Goal: Task Accomplishment & Management: Use online tool/utility

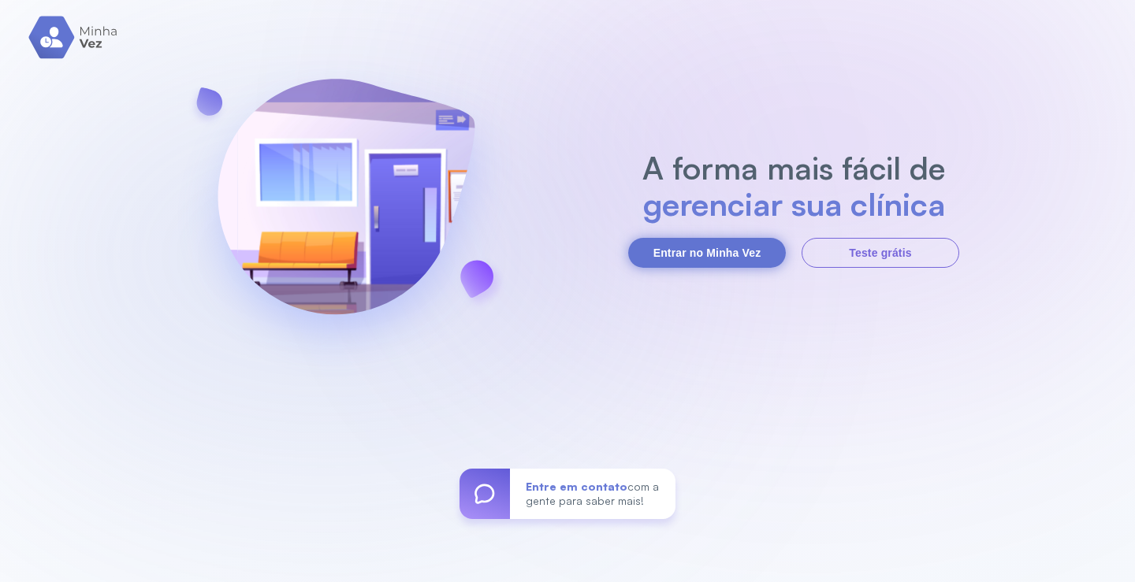
click at [710, 245] on button "Entrar no Minha Vez" at bounding box center [707, 253] width 158 height 30
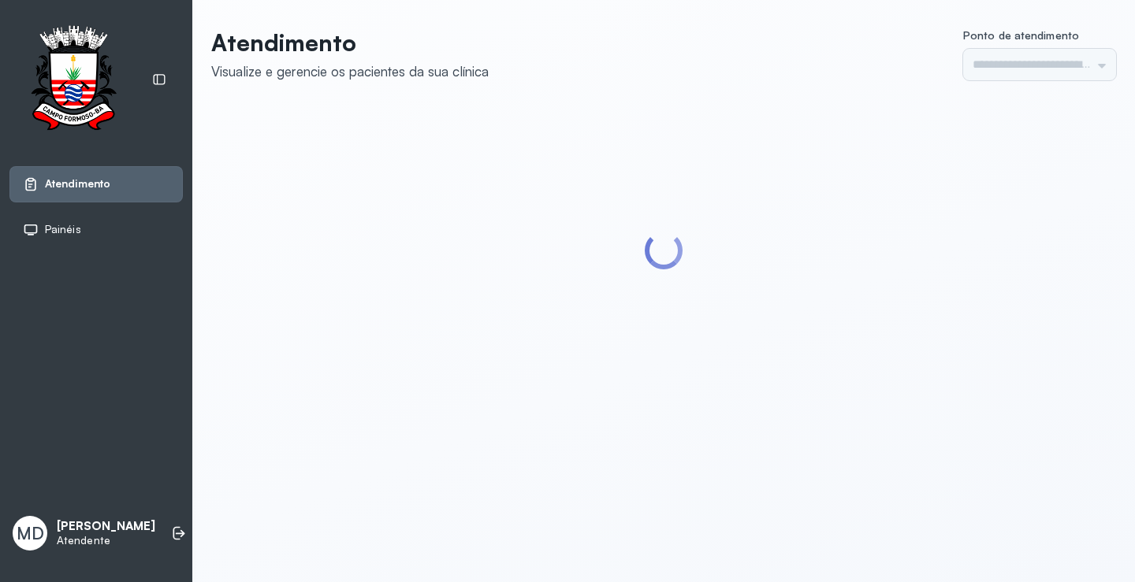
type input "*********"
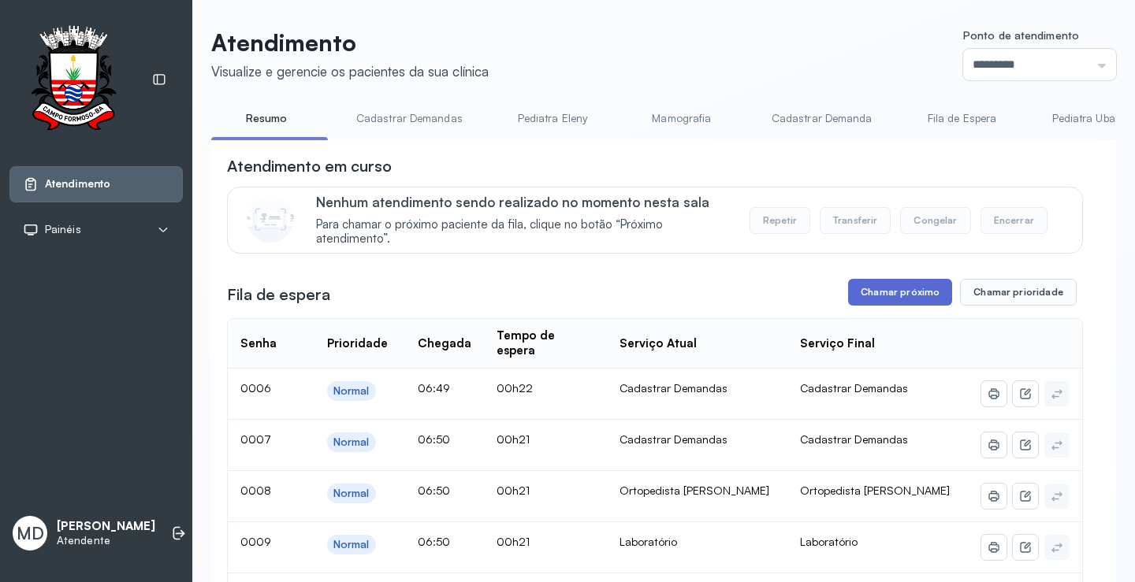
click at [916, 292] on button "Chamar próximo" at bounding box center [900, 292] width 104 height 27
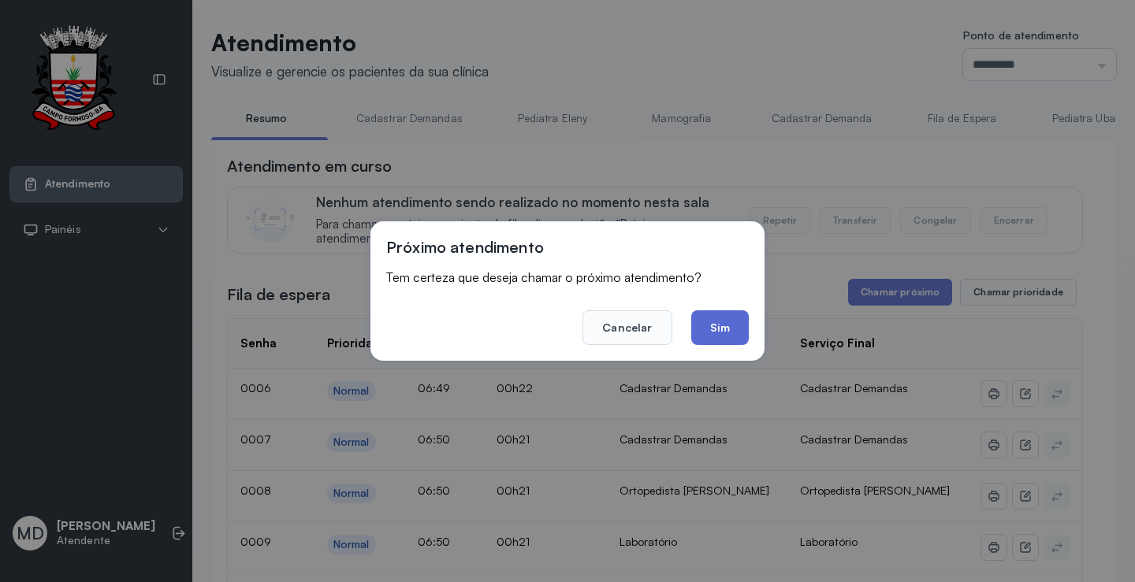
click at [723, 329] on button "Sim" at bounding box center [720, 328] width 58 height 35
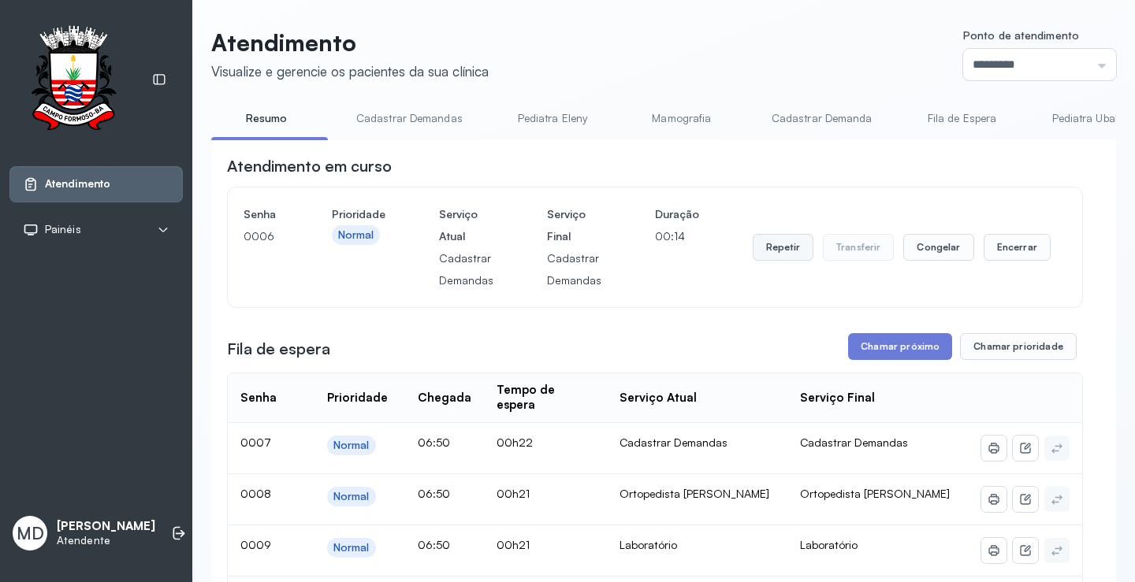
click at [783, 250] on button "Repetir" at bounding box center [783, 247] width 61 height 27
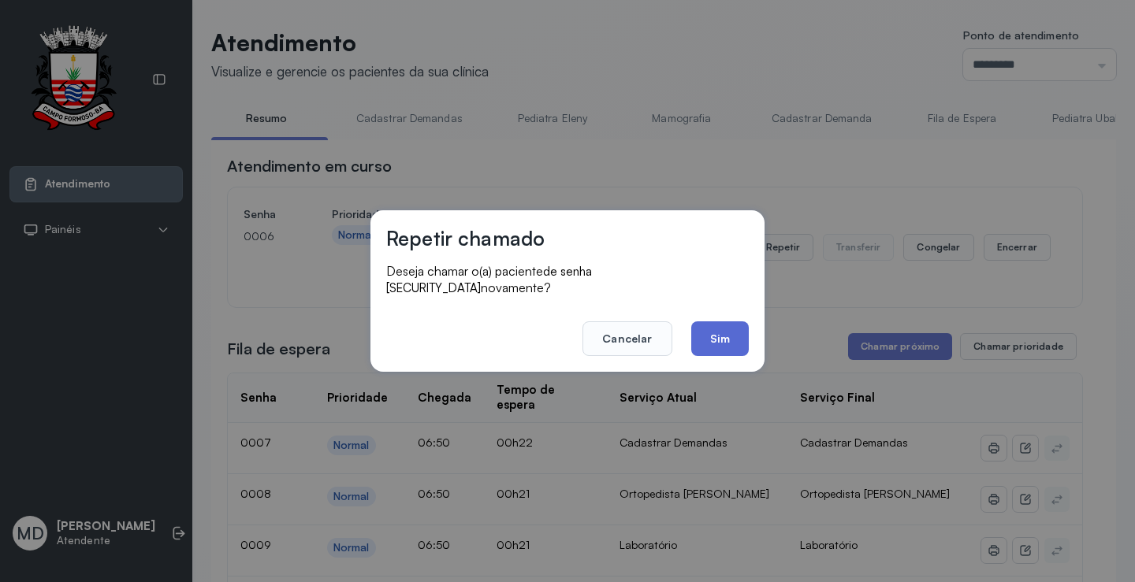
click at [721, 329] on button "Sim" at bounding box center [720, 339] width 58 height 35
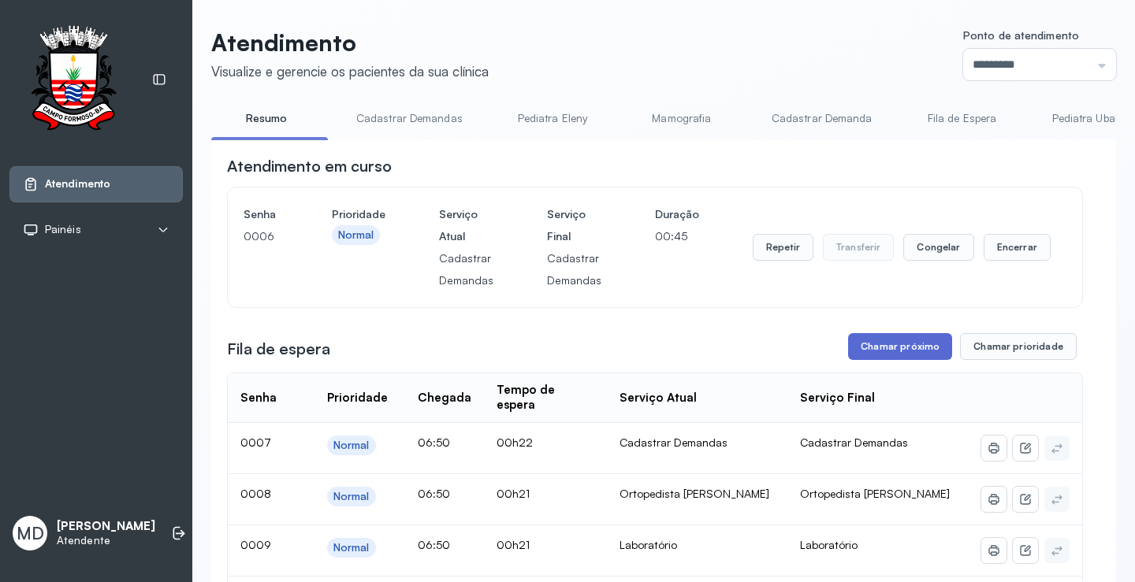
click at [912, 340] on button "Chamar próximo" at bounding box center [900, 346] width 104 height 27
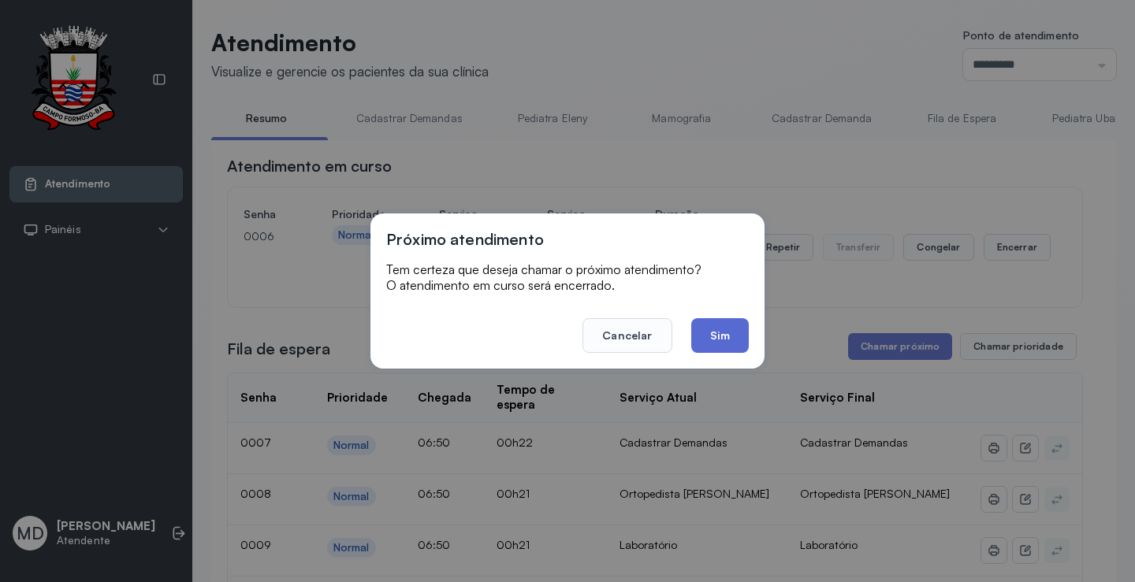
click at [721, 341] on button "Sim" at bounding box center [720, 335] width 58 height 35
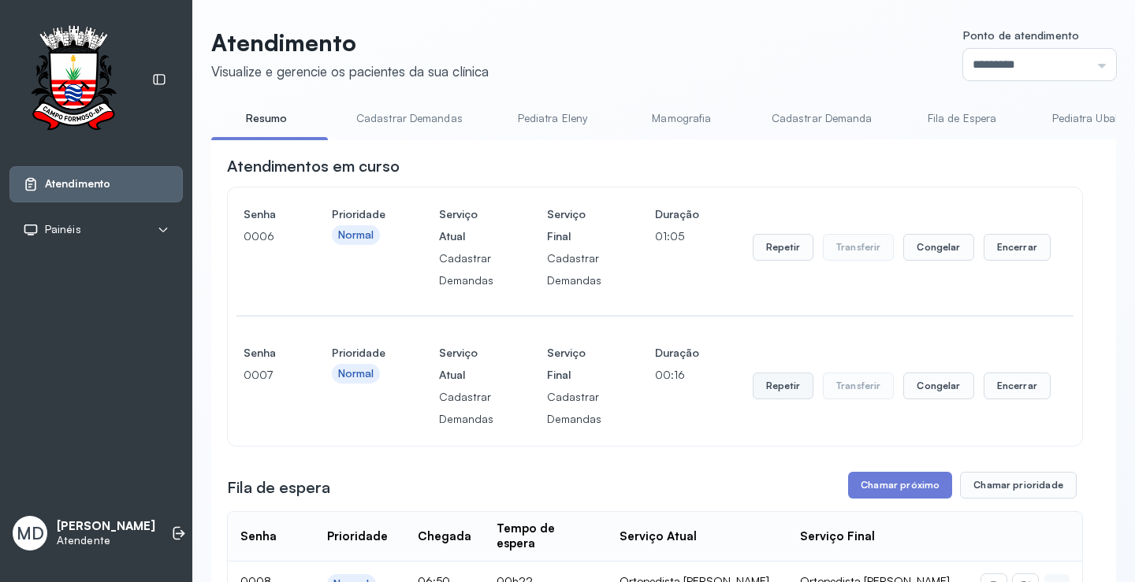
click at [780, 387] on button "Repetir" at bounding box center [783, 386] width 61 height 27
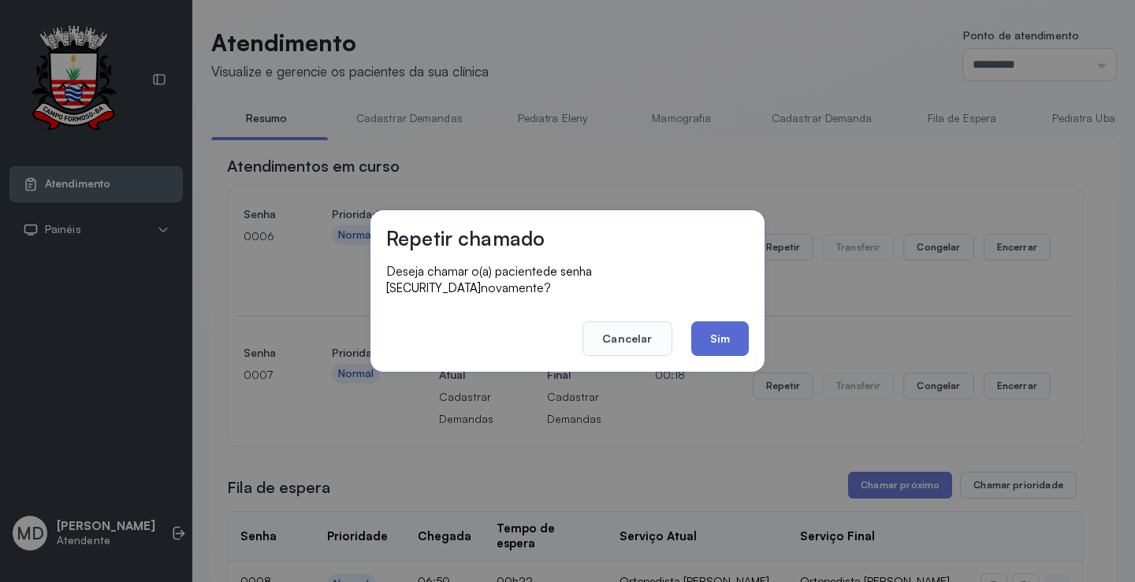
click at [724, 328] on button "Sim" at bounding box center [720, 339] width 58 height 35
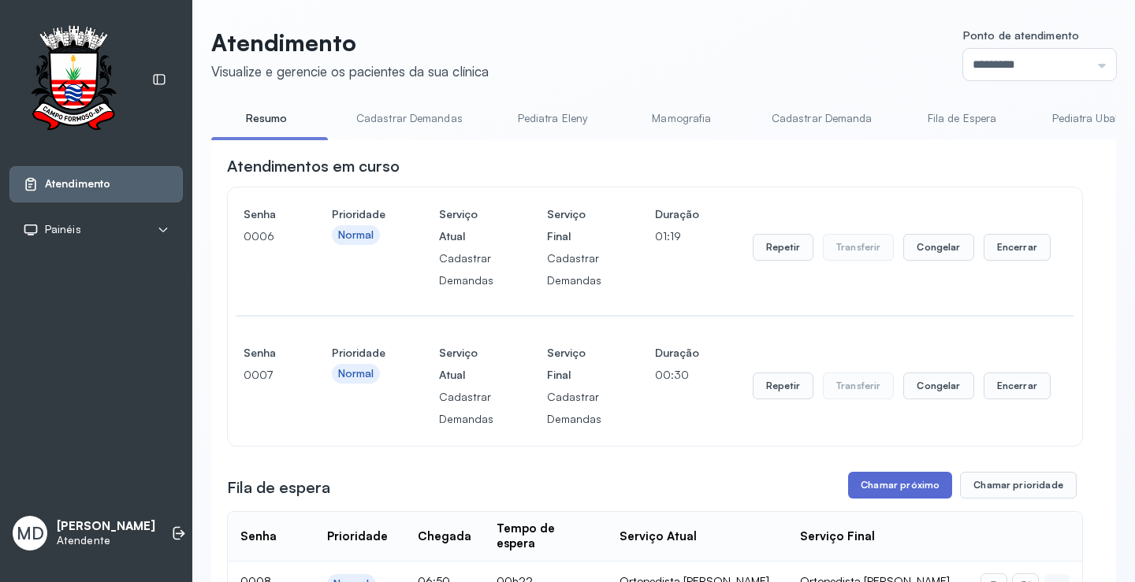
click at [888, 484] on button "Chamar próximo" at bounding box center [900, 485] width 104 height 27
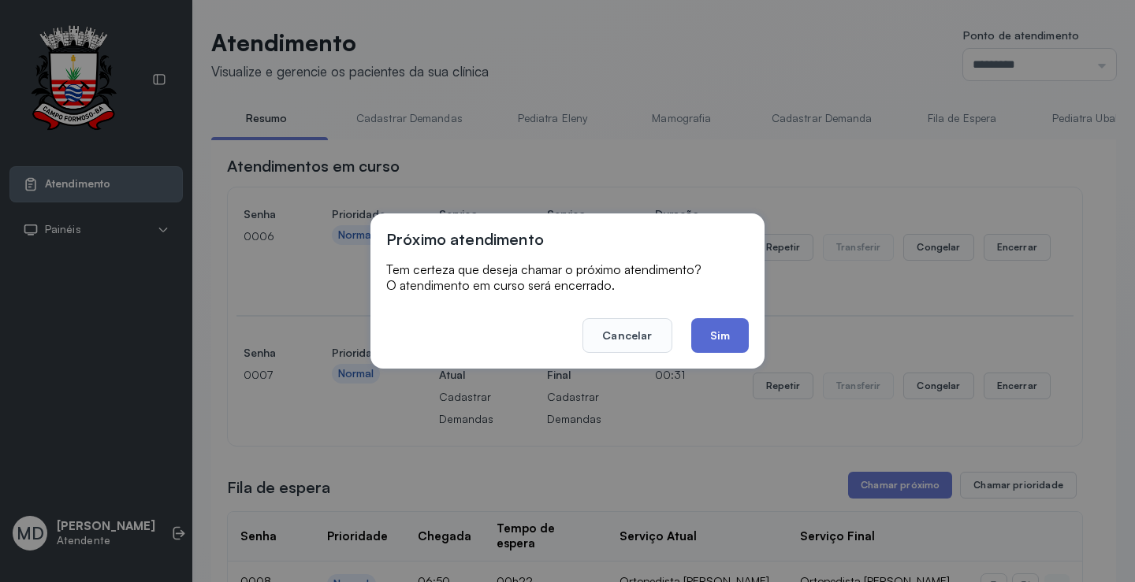
click at [728, 336] on button "Sim" at bounding box center [720, 335] width 58 height 35
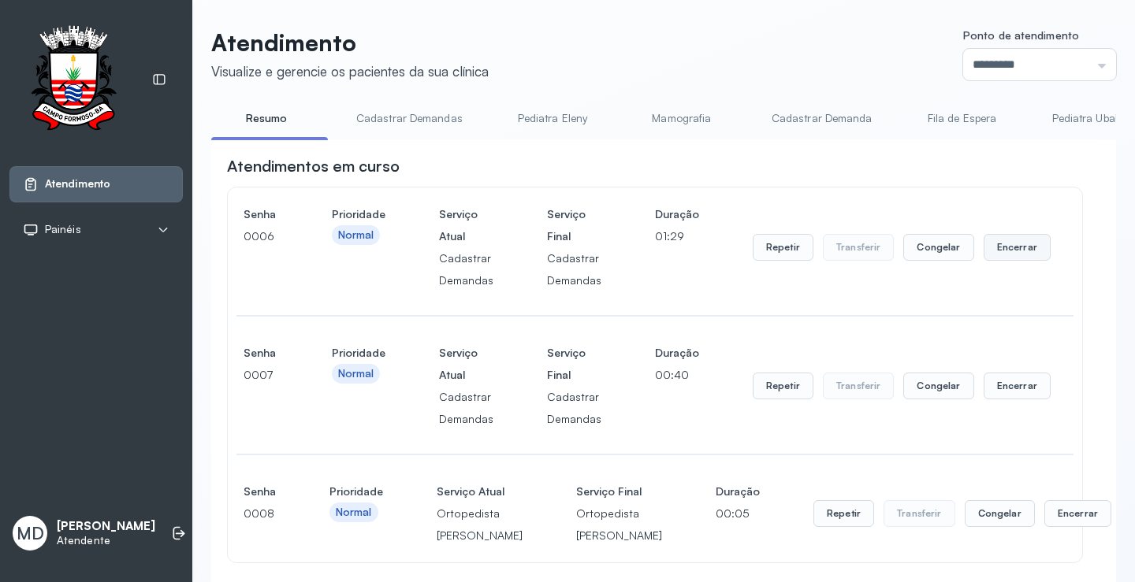
click at [1005, 247] on button "Encerrar" at bounding box center [1017, 247] width 67 height 27
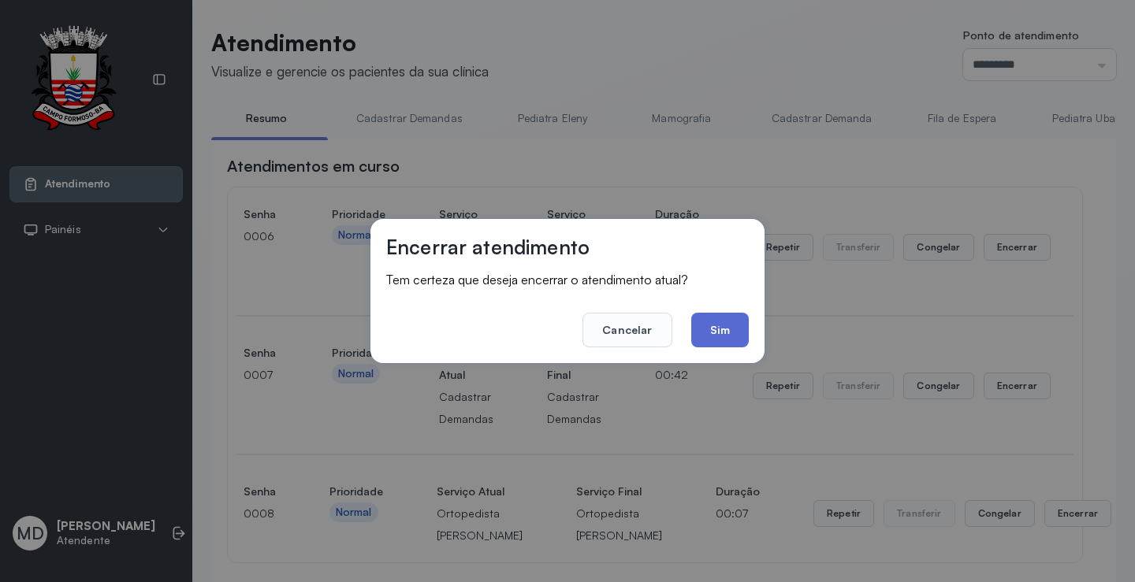
click at [714, 333] on button "Sim" at bounding box center [720, 330] width 58 height 35
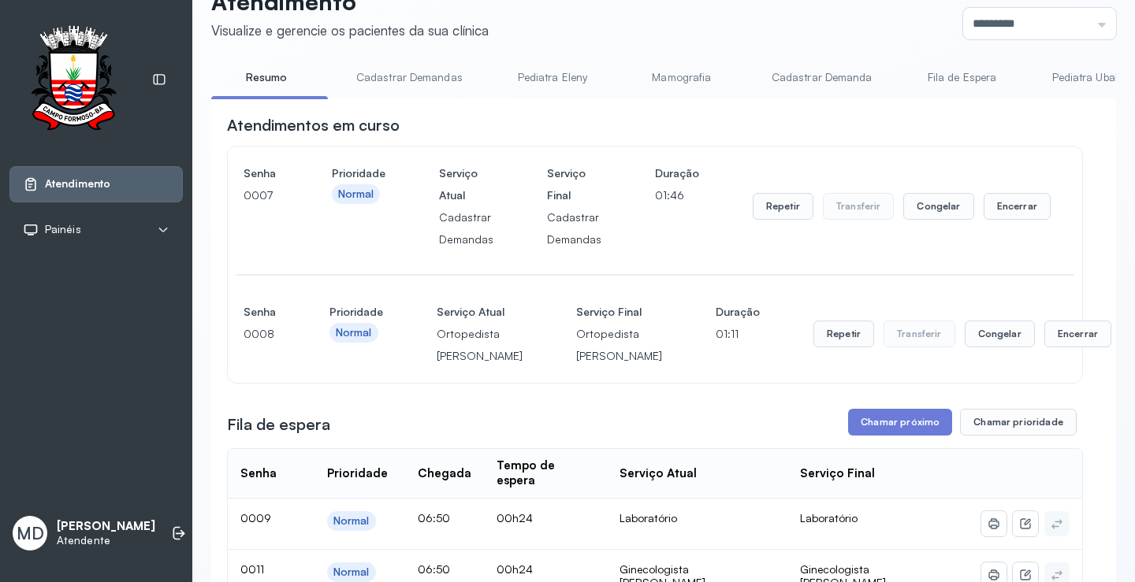
scroll to position [79, 0]
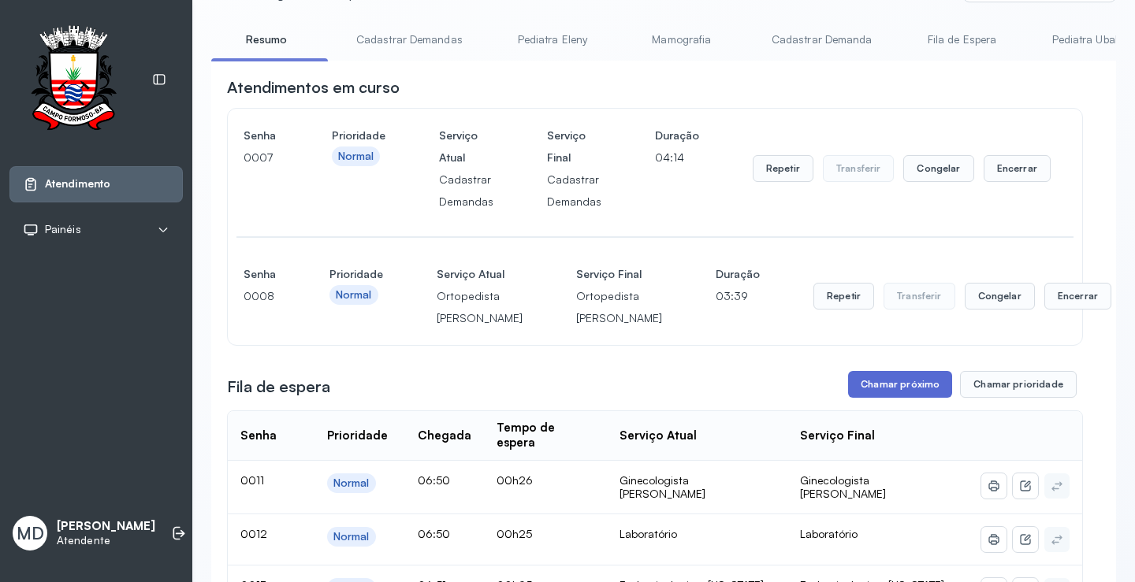
click at [902, 398] on button "Chamar próximo" at bounding box center [900, 384] width 104 height 27
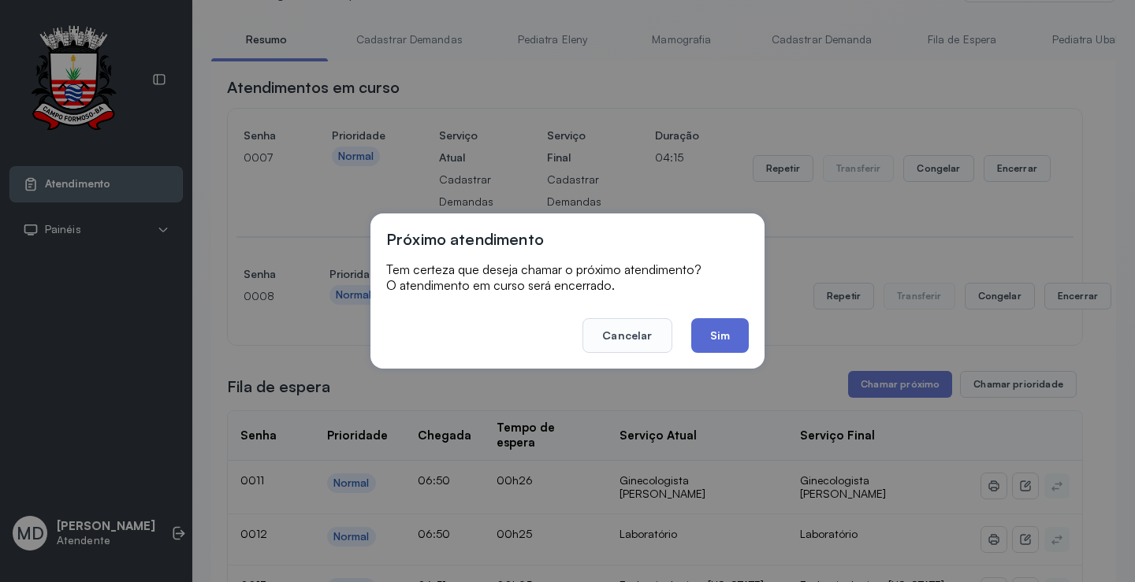
click at [713, 333] on button "Sim" at bounding box center [720, 335] width 58 height 35
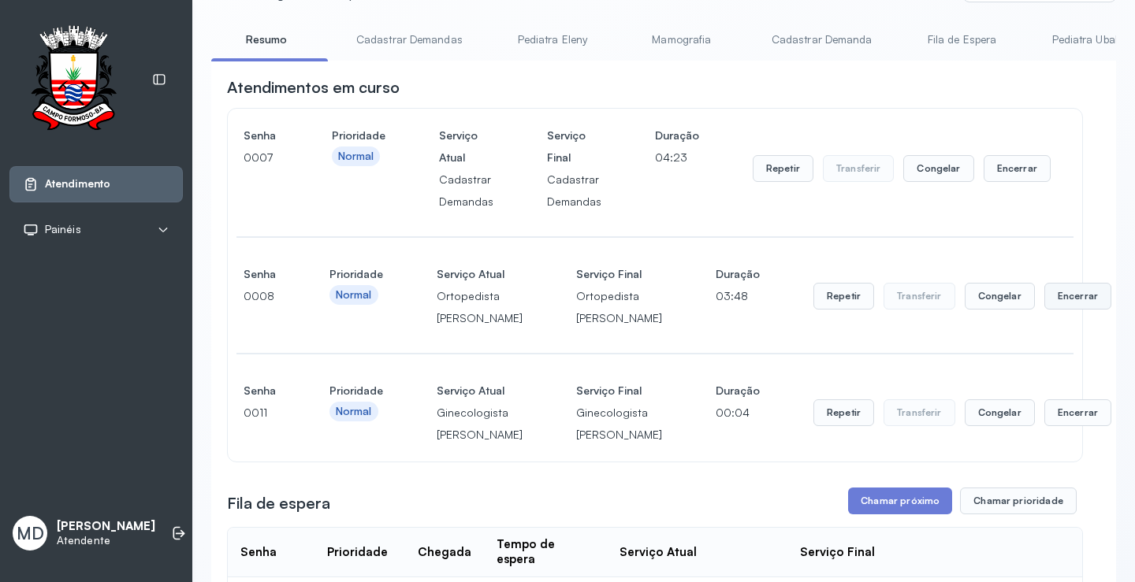
click at [1044, 310] on button "Encerrar" at bounding box center [1077, 296] width 67 height 27
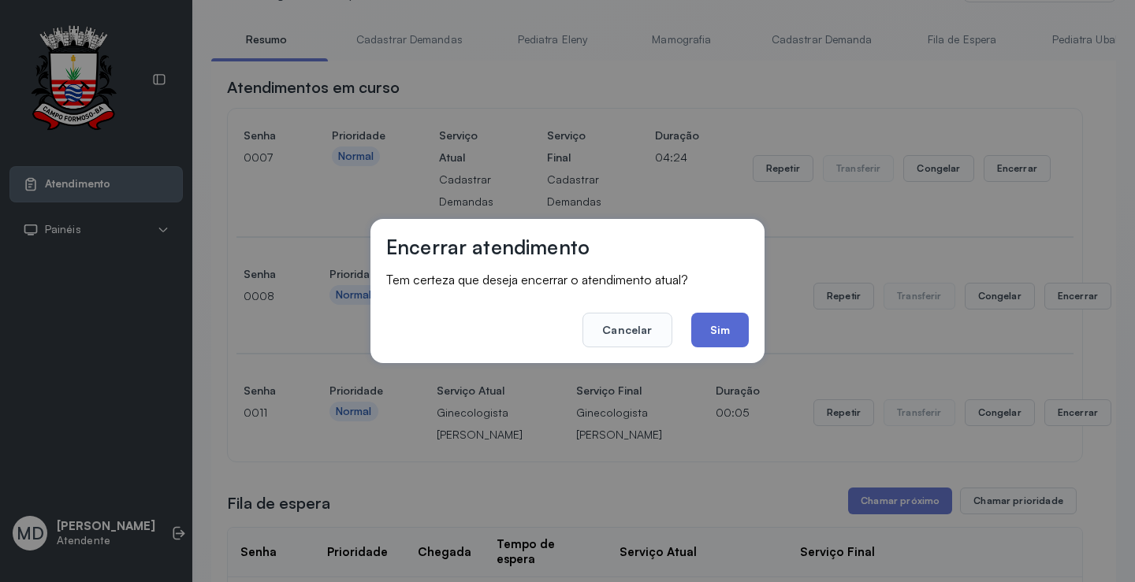
click at [716, 331] on button "Sim" at bounding box center [720, 330] width 58 height 35
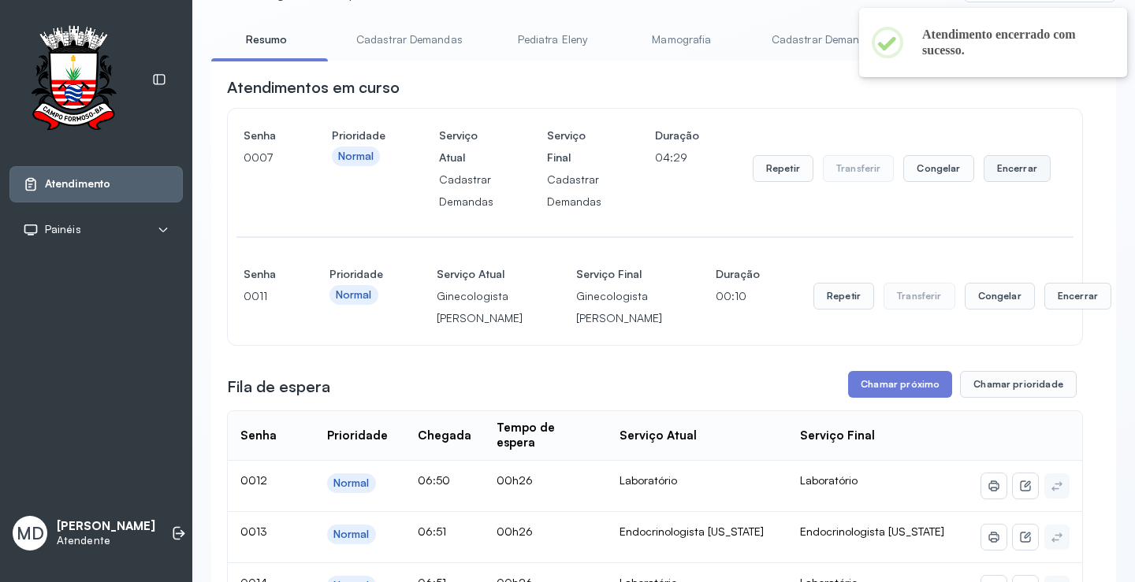
click at [1010, 168] on button "Encerrar" at bounding box center [1017, 168] width 67 height 27
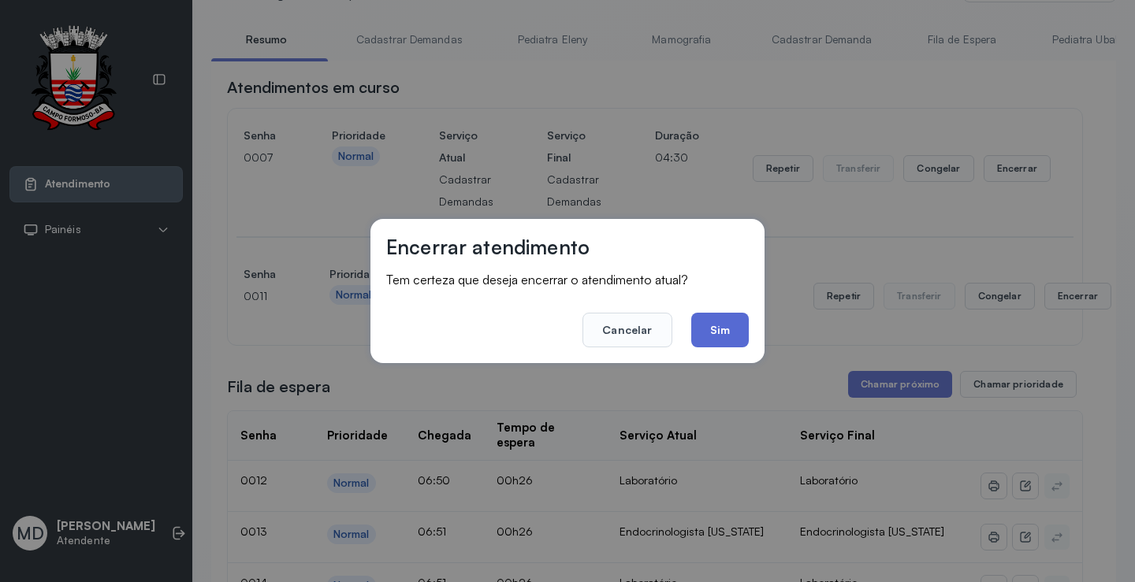
click at [727, 327] on button "Sim" at bounding box center [720, 330] width 58 height 35
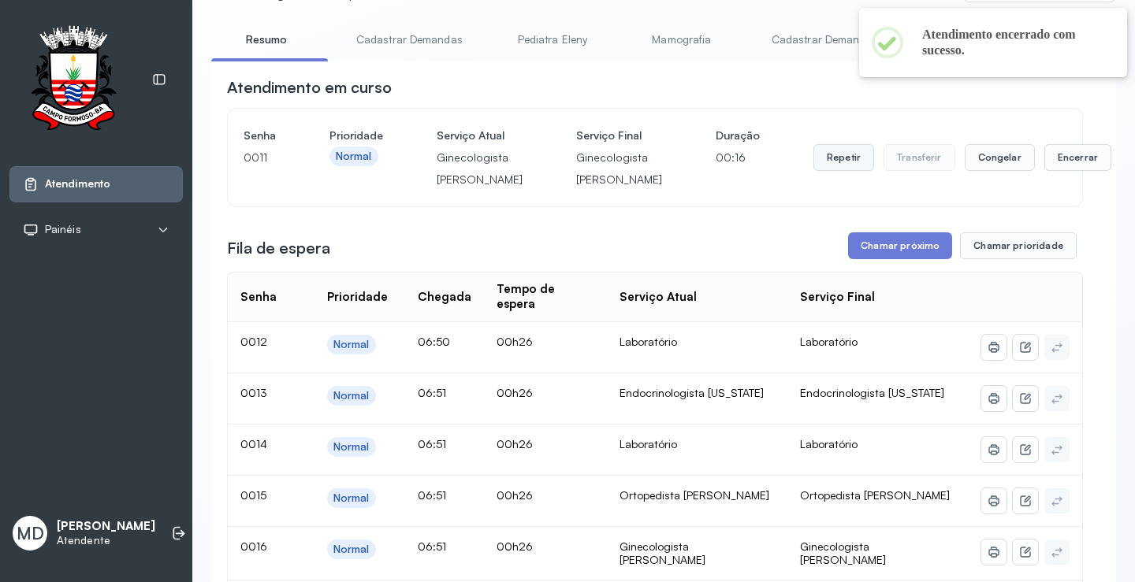
click at [813, 168] on button "Repetir" at bounding box center [843, 157] width 61 height 27
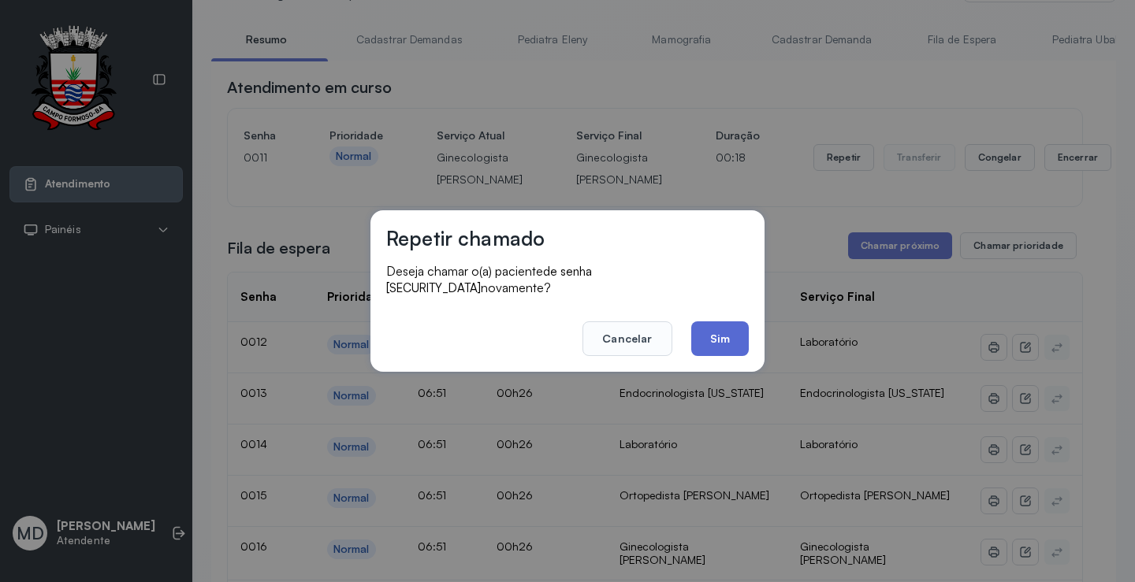
click at [719, 326] on button "Sim" at bounding box center [720, 339] width 58 height 35
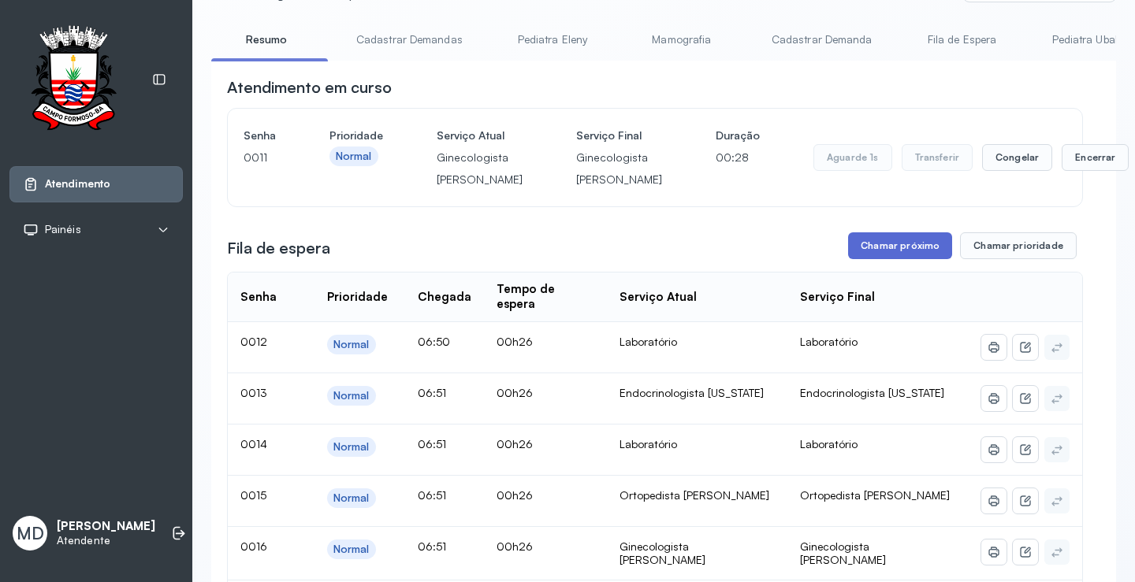
click at [925, 259] on button "Chamar próximo" at bounding box center [900, 246] width 104 height 27
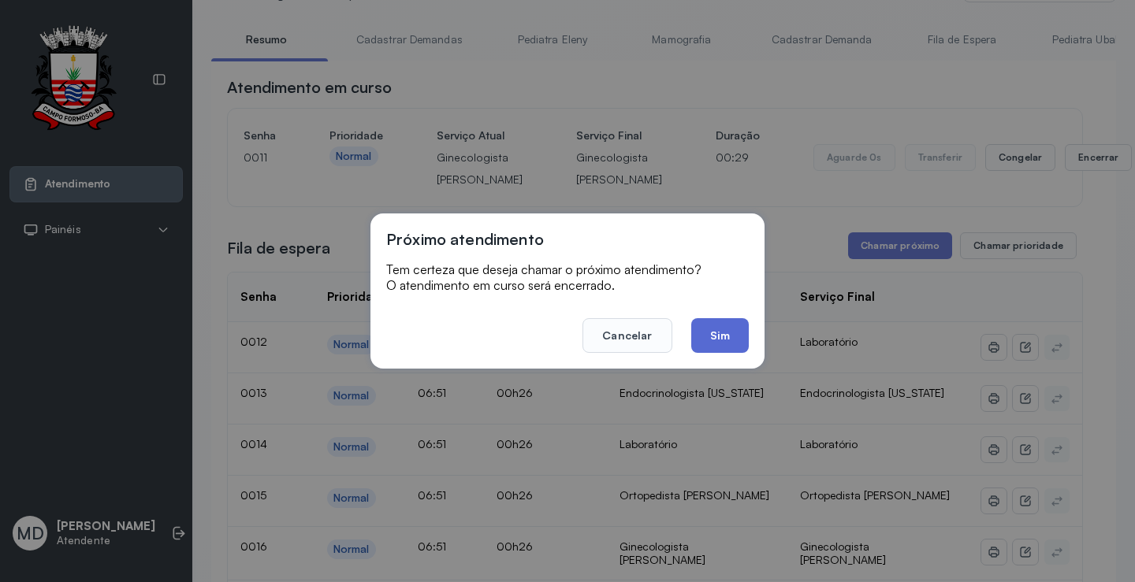
click at [720, 337] on button "Sim" at bounding box center [720, 335] width 58 height 35
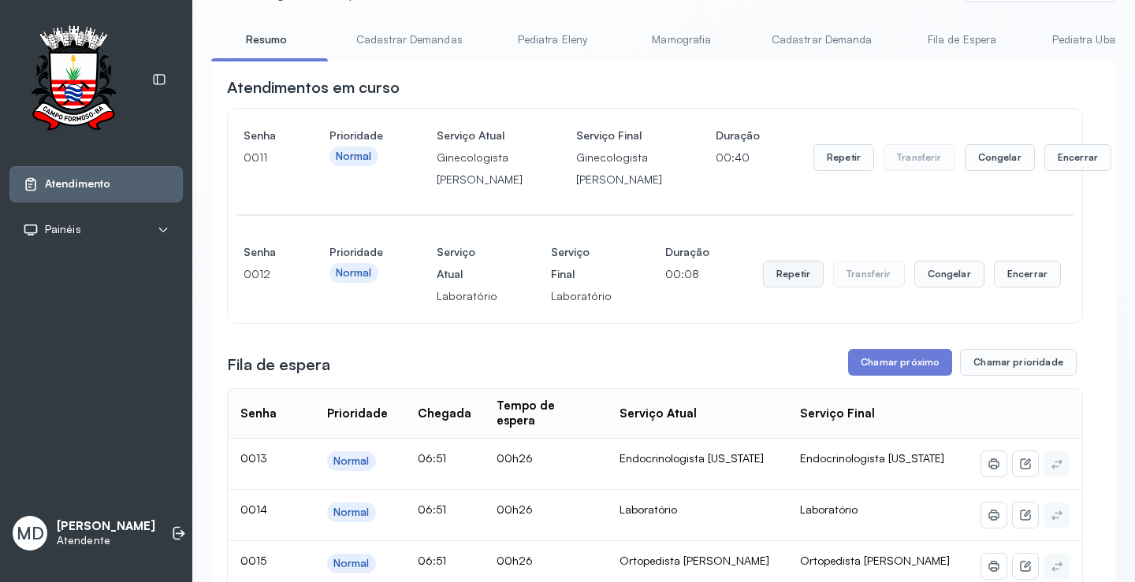
click at [774, 288] on button "Repetir" at bounding box center [793, 274] width 61 height 27
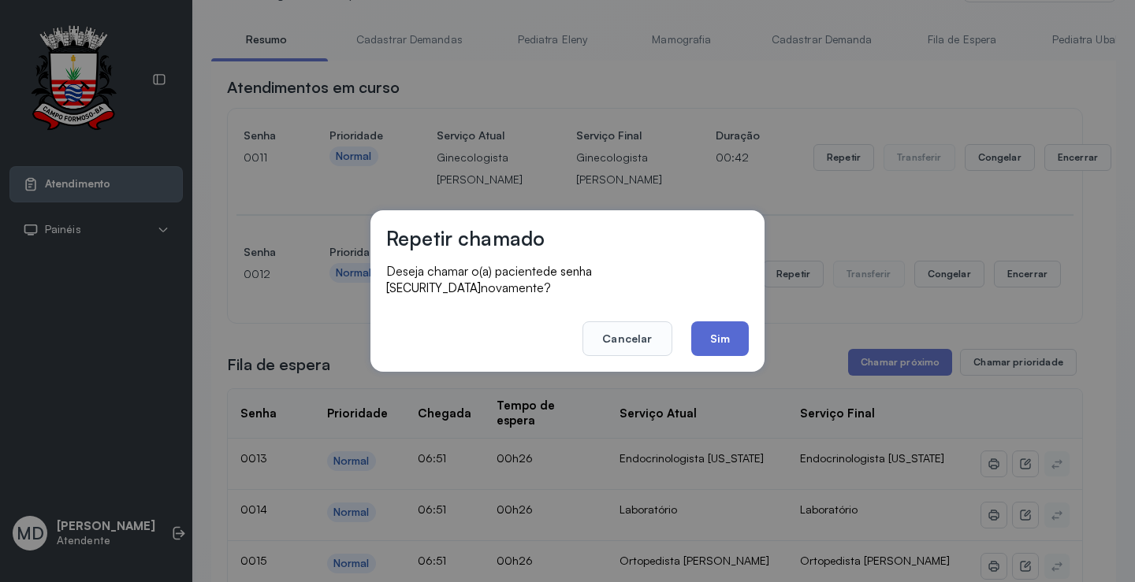
click at [712, 325] on button "Sim" at bounding box center [720, 339] width 58 height 35
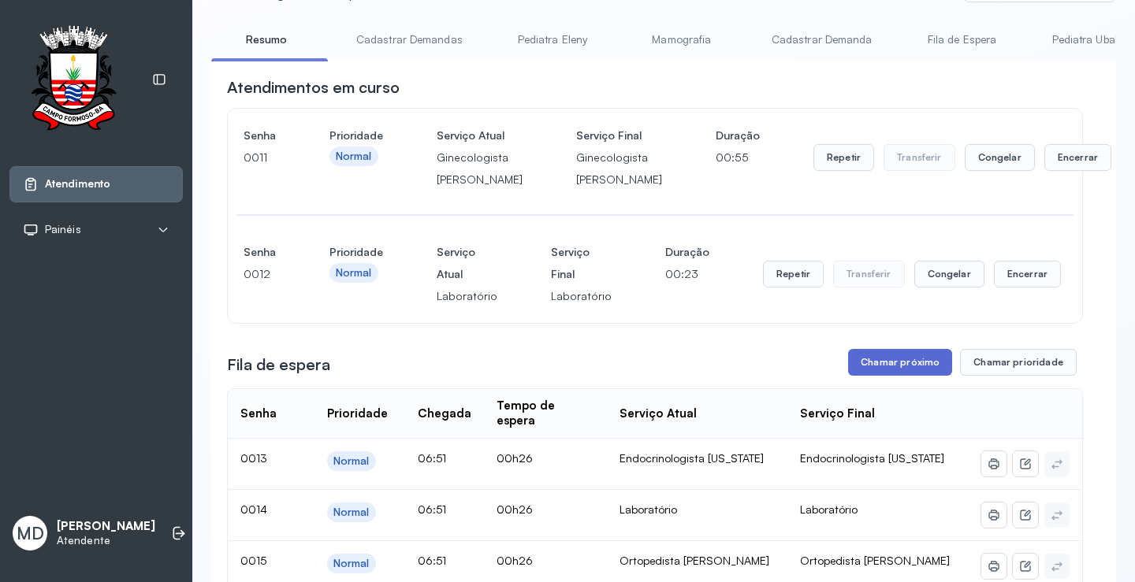
click at [904, 376] on button "Chamar próximo" at bounding box center [900, 362] width 104 height 27
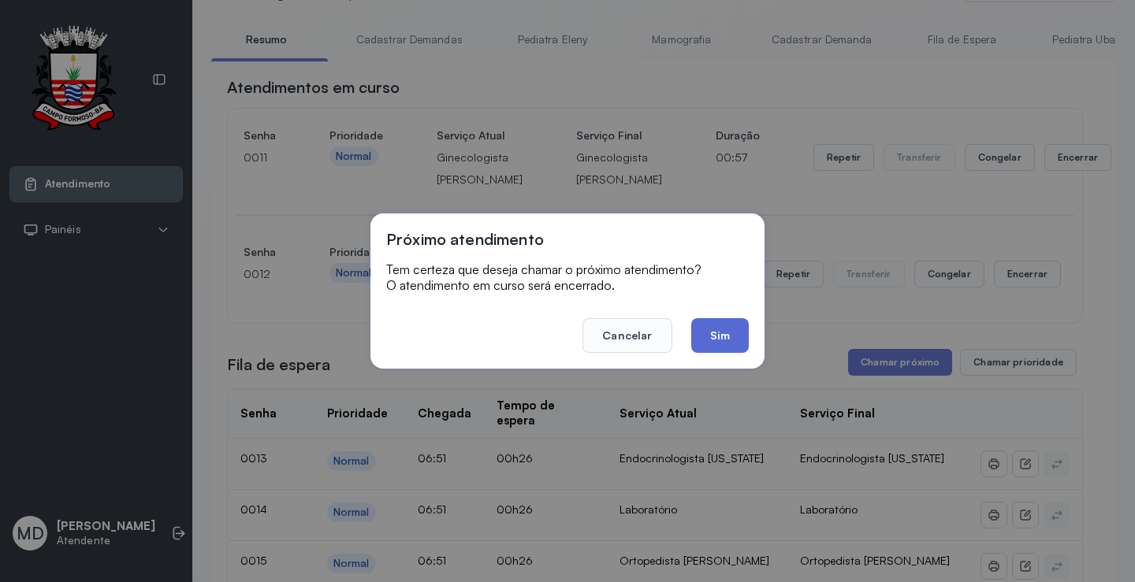
click at [735, 328] on button "Sim" at bounding box center [720, 335] width 58 height 35
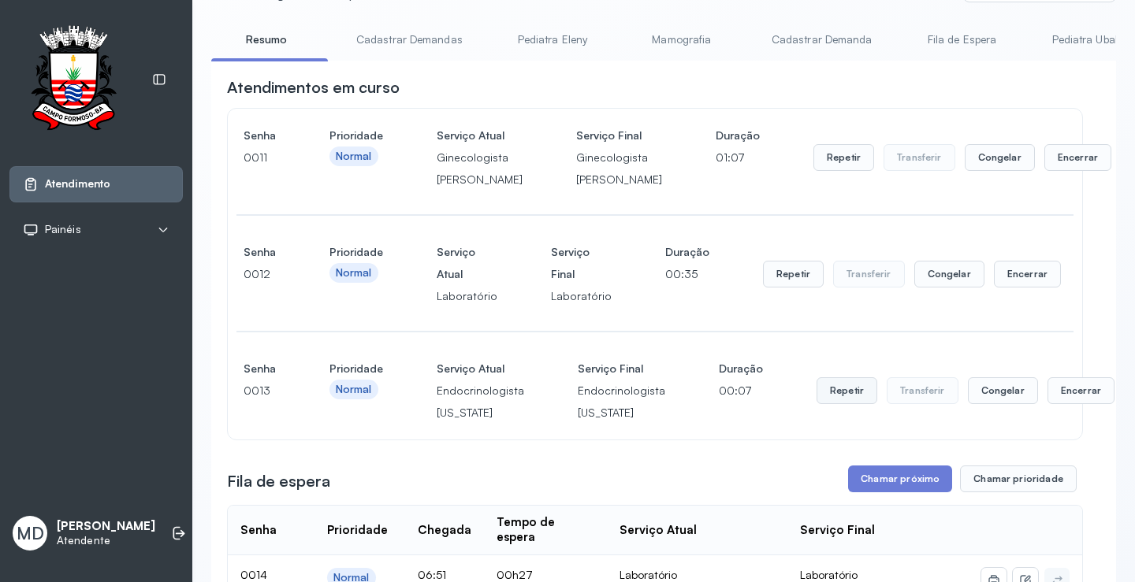
click at [828, 404] on button "Repetir" at bounding box center [847, 391] width 61 height 27
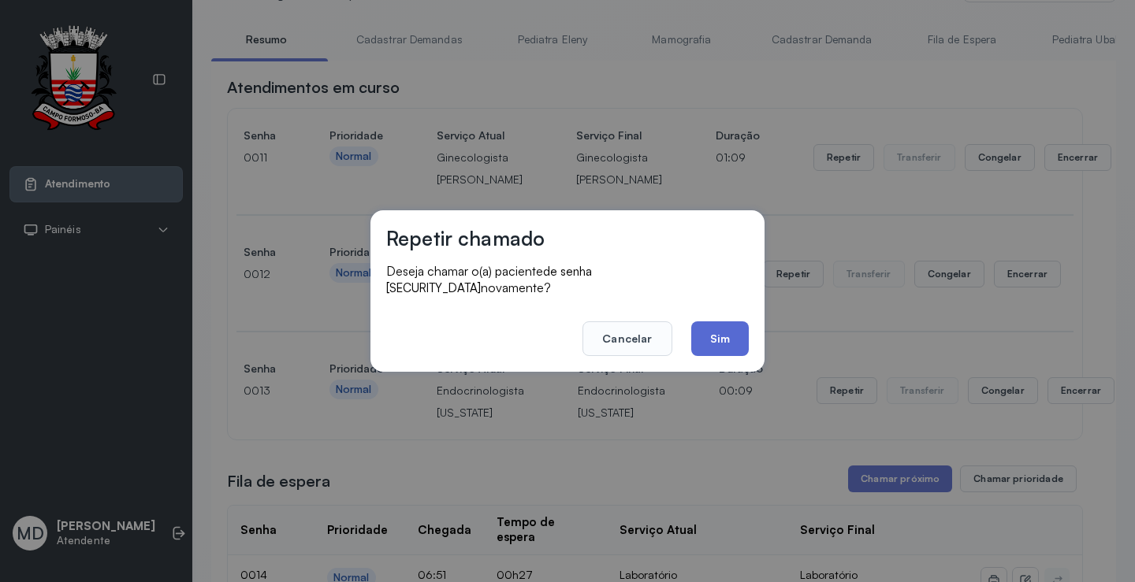
click at [727, 327] on button "Sim" at bounding box center [720, 339] width 58 height 35
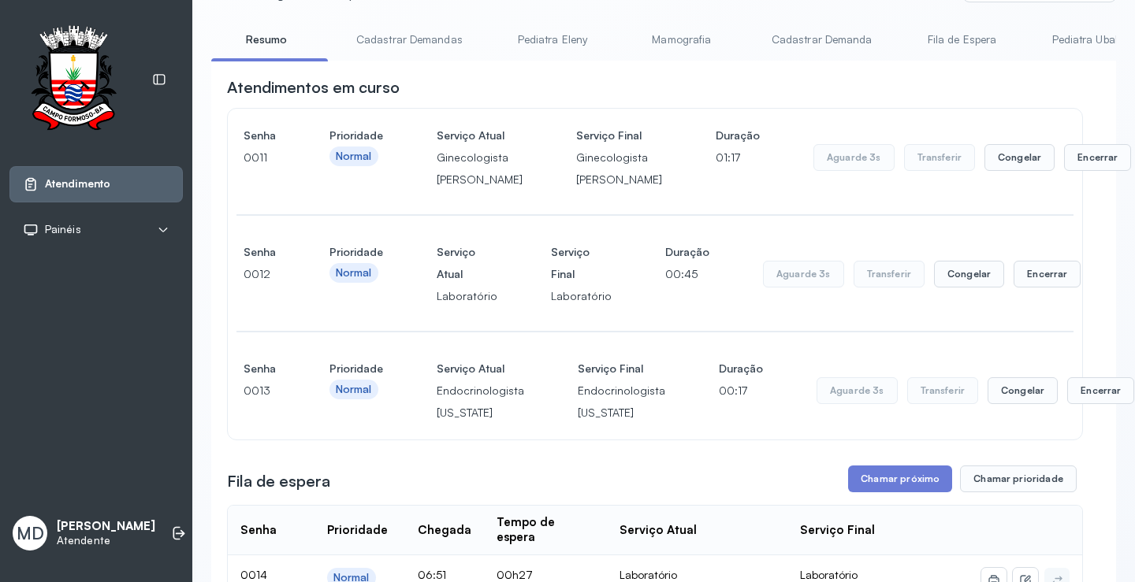
scroll to position [158, 0]
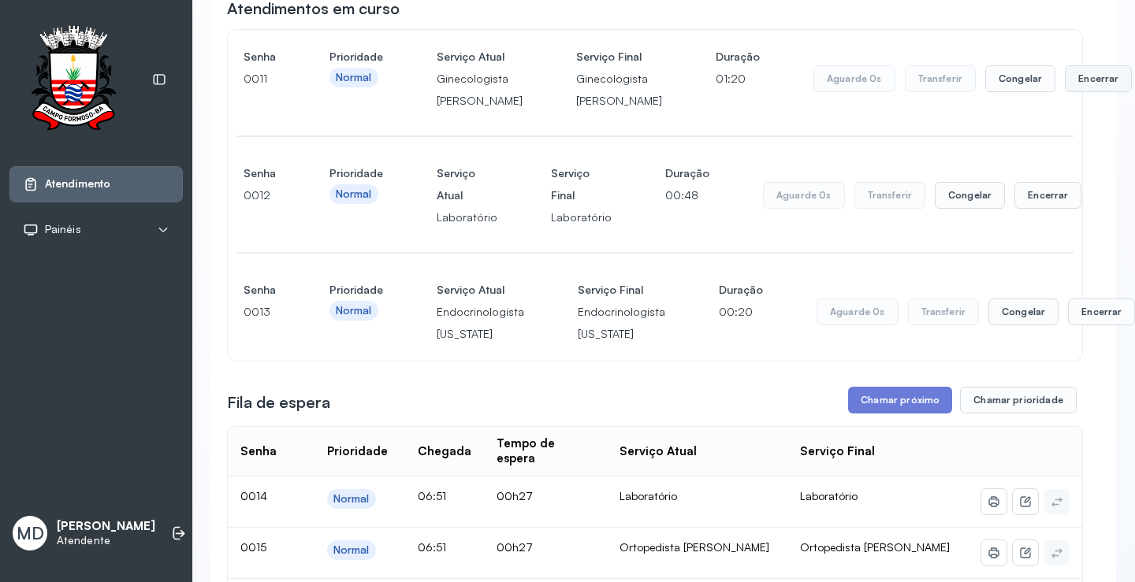
click at [1065, 92] on button "Encerrar" at bounding box center [1098, 78] width 67 height 27
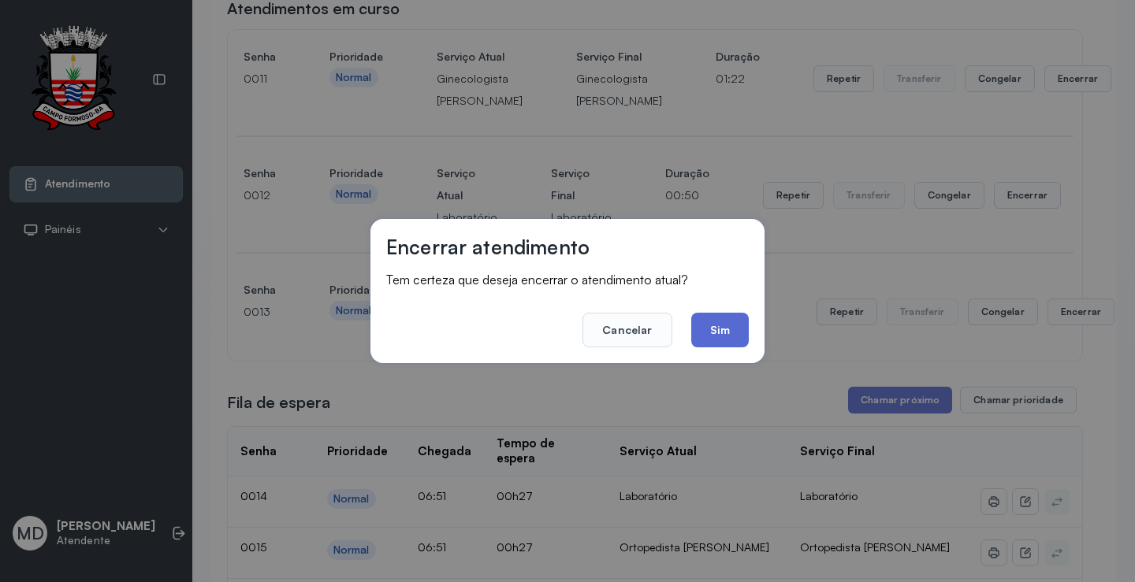
click at [729, 328] on button "Sim" at bounding box center [720, 330] width 58 height 35
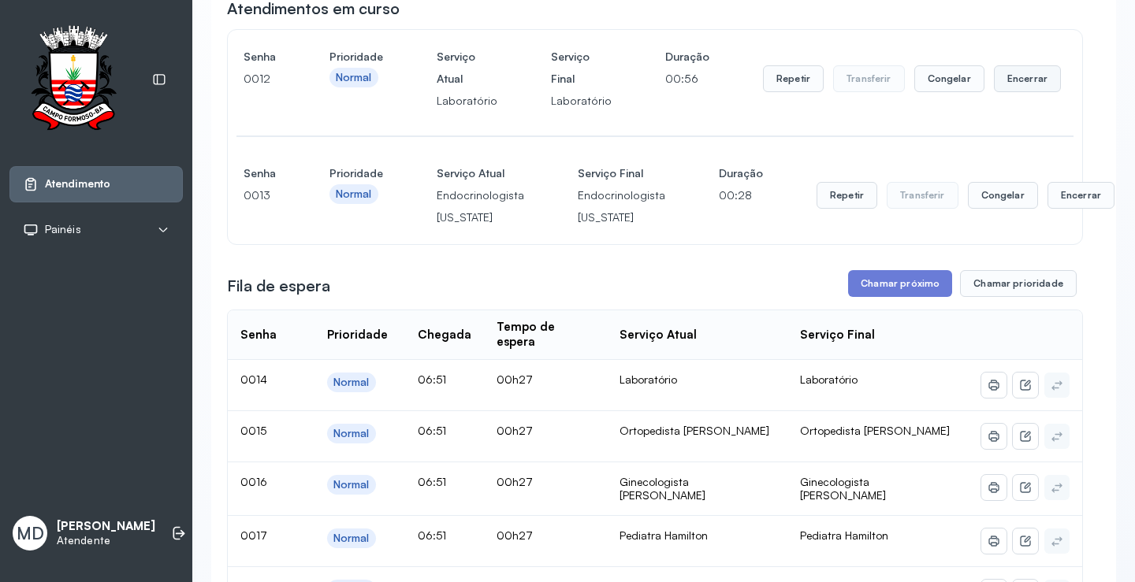
click at [1007, 86] on button "Encerrar" at bounding box center [1027, 78] width 67 height 27
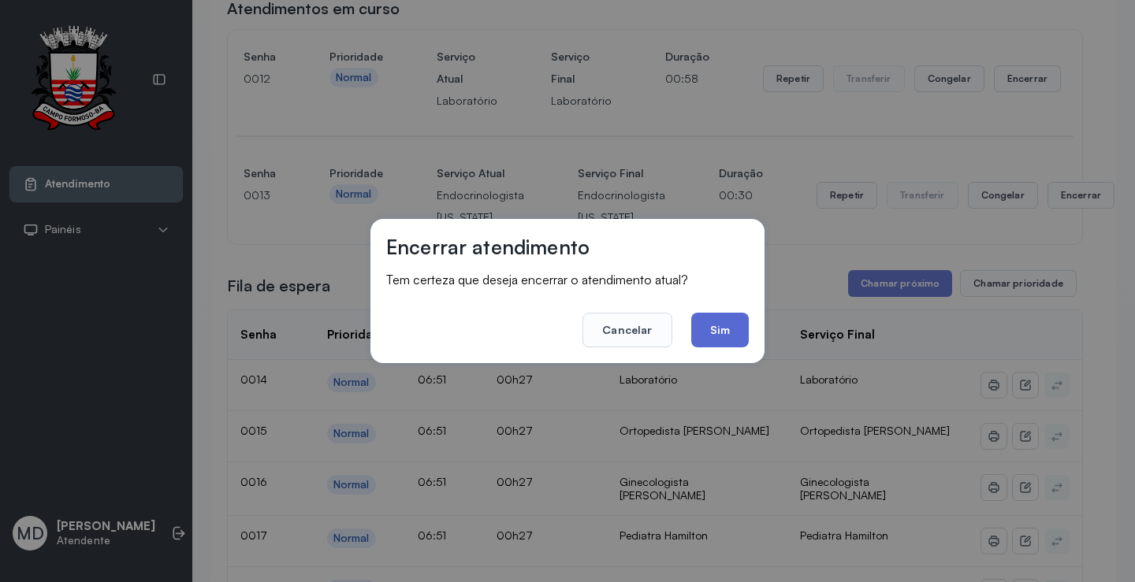
click at [726, 326] on button "Sim" at bounding box center [720, 330] width 58 height 35
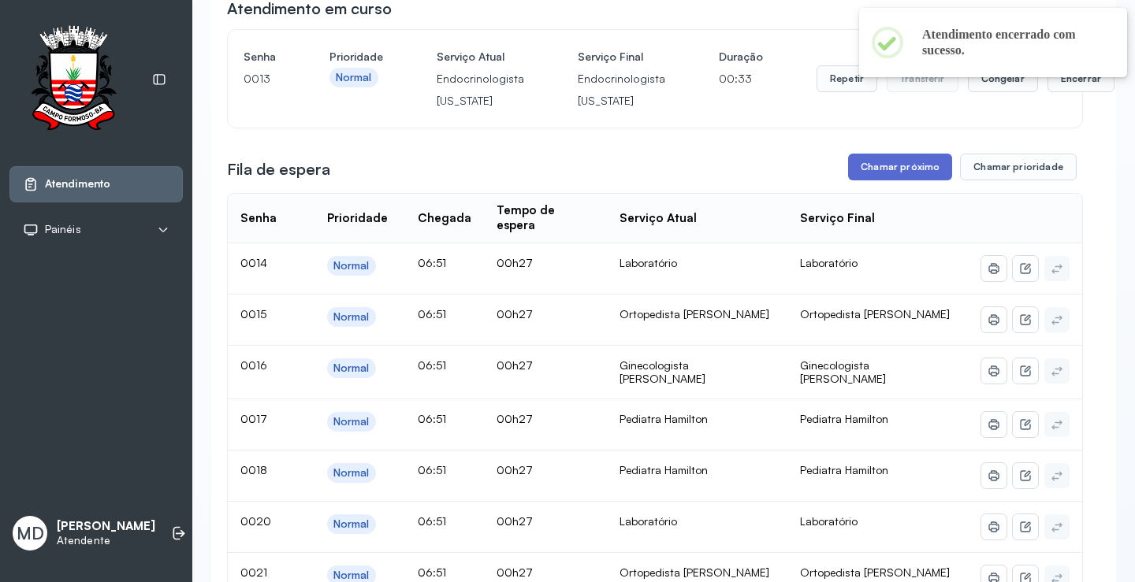
click at [916, 165] on button "Chamar próximo" at bounding box center [900, 167] width 104 height 27
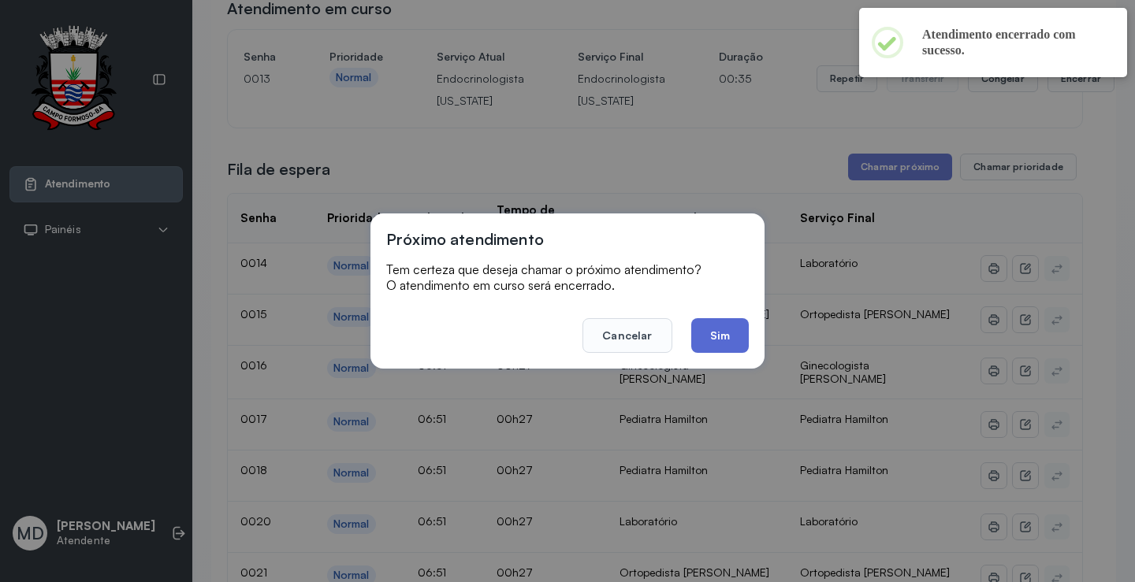
click at [718, 328] on button "Sim" at bounding box center [720, 335] width 58 height 35
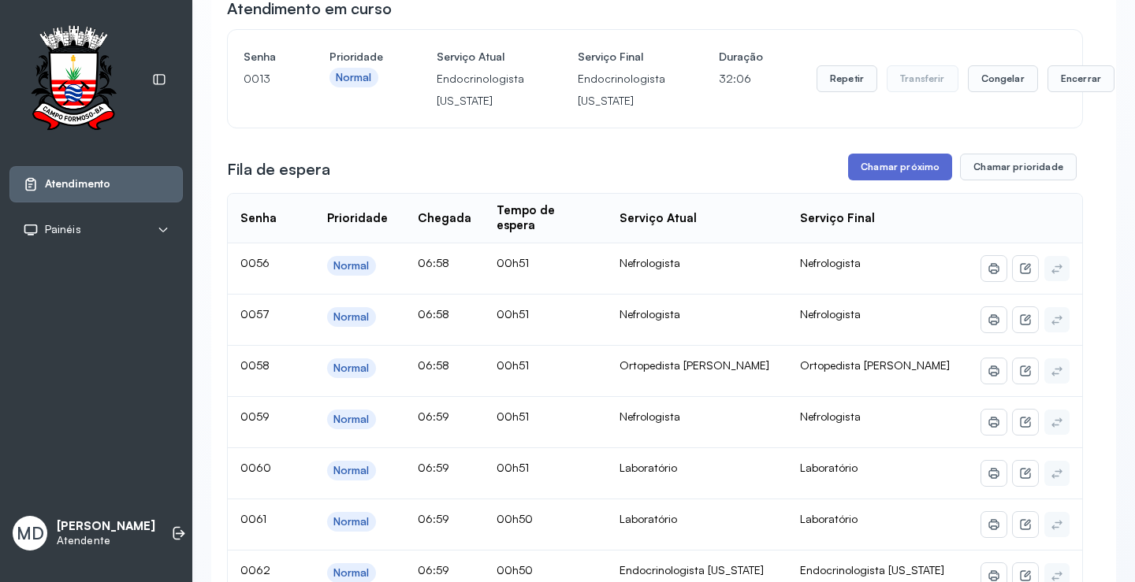
click at [912, 171] on button "Chamar próximo" at bounding box center [900, 167] width 104 height 27
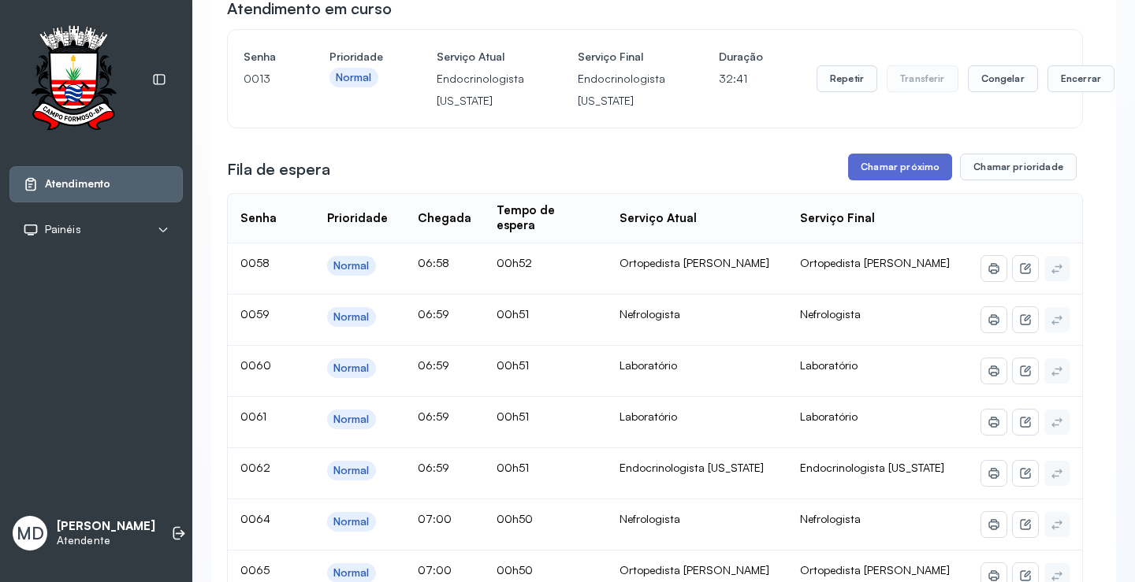
click at [895, 168] on button "Chamar próximo" at bounding box center [900, 167] width 104 height 27
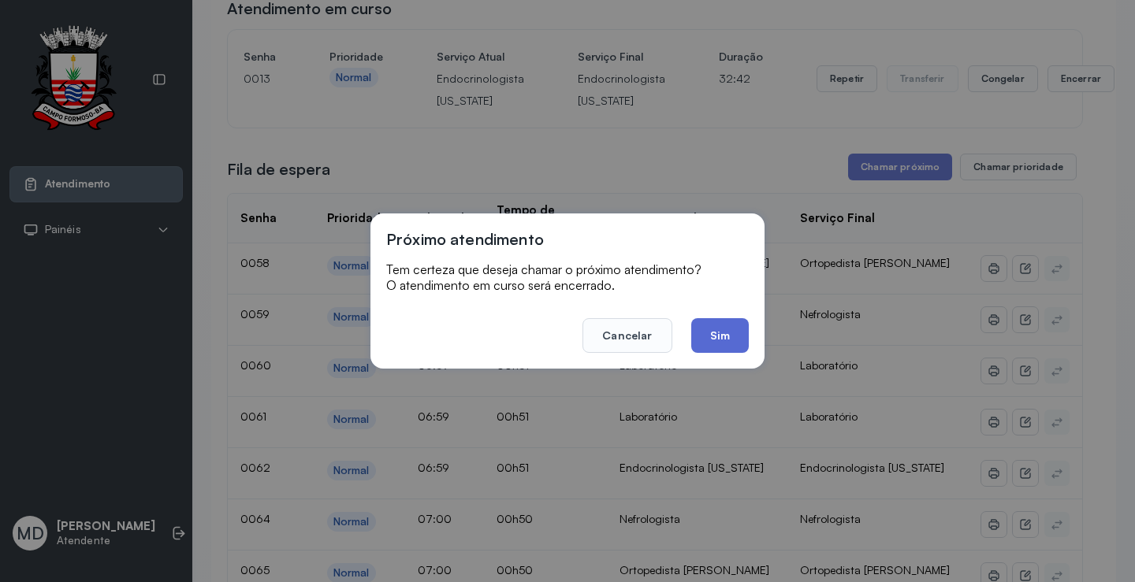
click at [715, 330] on button "Sim" at bounding box center [720, 335] width 58 height 35
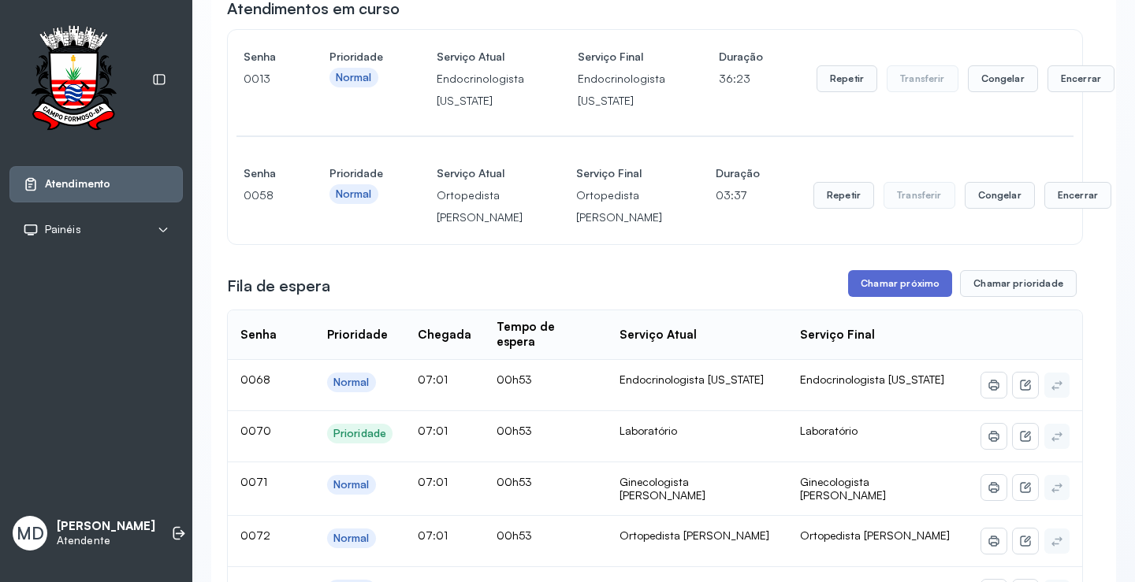
click at [905, 297] on button "Chamar próximo" at bounding box center [900, 283] width 104 height 27
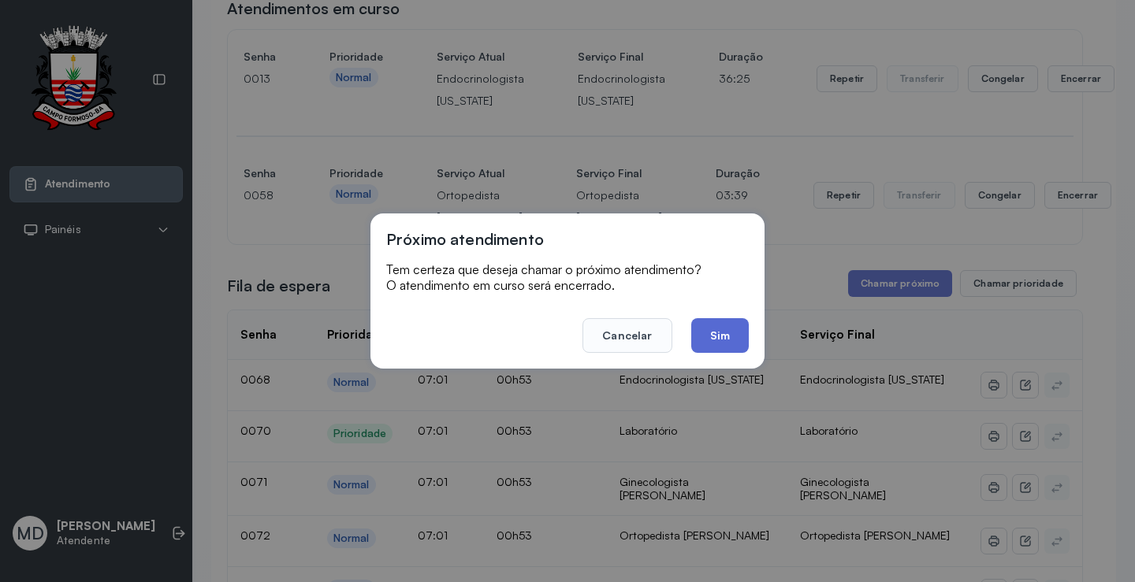
click at [719, 330] on button "Sim" at bounding box center [720, 335] width 58 height 35
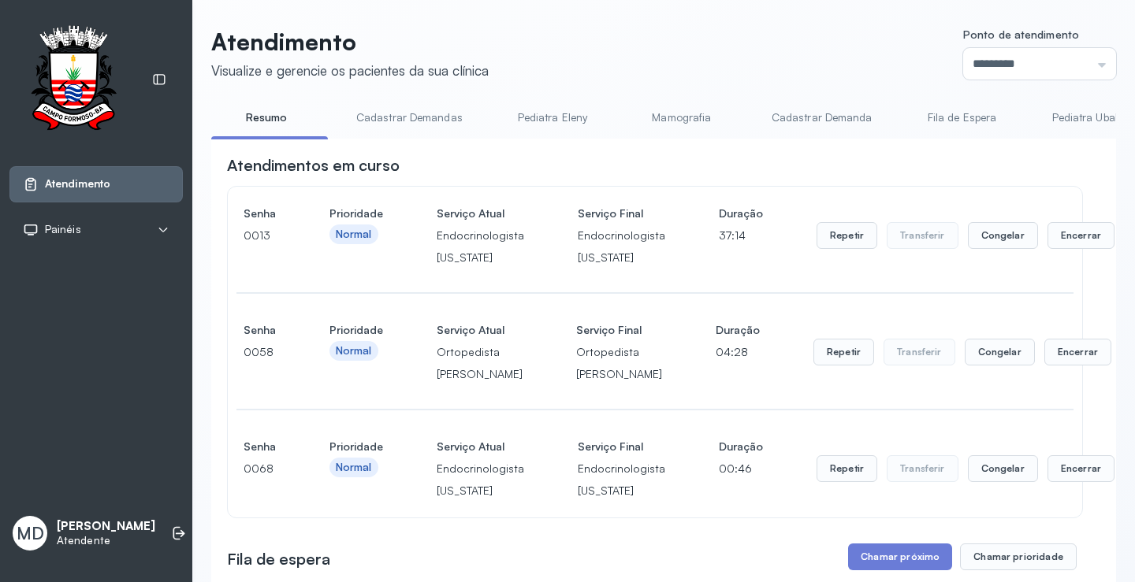
scroll to position [315, 0]
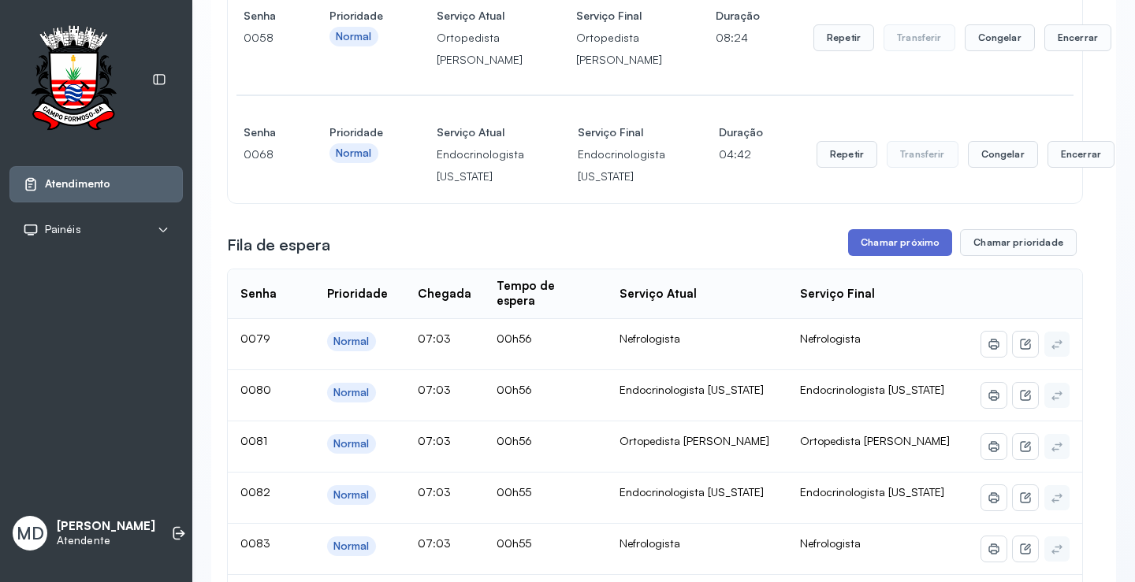
click at [906, 256] on button "Chamar próximo" at bounding box center [900, 242] width 104 height 27
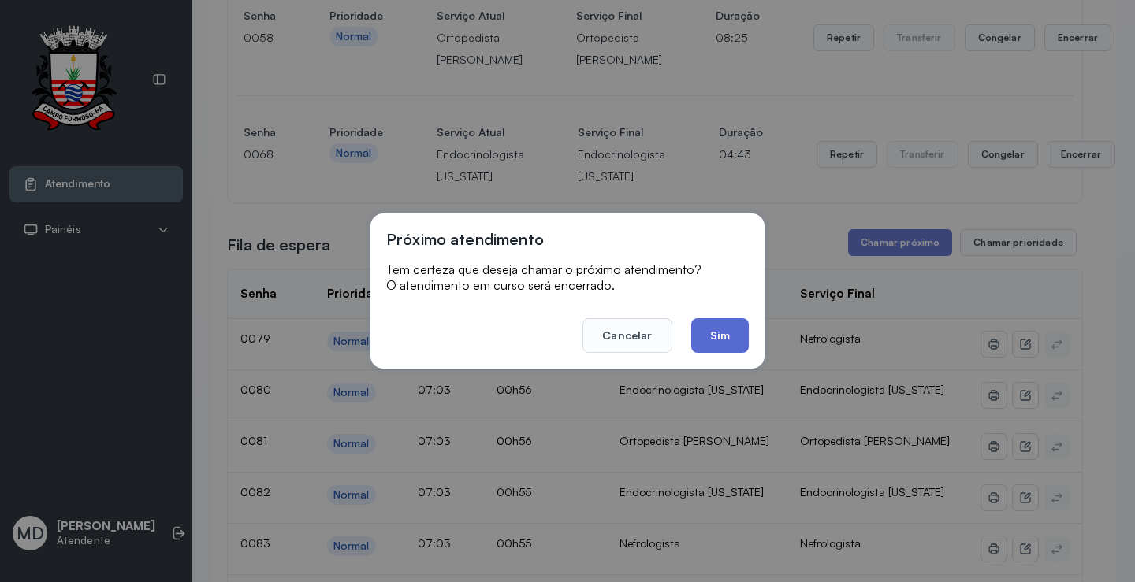
click at [724, 329] on button "Sim" at bounding box center [720, 335] width 58 height 35
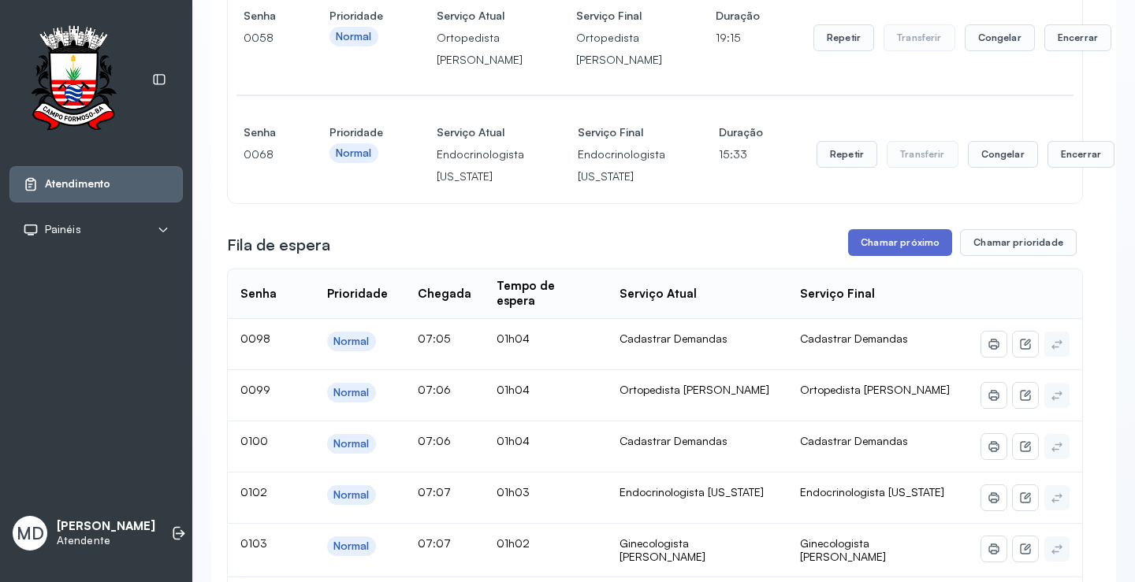
click at [898, 256] on button "Chamar próximo" at bounding box center [900, 242] width 104 height 27
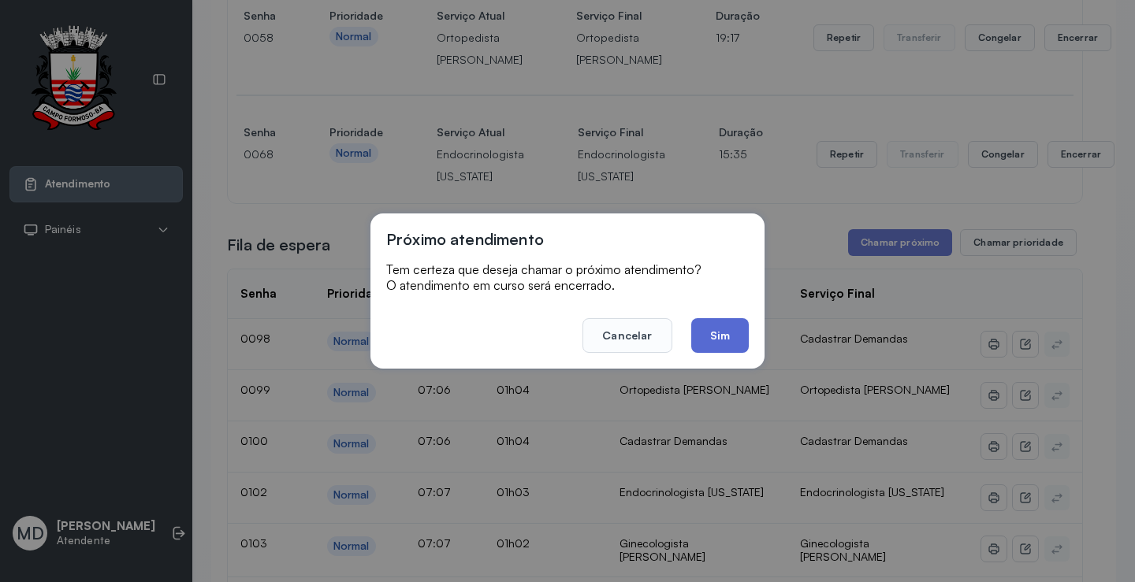
click at [715, 331] on button "Sim" at bounding box center [720, 335] width 58 height 35
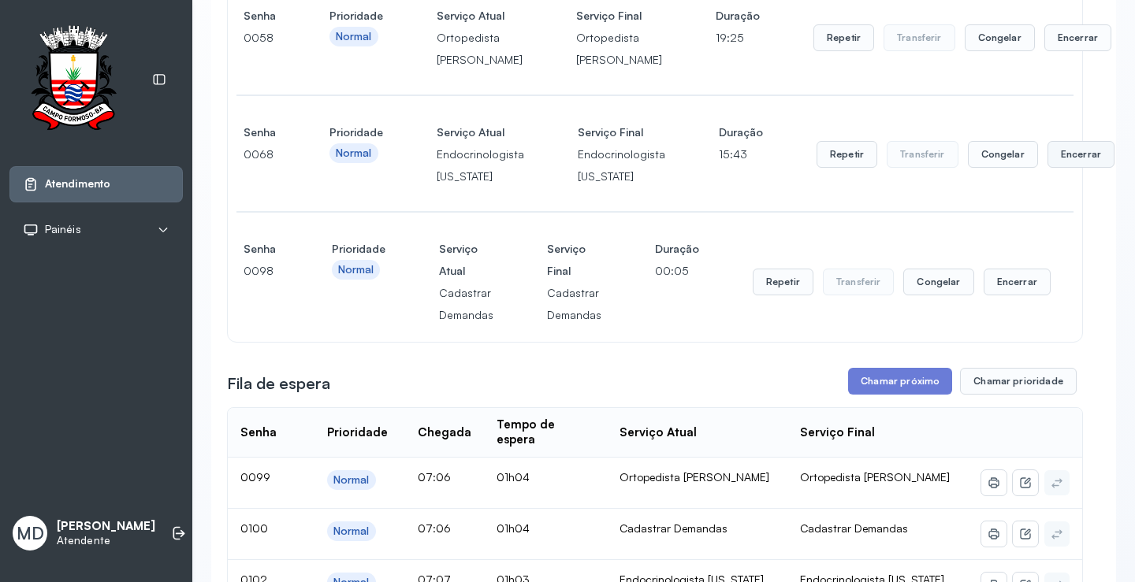
click at [1064, 168] on button "Encerrar" at bounding box center [1080, 154] width 67 height 27
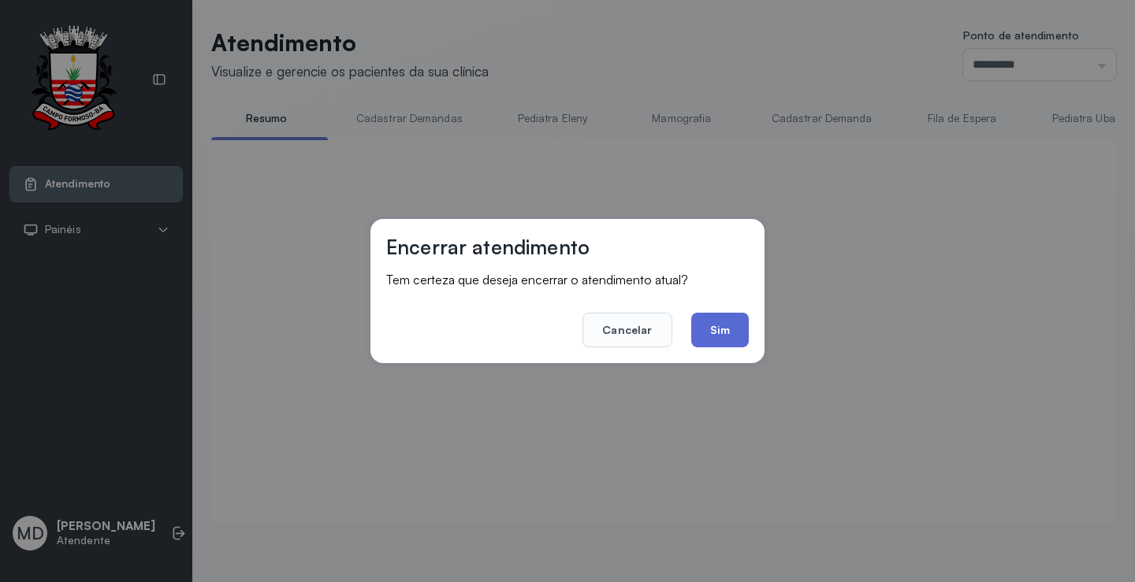
scroll to position [1, 0]
click at [714, 329] on button "Sim" at bounding box center [720, 330] width 58 height 35
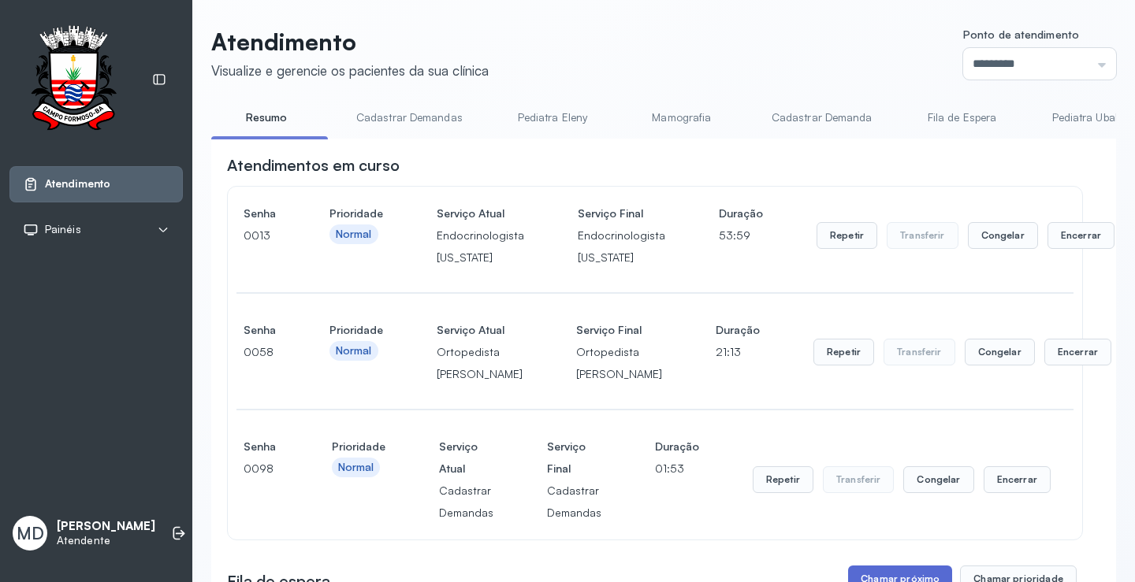
scroll to position [552, 0]
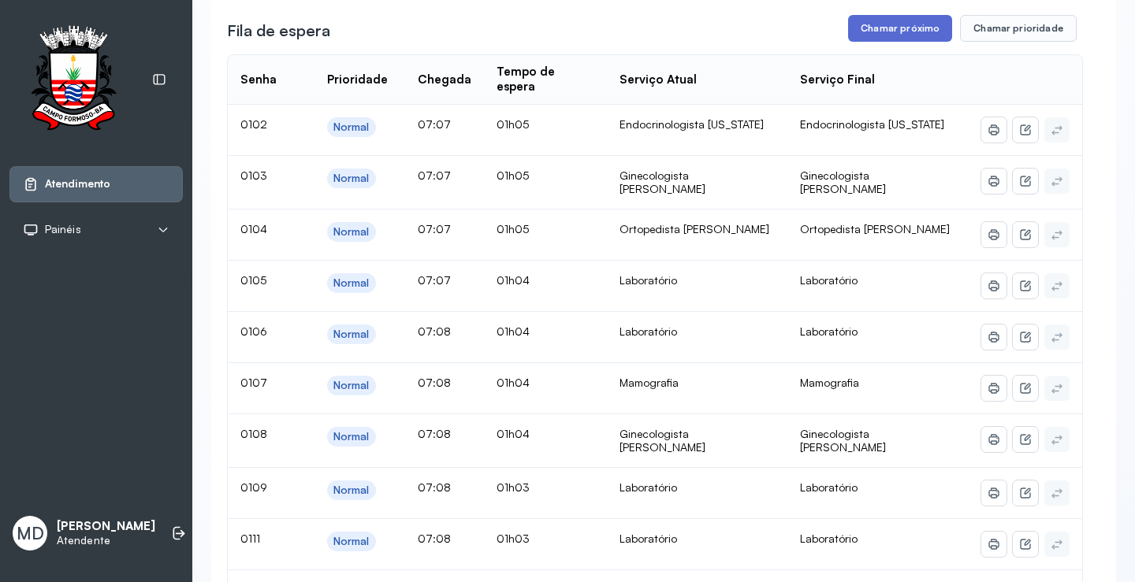
click at [899, 42] on button "Chamar próximo" at bounding box center [900, 28] width 104 height 27
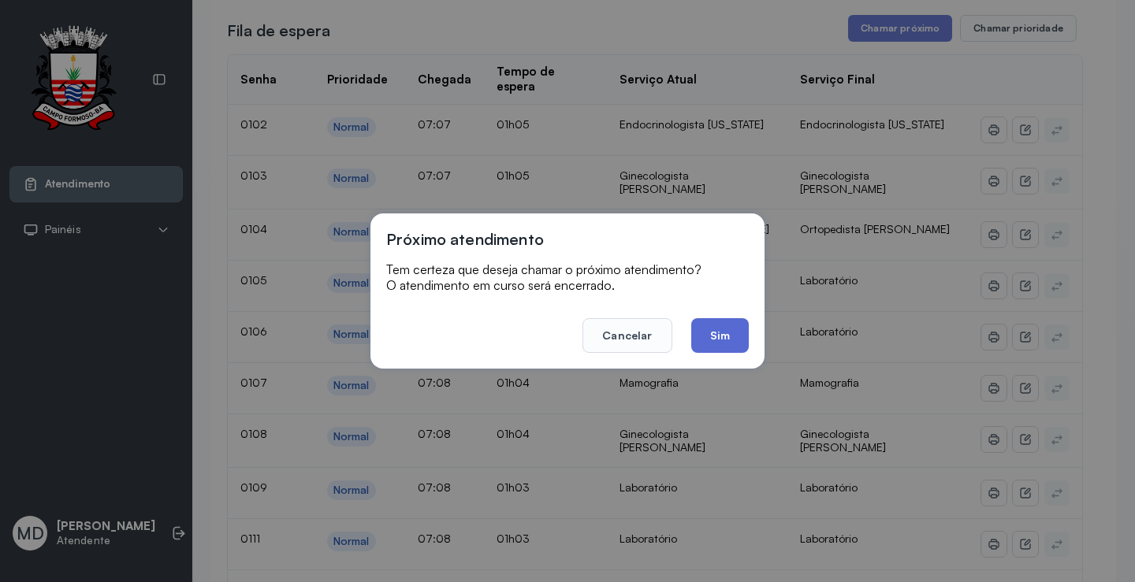
click at [718, 335] on button "Sim" at bounding box center [720, 335] width 58 height 35
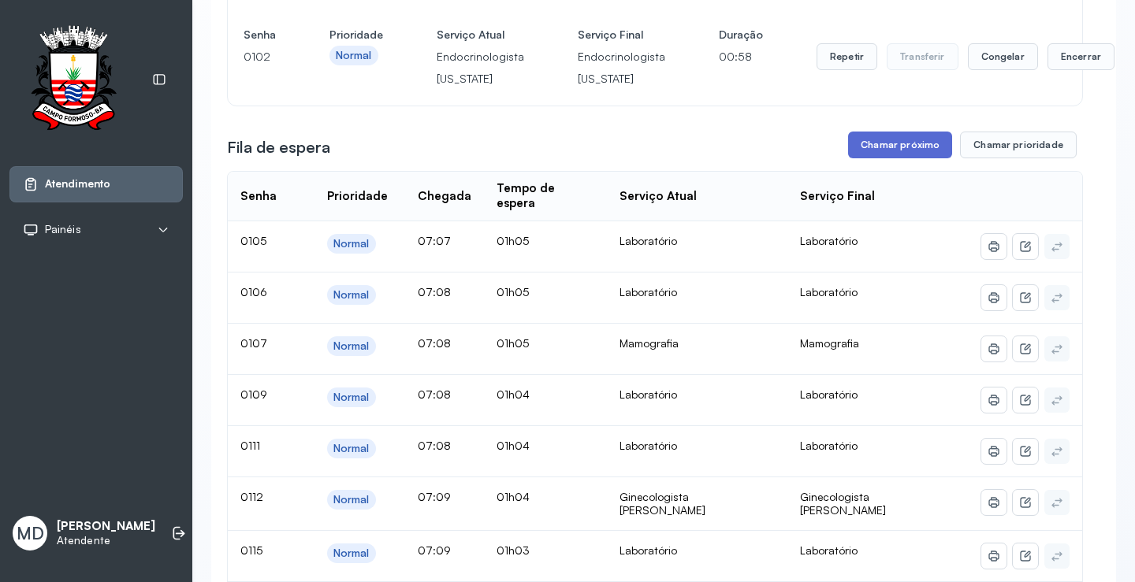
click at [906, 158] on button "Chamar próximo" at bounding box center [900, 145] width 104 height 27
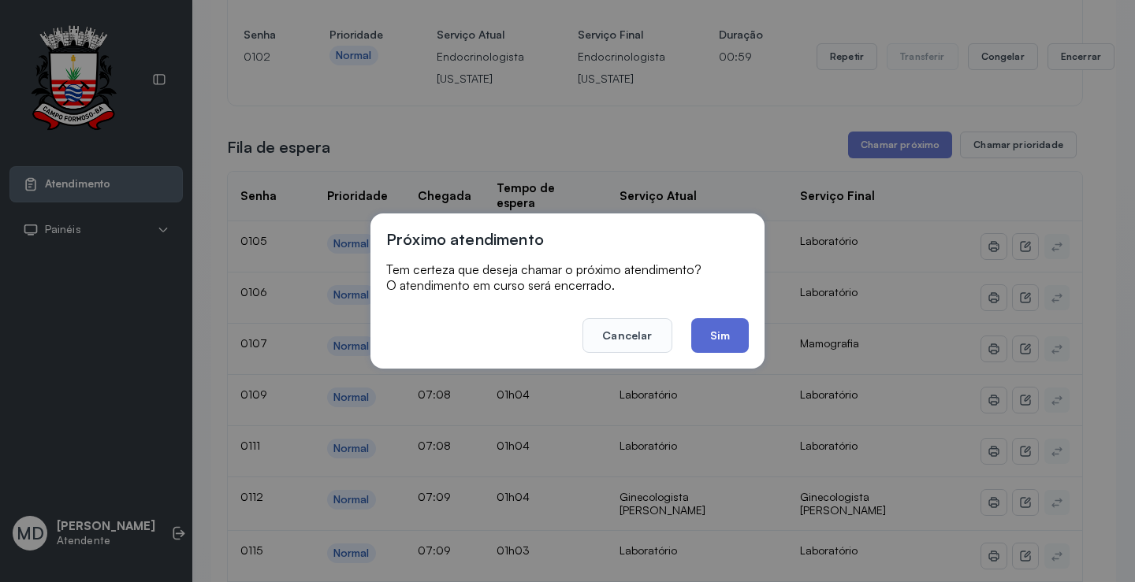
click at [724, 334] on button "Sim" at bounding box center [720, 335] width 58 height 35
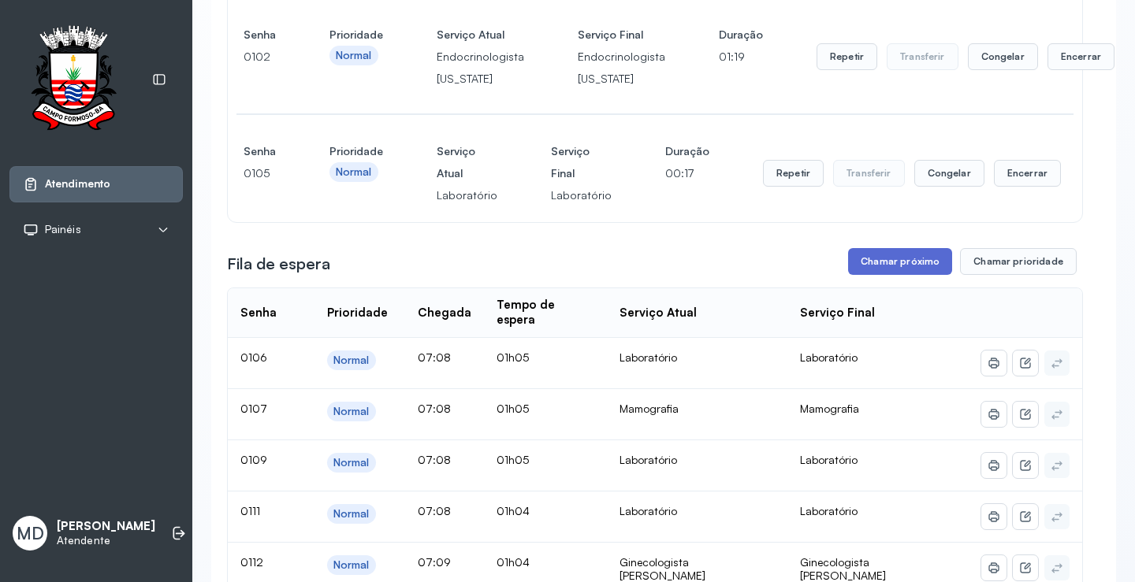
click at [911, 275] on button "Chamar próximo" at bounding box center [900, 261] width 104 height 27
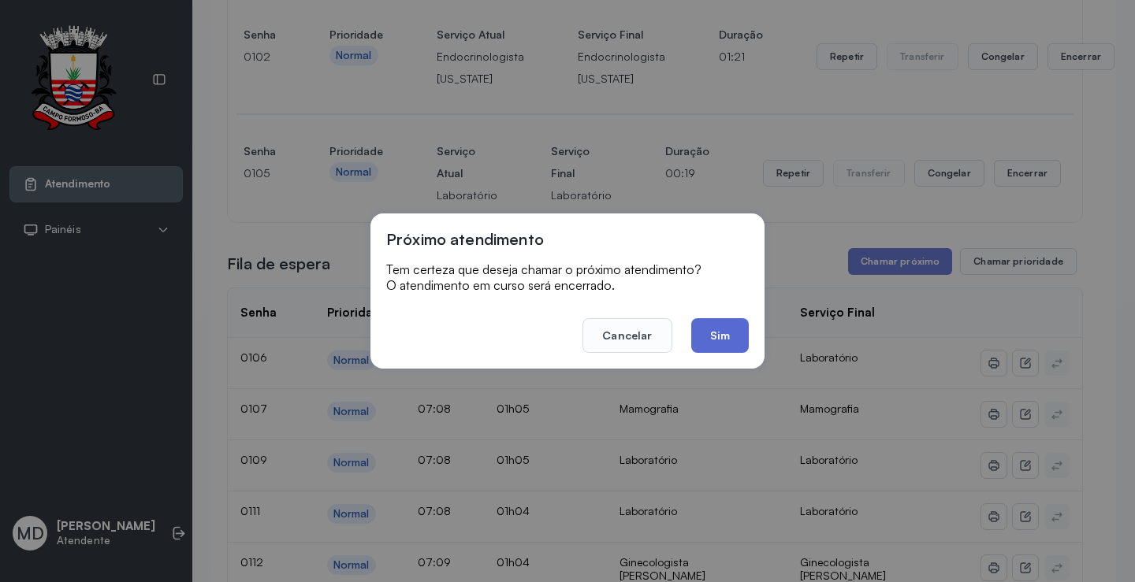
click at [720, 333] on button "Sim" at bounding box center [720, 335] width 58 height 35
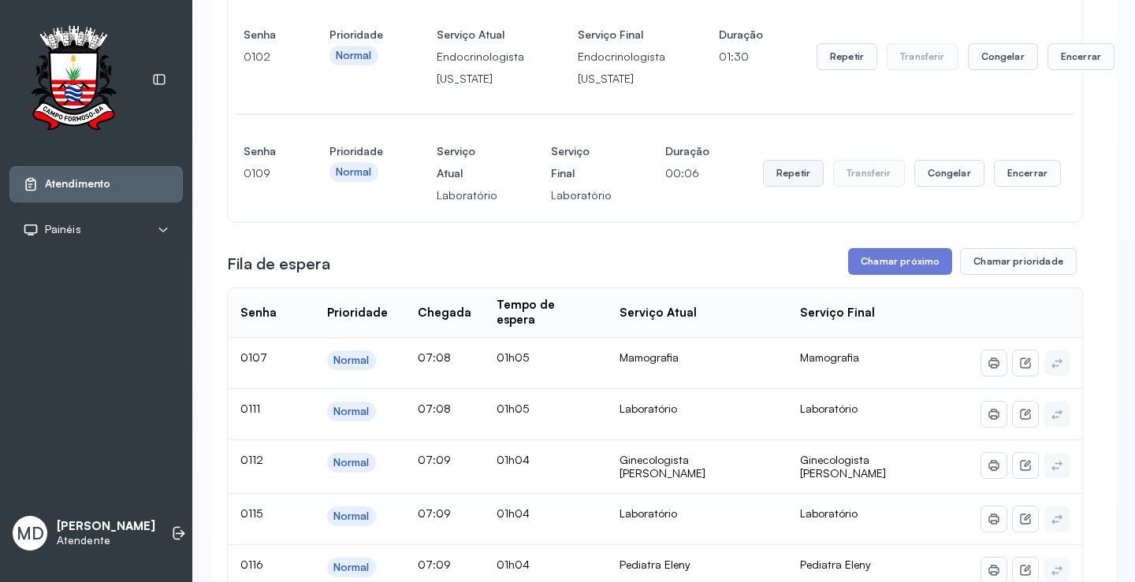
click at [782, 187] on button "Repetir" at bounding box center [793, 173] width 61 height 27
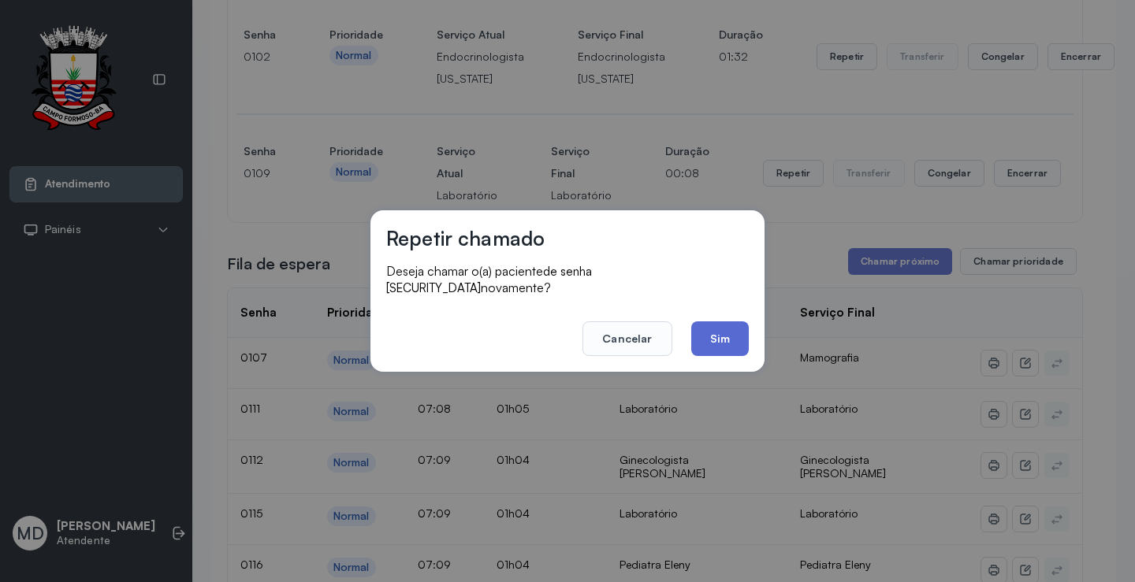
click at [724, 332] on button "Sim" at bounding box center [720, 339] width 58 height 35
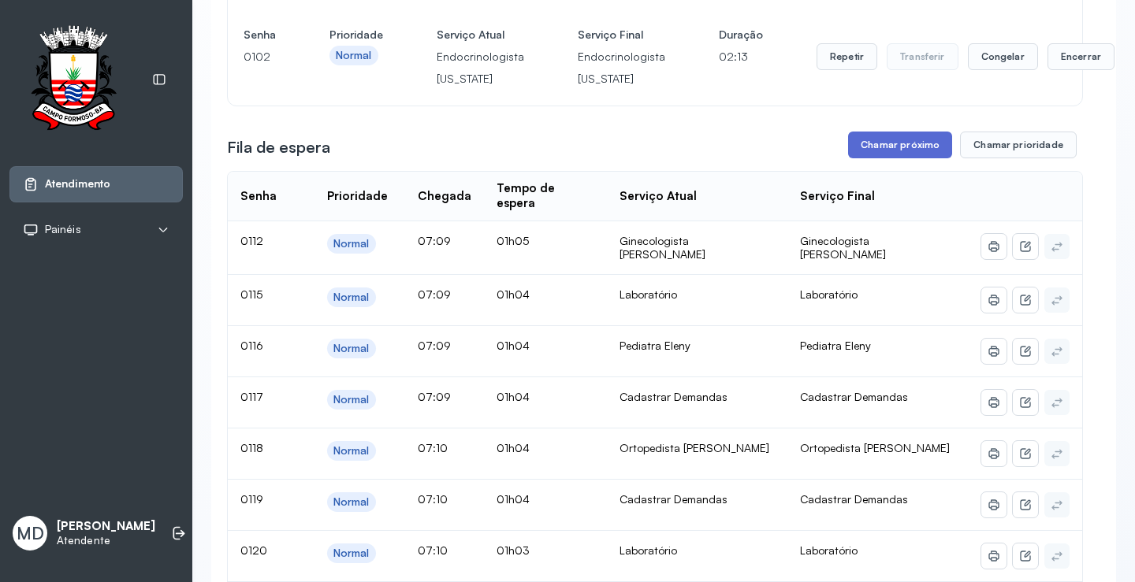
click at [891, 158] on button "Chamar próximo" at bounding box center [900, 145] width 104 height 27
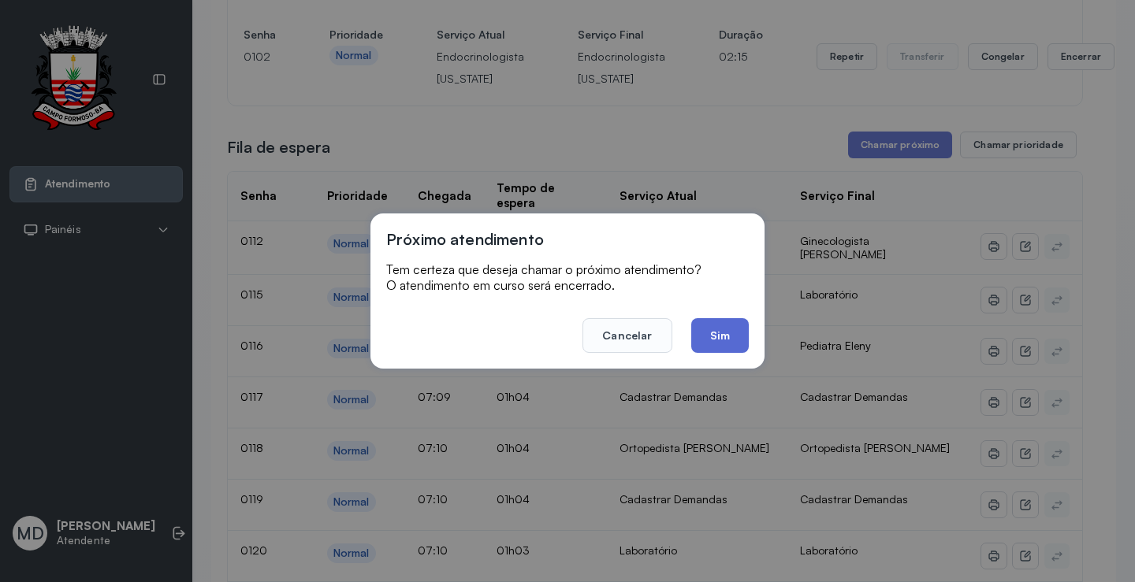
click at [711, 336] on button "Sim" at bounding box center [720, 335] width 58 height 35
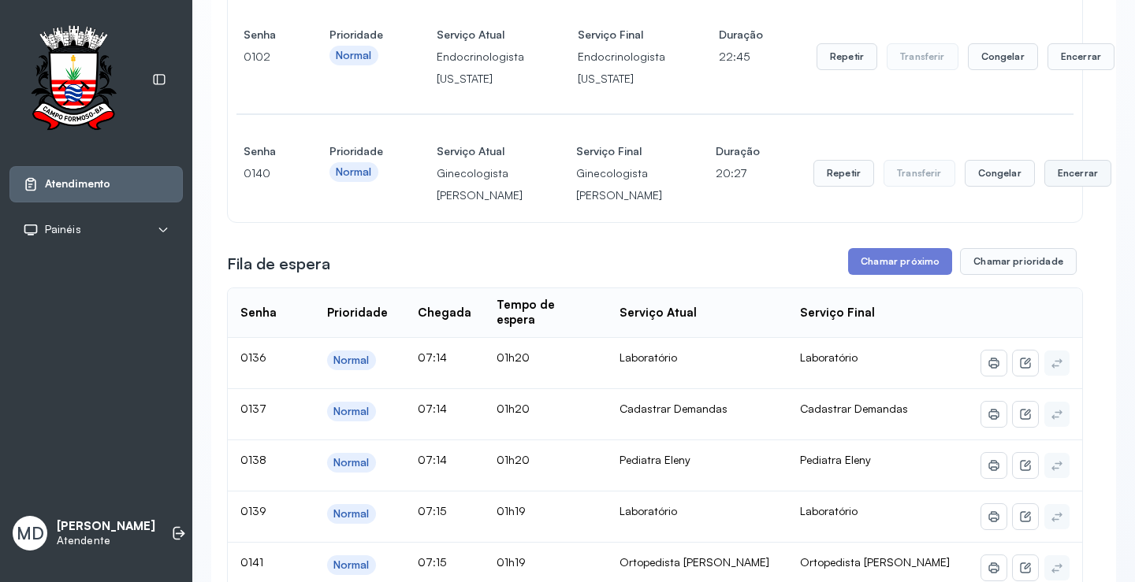
click at [1044, 187] on button "Encerrar" at bounding box center [1077, 173] width 67 height 27
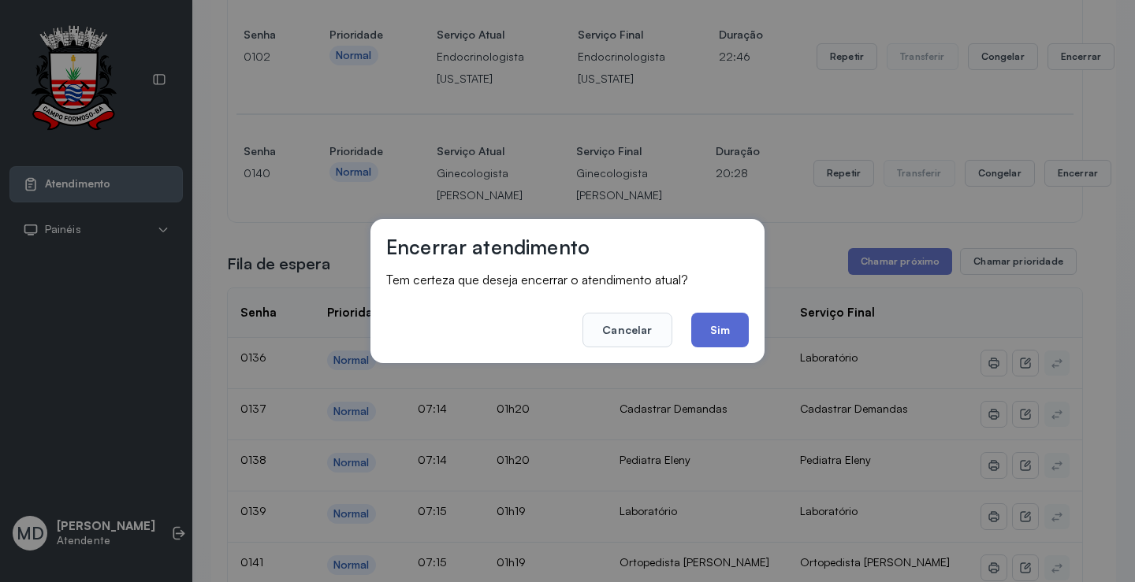
click at [729, 329] on button "Sim" at bounding box center [720, 330] width 58 height 35
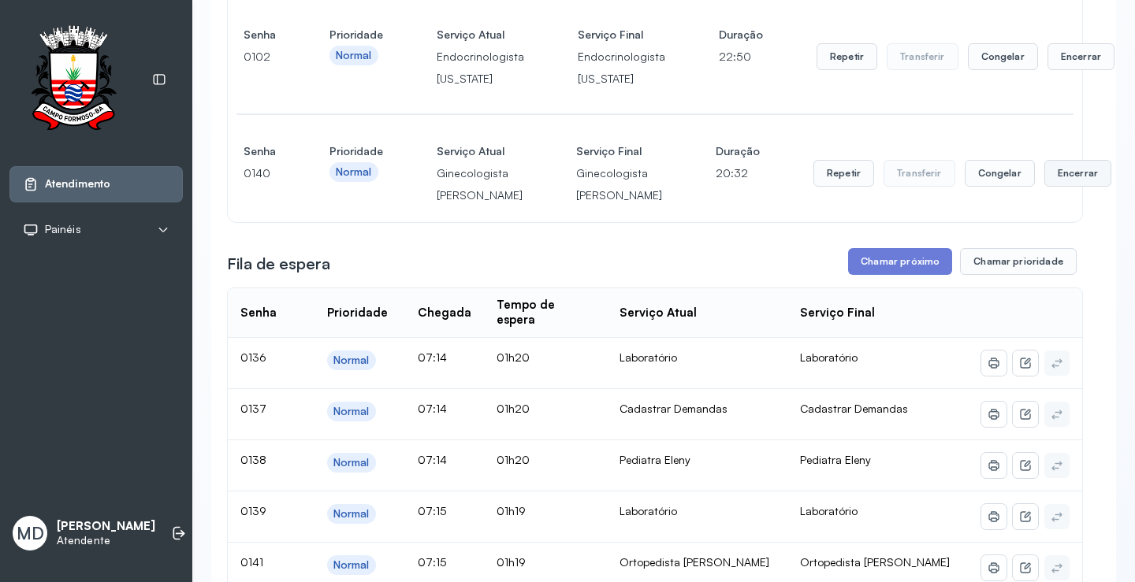
click at [1044, 187] on button "Encerrar" at bounding box center [1077, 173] width 67 height 27
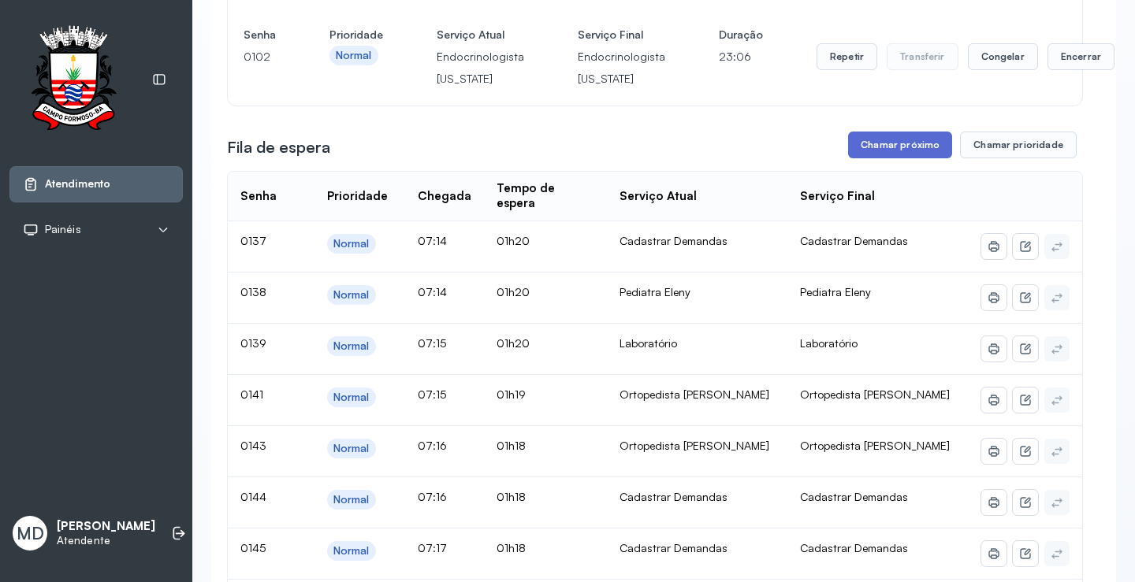
click at [901, 158] on button "Chamar próximo" at bounding box center [900, 145] width 104 height 27
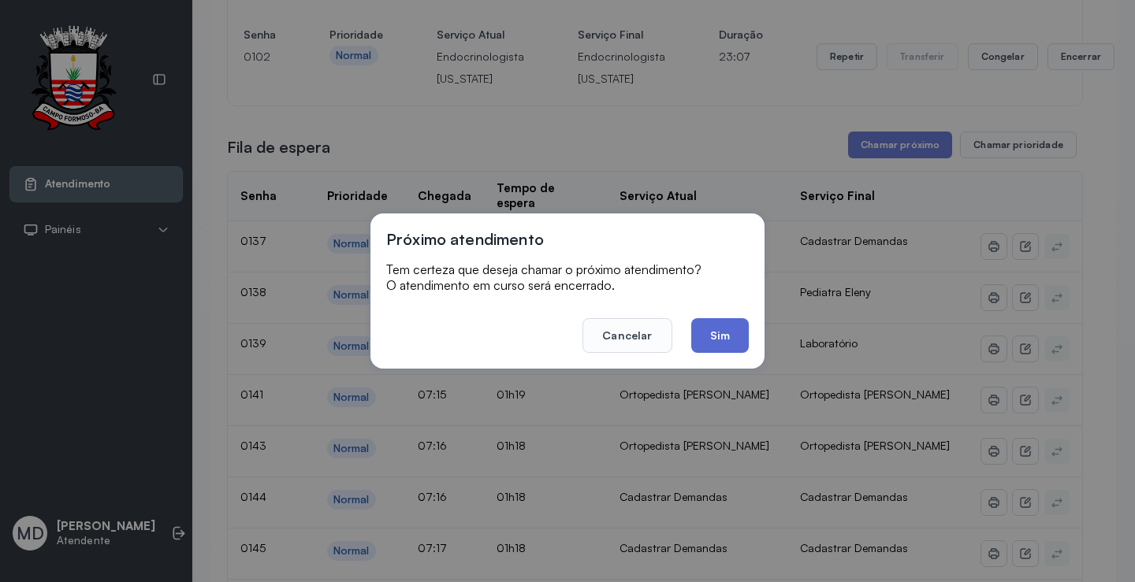
click at [715, 334] on button "Sim" at bounding box center [720, 335] width 58 height 35
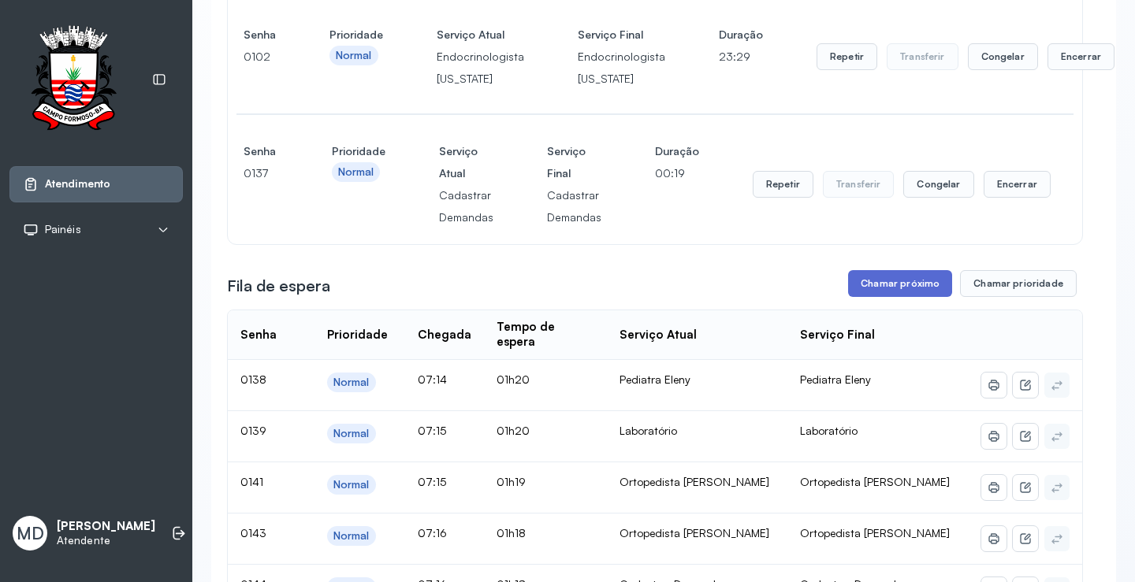
click at [904, 297] on button "Chamar próximo" at bounding box center [900, 283] width 104 height 27
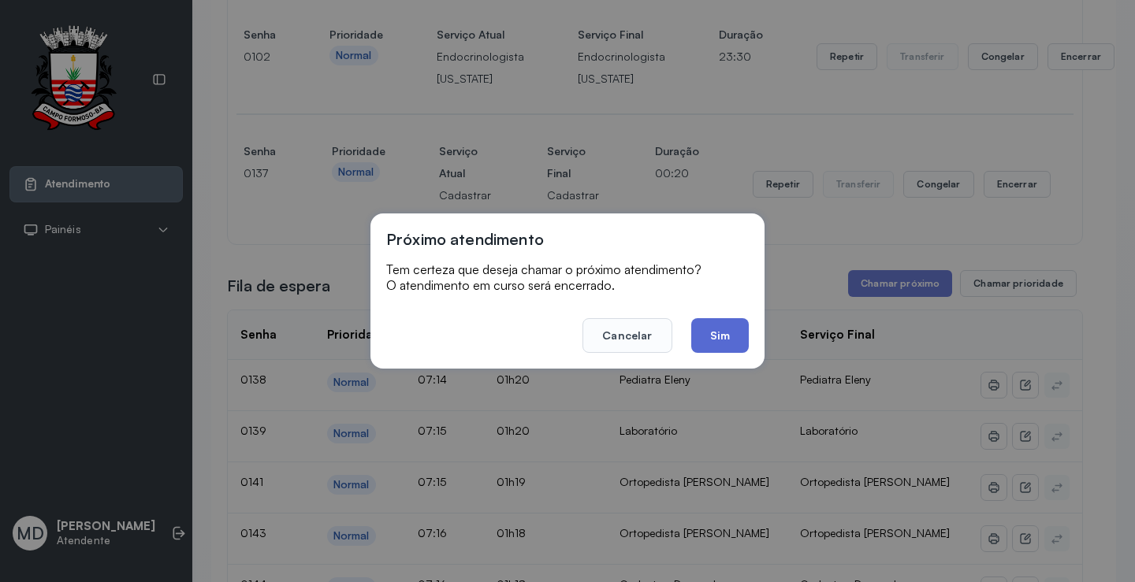
click at [707, 330] on button "Sim" at bounding box center [720, 335] width 58 height 35
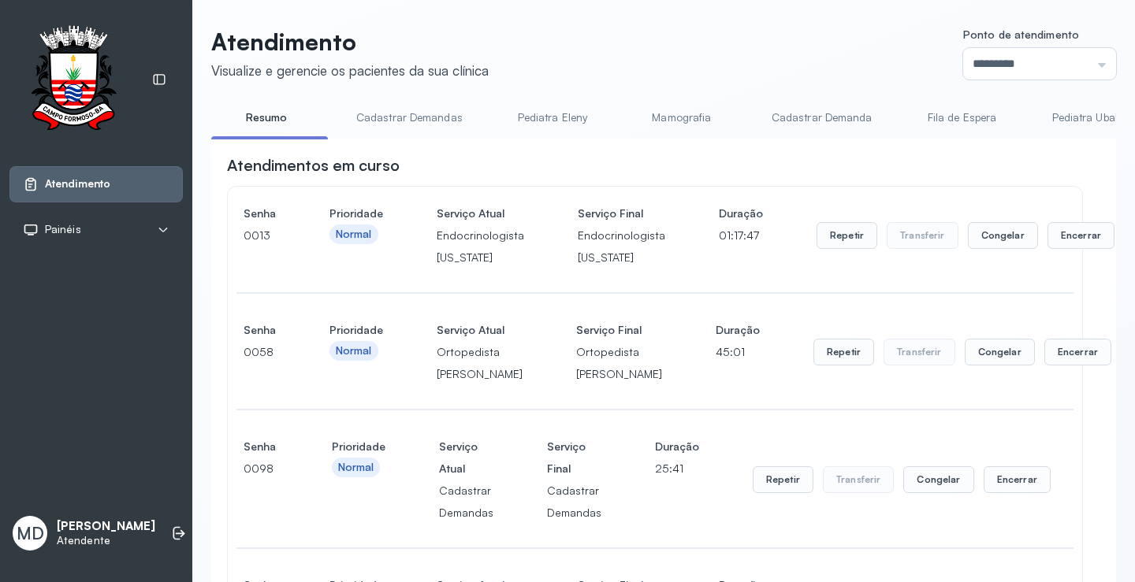
scroll to position [709, 0]
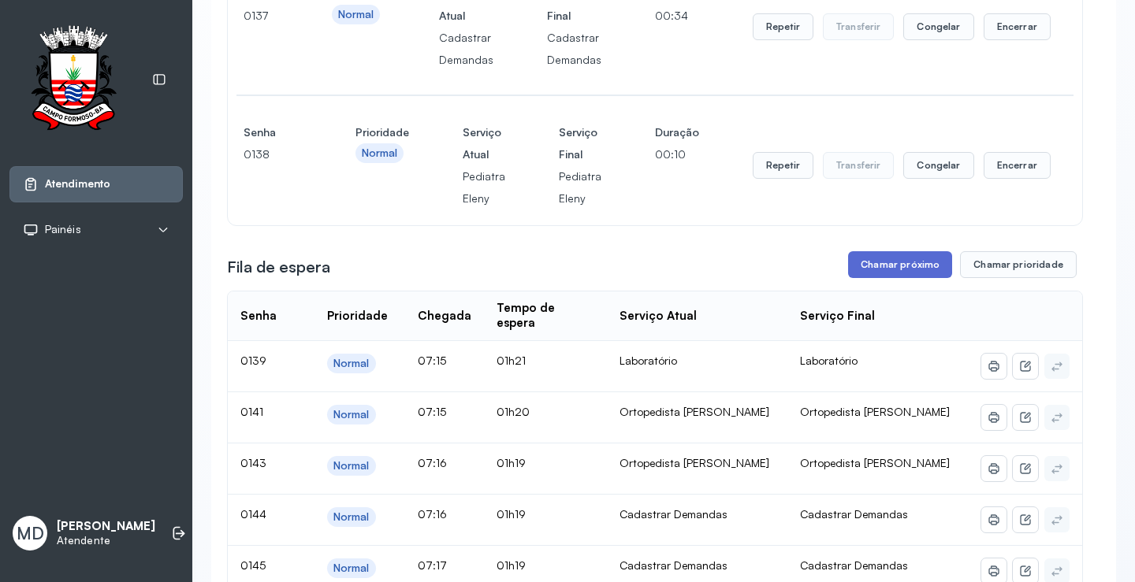
click at [910, 278] on button "Chamar próximo" at bounding box center [900, 264] width 104 height 27
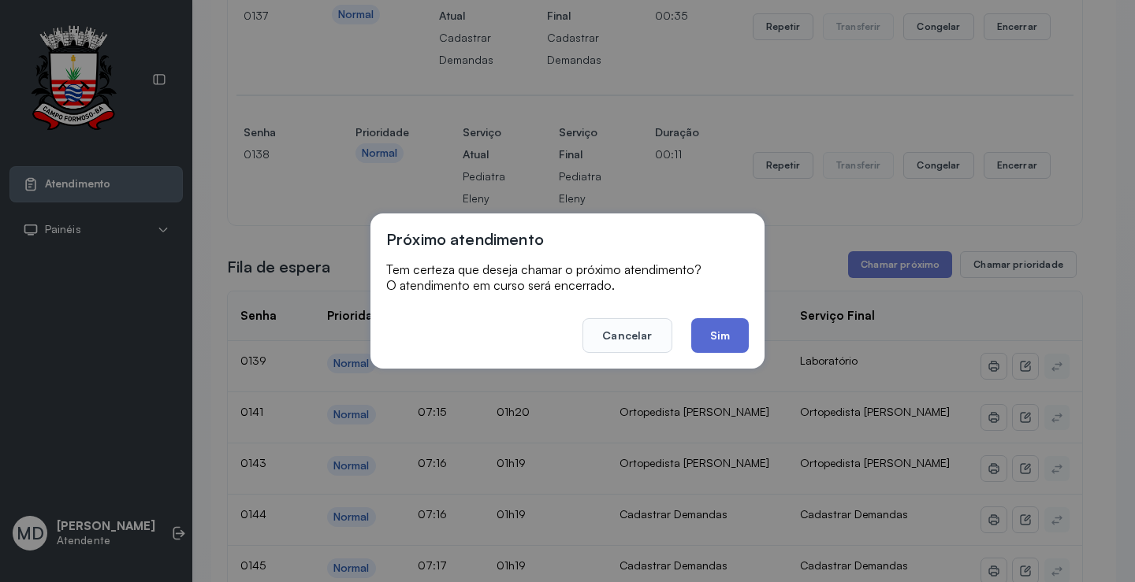
click at [706, 336] on button "Sim" at bounding box center [720, 335] width 58 height 35
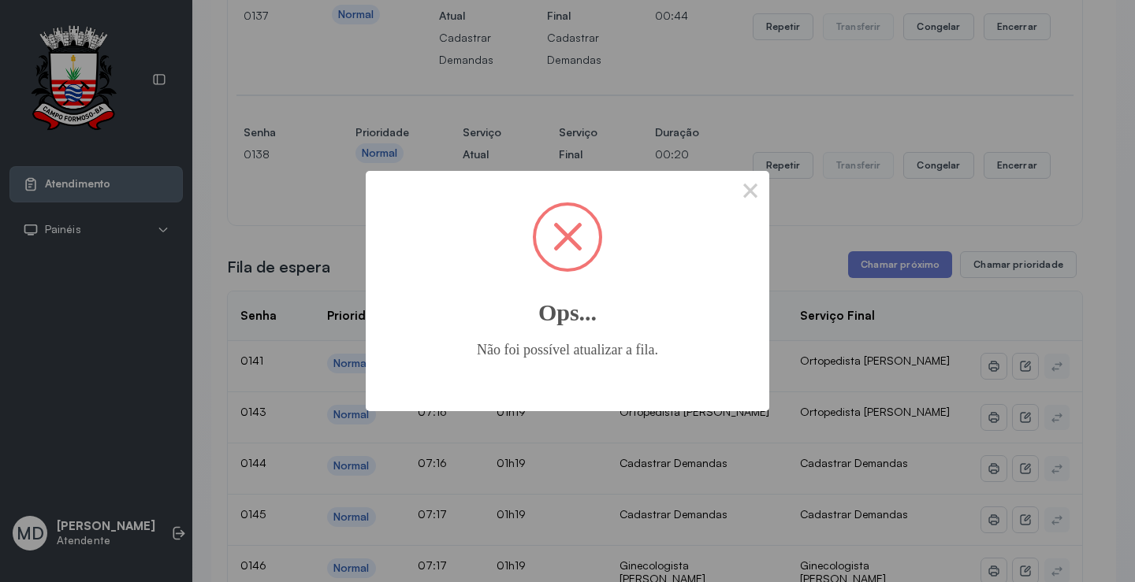
click at [560, 233] on span at bounding box center [567, 237] width 63 height 63
click at [574, 237] on span at bounding box center [567, 237] width 63 height 63
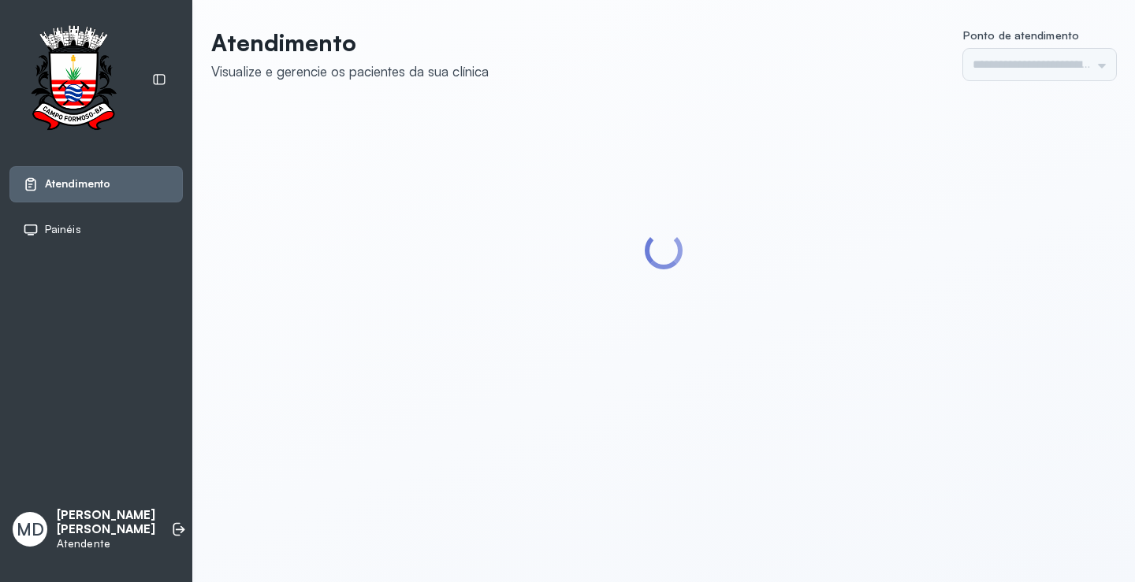
type input "*********"
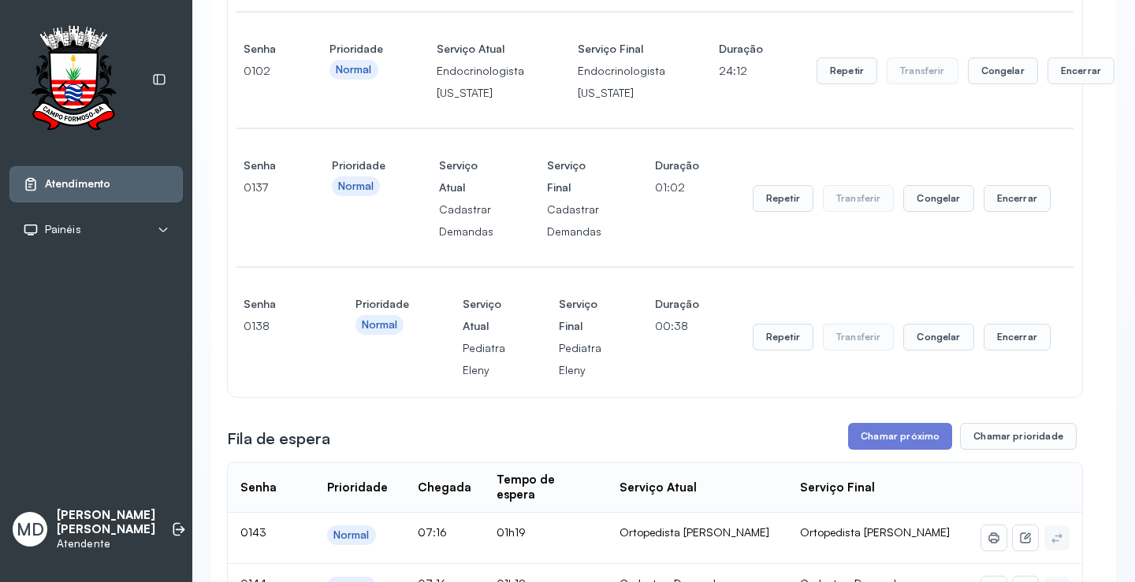
scroll to position [552, 0]
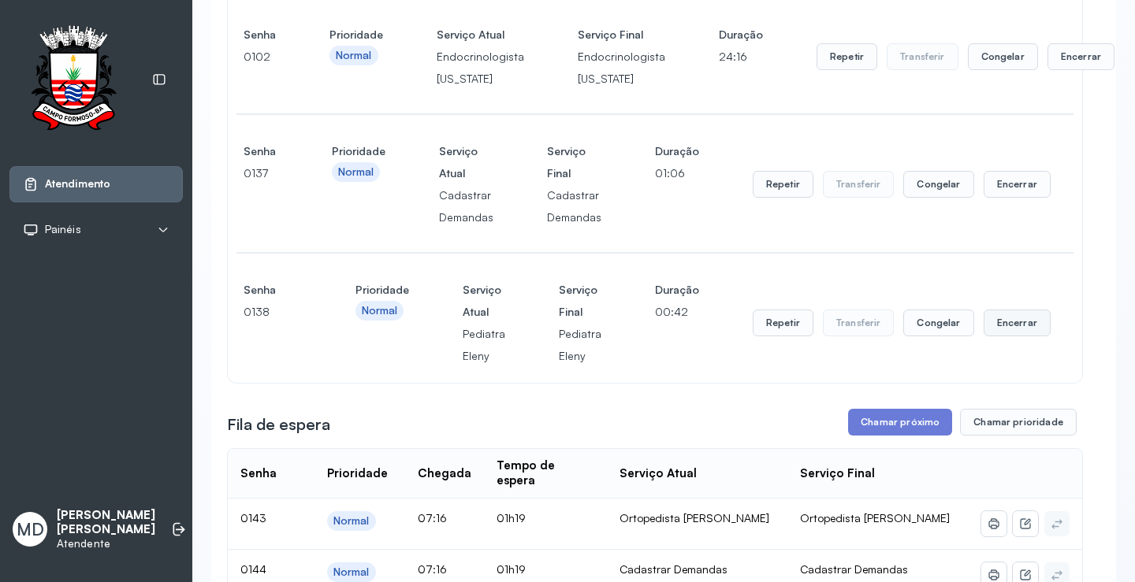
click at [993, 337] on button "Encerrar" at bounding box center [1017, 323] width 67 height 27
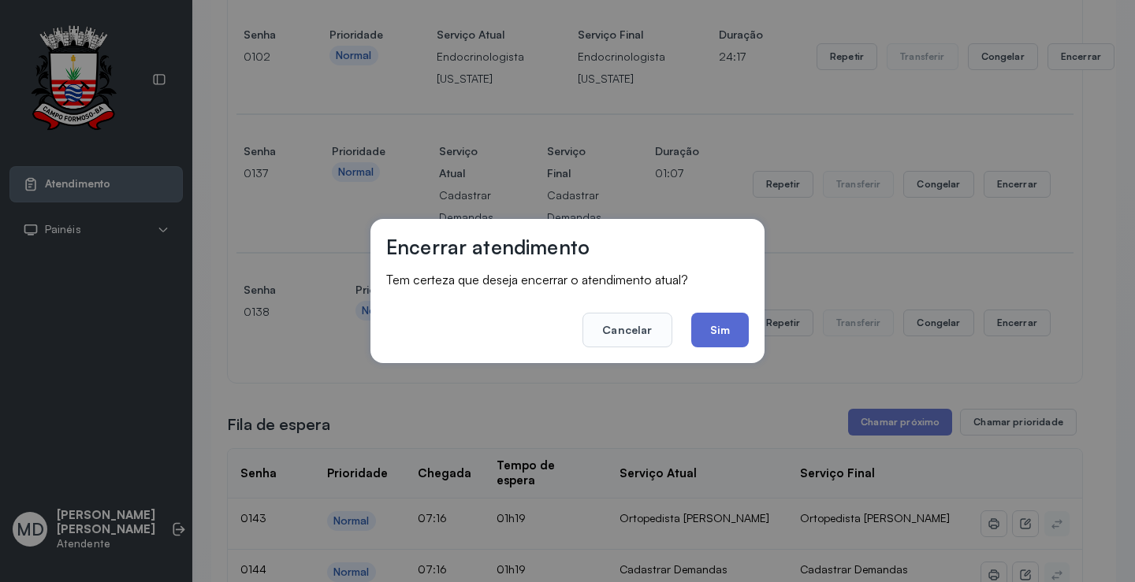
click at [723, 322] on button "Sim" at bounding box center [720, 330] width 58 height 35
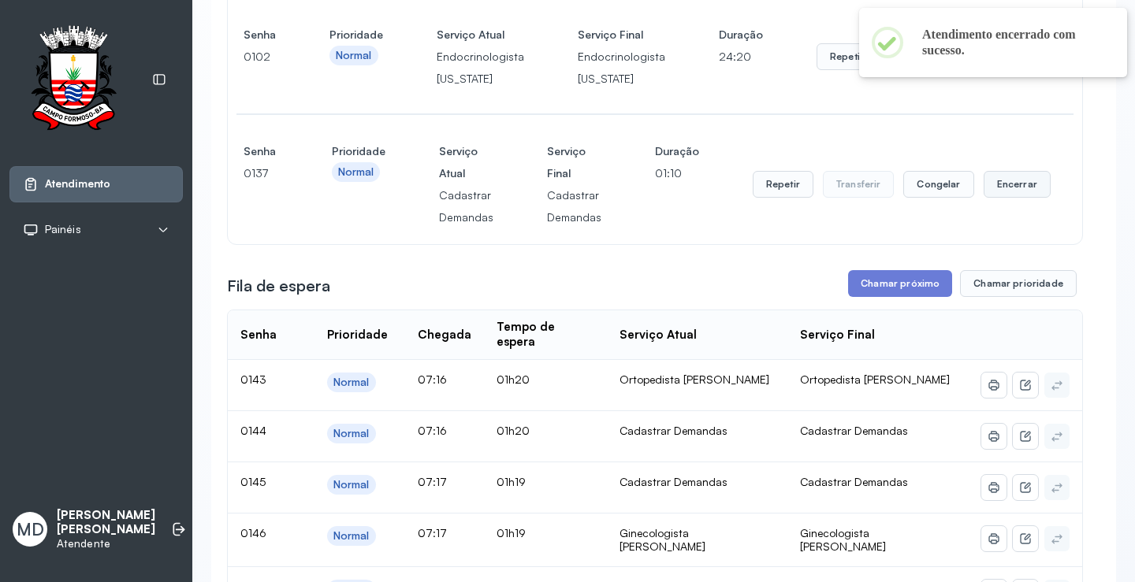
click at [1002, 198] on button "Encerrar" at bounding box center [1017, 184] width 67 height 27
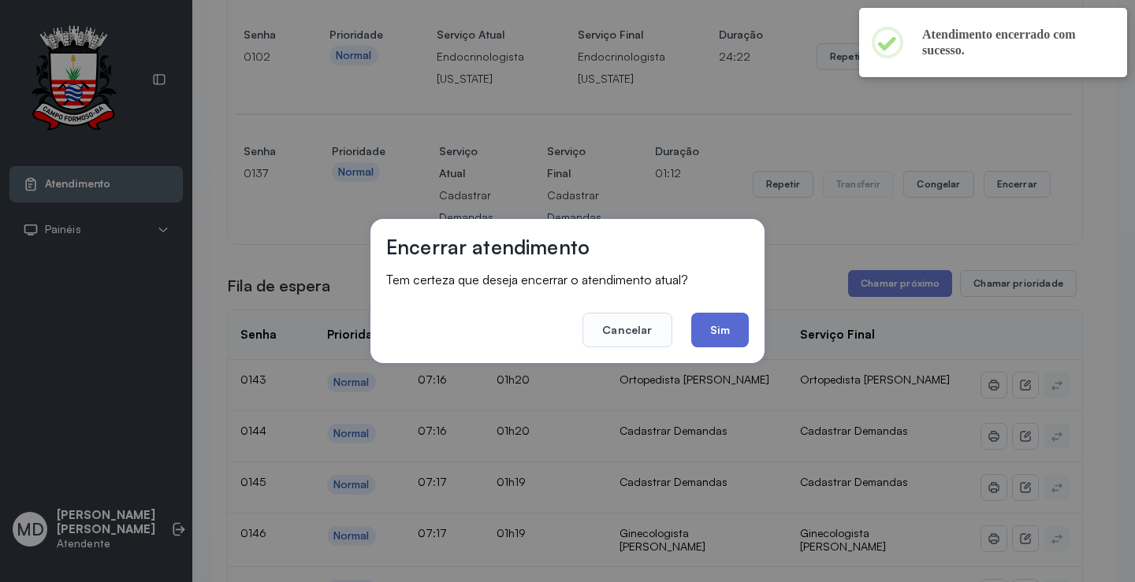
click at [710, 327] on button "Sim" at bounding box center [720, 330] width 58 height 35
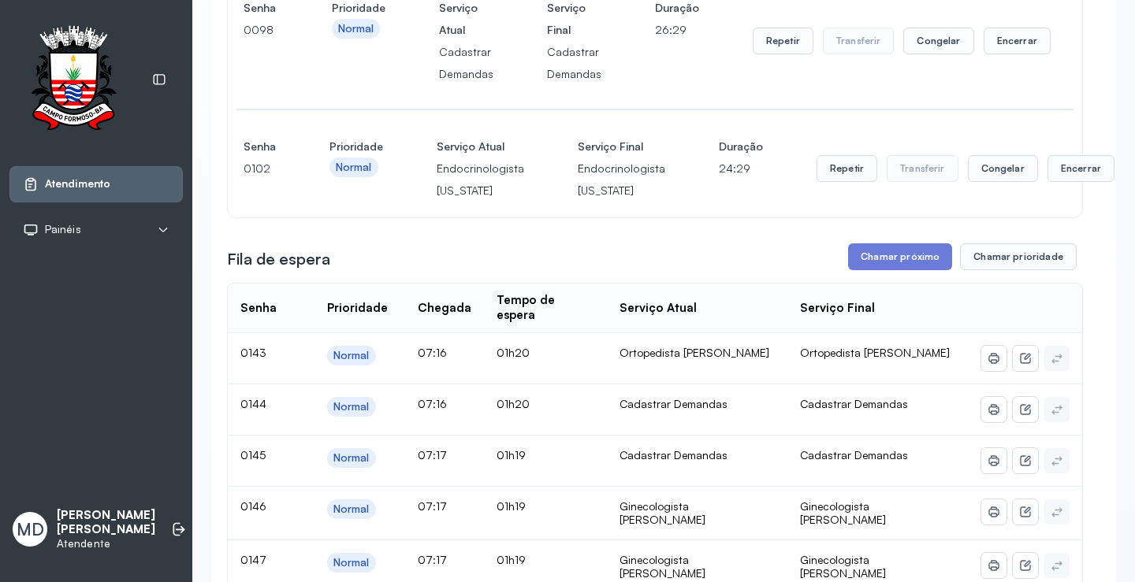
scroll to position [315, 0]
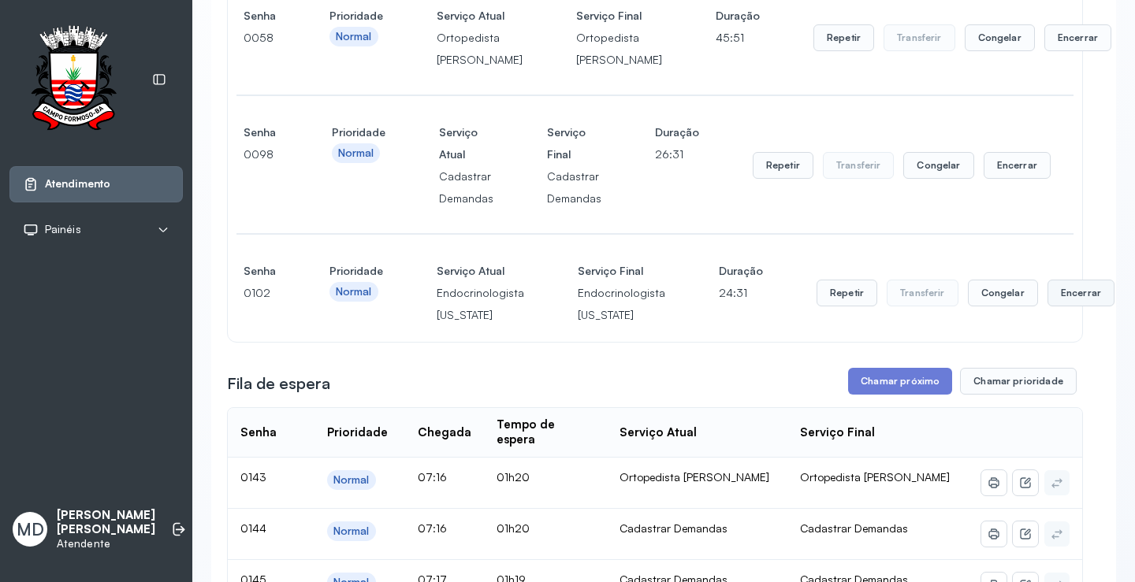
click at [1066, 307] on button "Encerrar" at bounding box center [1080, 293] width 67 height 27
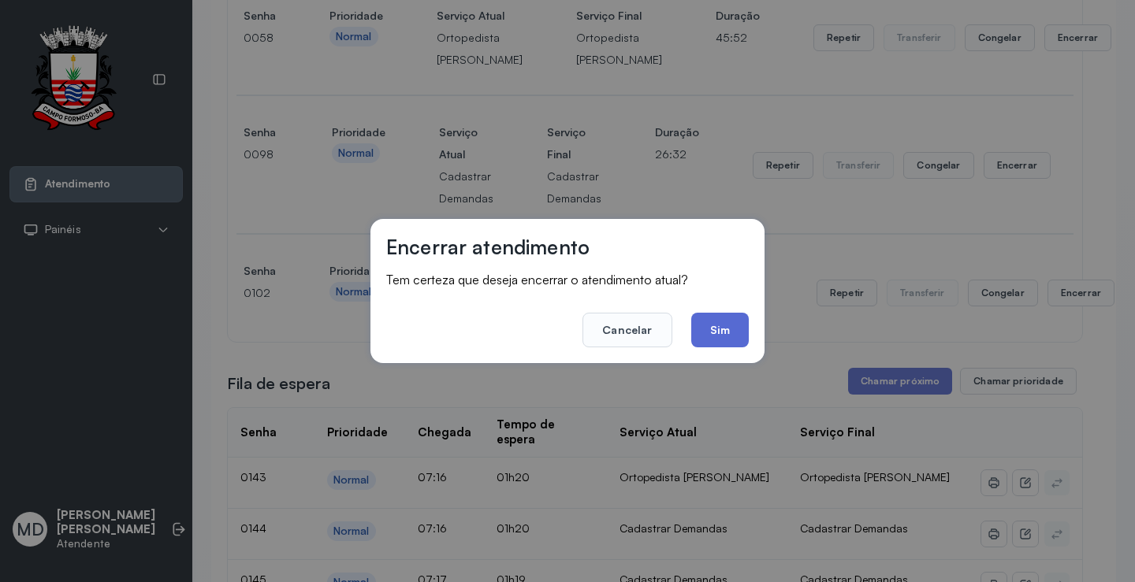
click at [716, 335] on button "Sim" at bounding box center [720, 330] width 58 height 35
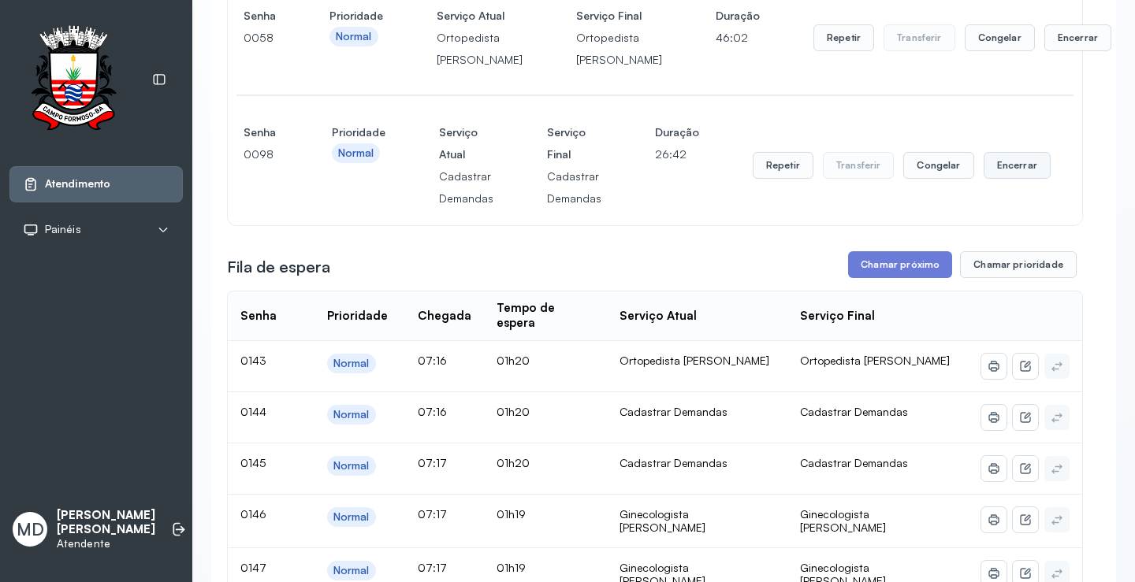
click at [1004, 179] on button "Encerrar" at bounding box center [1017, 165] width 67 height 27
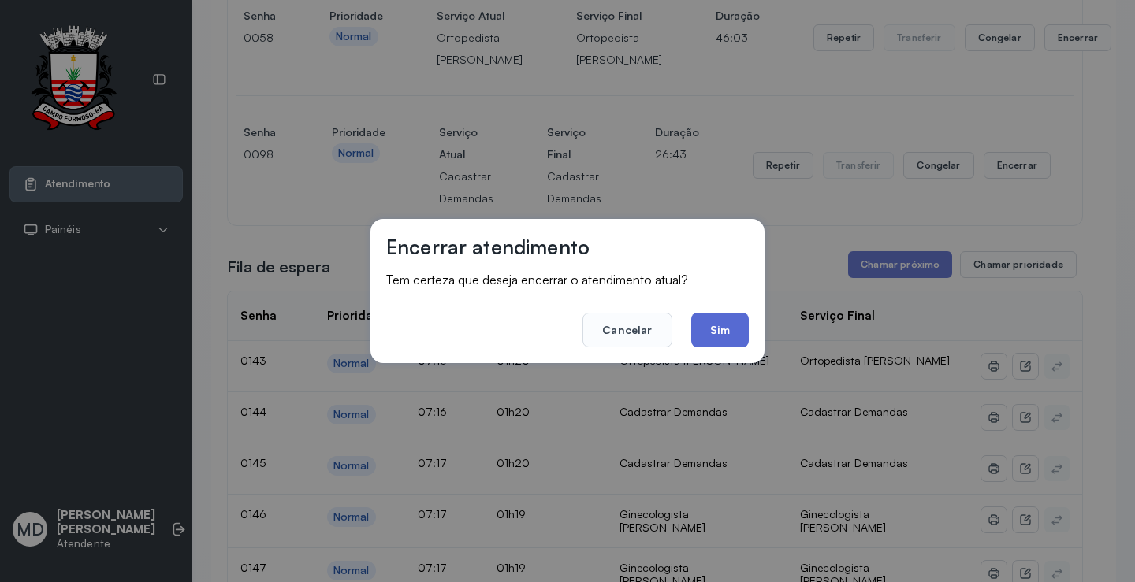
click at [720, 332] on button "Sim" at bounding box center [720, 330] width 58 height 35
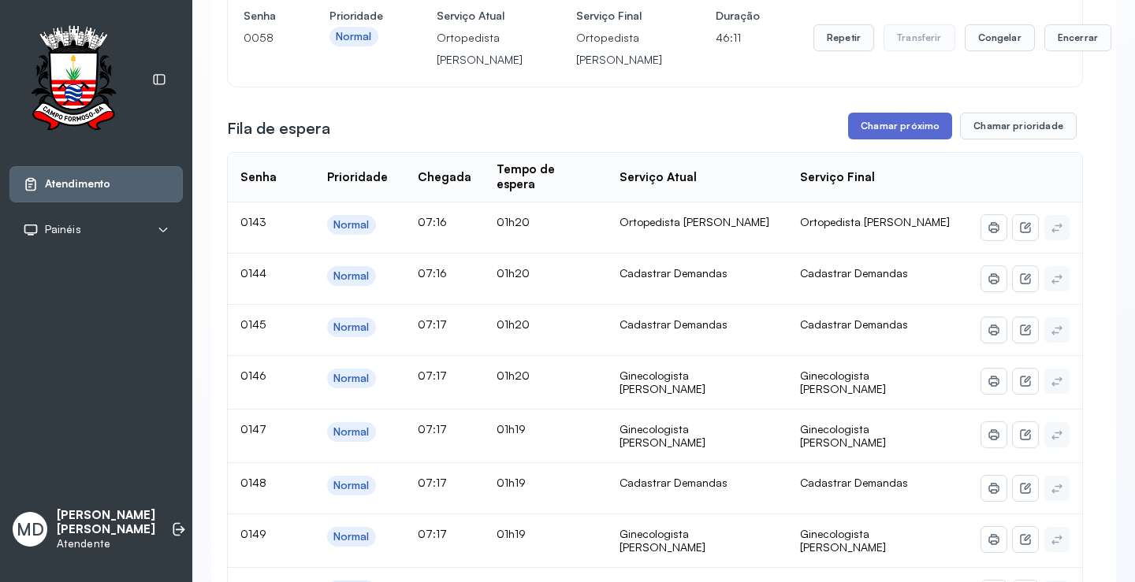
click at [902, 140] on button "Chamar próximo" at bounding box center [900, 126] width 104 height 27
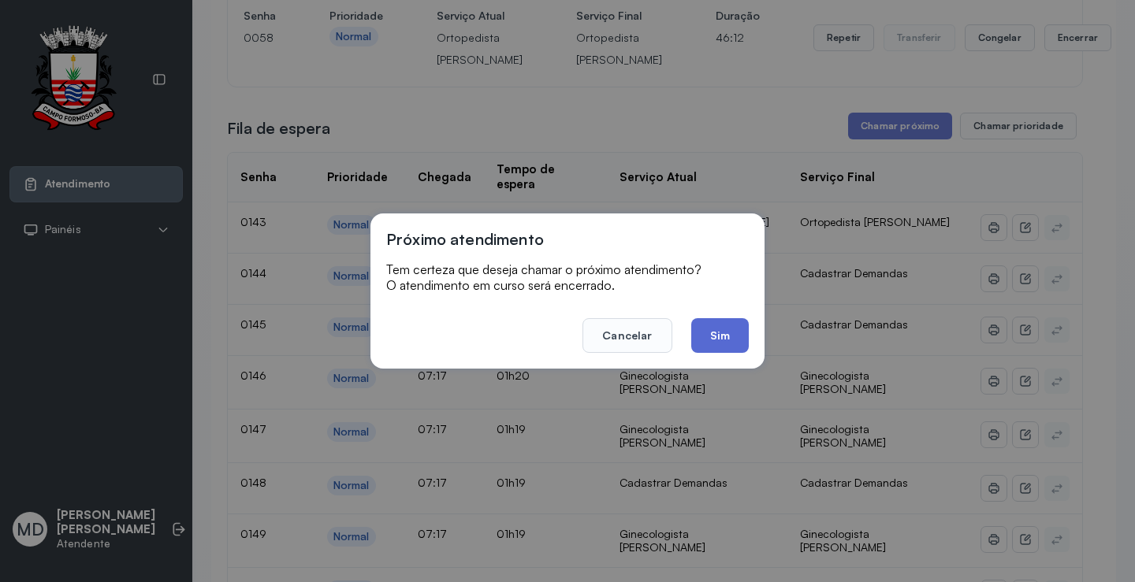
click at [728, 343] on button "Sim" at bounding box center [720, 335] width 58 height 35
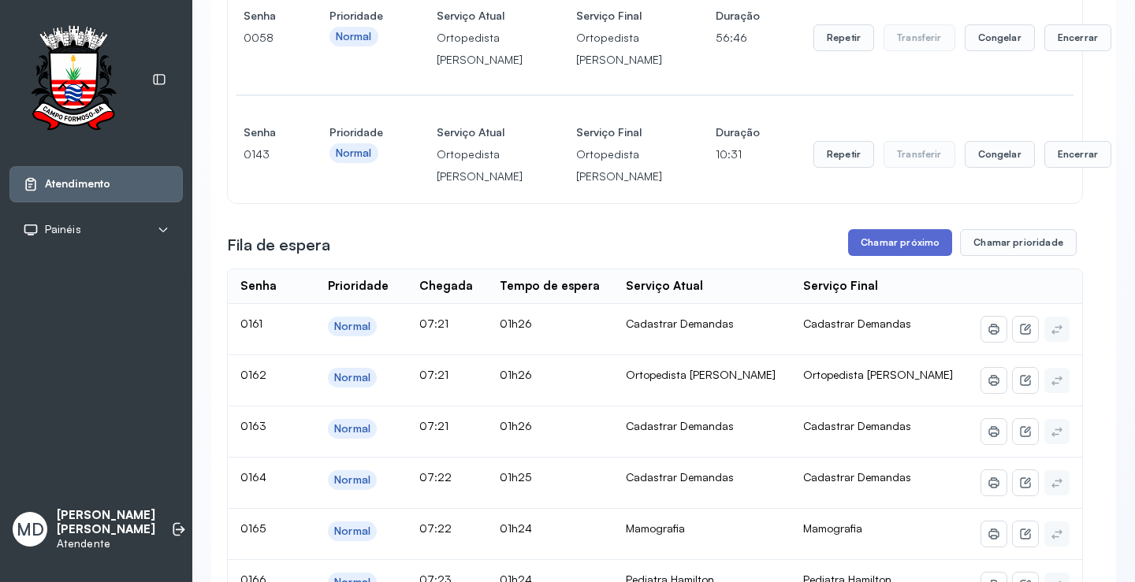
click at [912, 256] on button "Chamar próximo" at bounding box center [900, 242] width 104 height 27
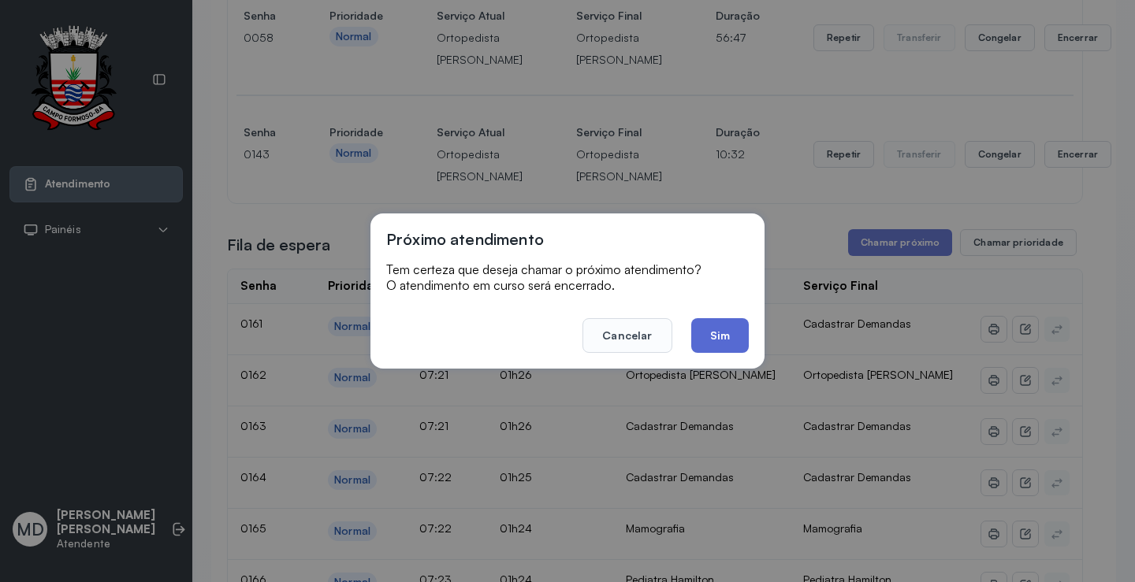
click at [731, 333] on button "Sim" at bounding box center [720, 335] width 58 height 35
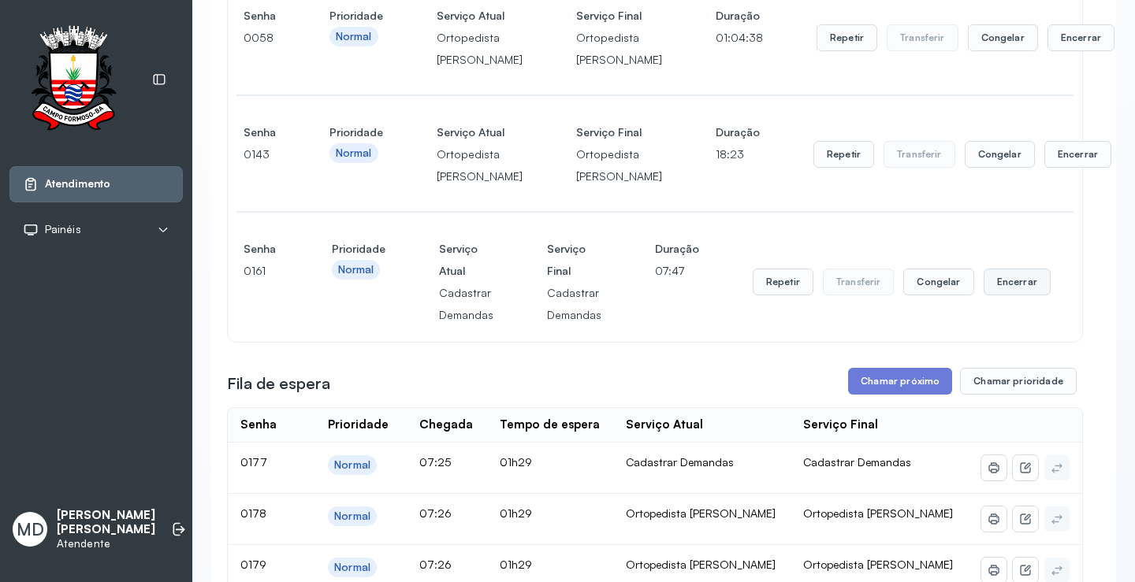
click at [1000, 296] on button "Encerrar" at bounding box center [1017, 282] width 67 height 27
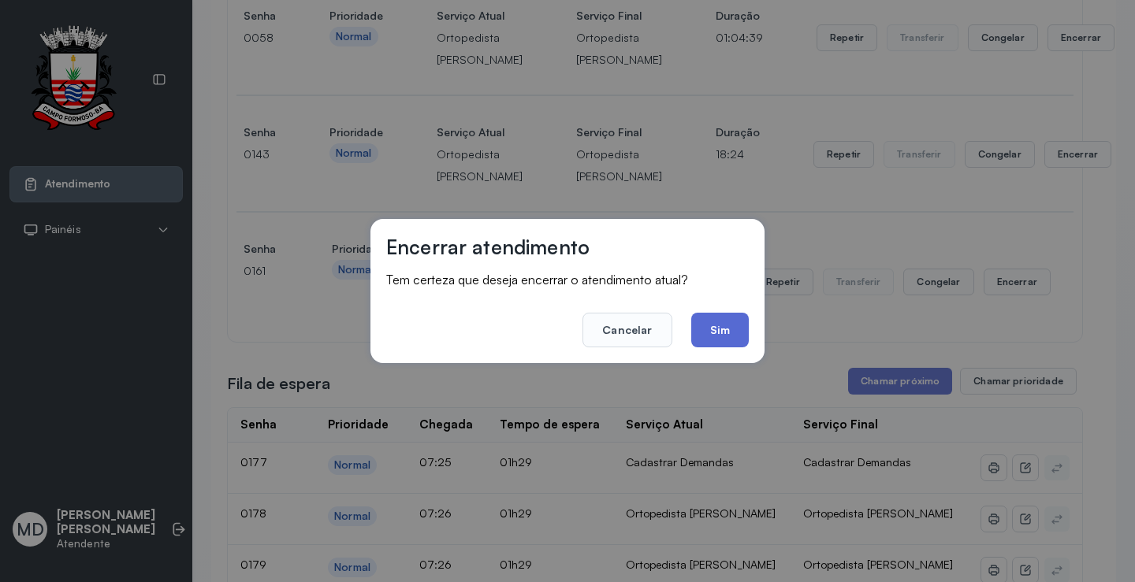
click at [725, 328] on button "Sim" at bounding box center [720, 330] width 58 height 35
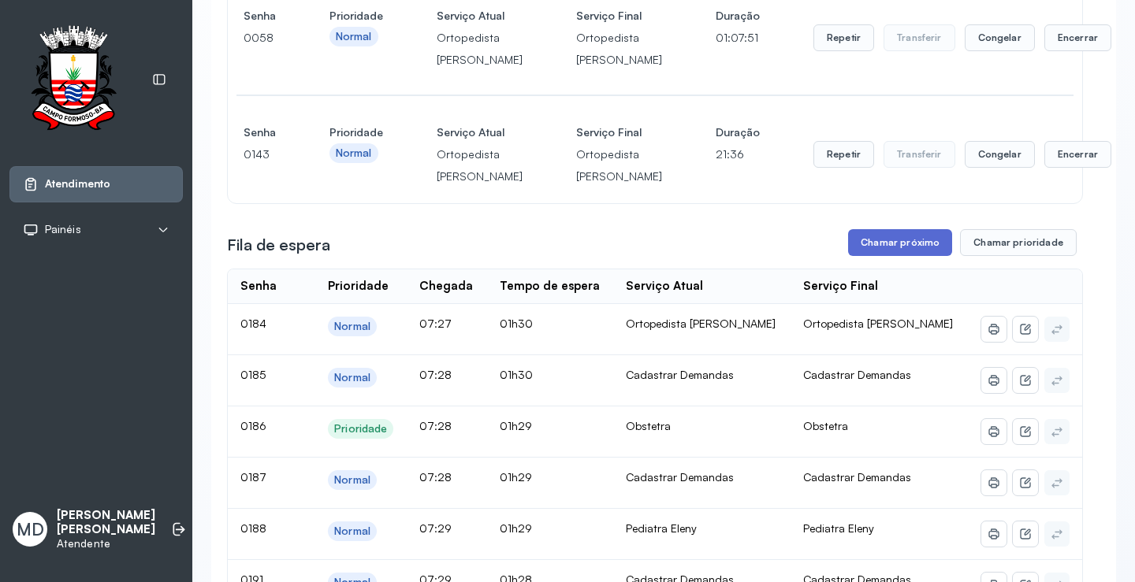
click at [905, 256] on button "Chamar próximo" at bounding box center [900, 242] width 104 height 27
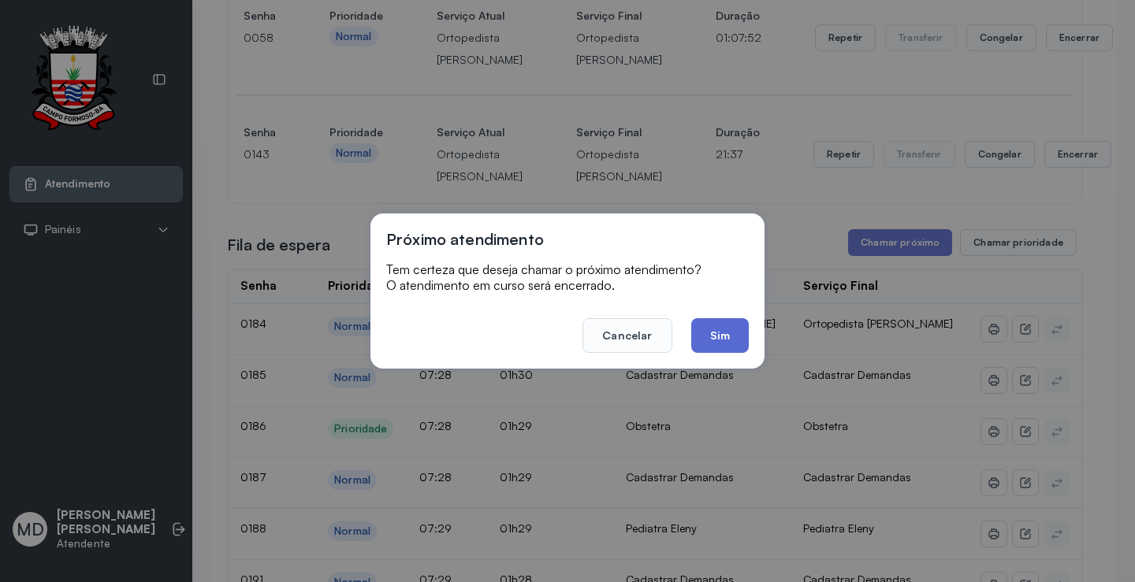
click at [733, 326] on button "Sim" at bounding box center [720, 335] width 58 height 35
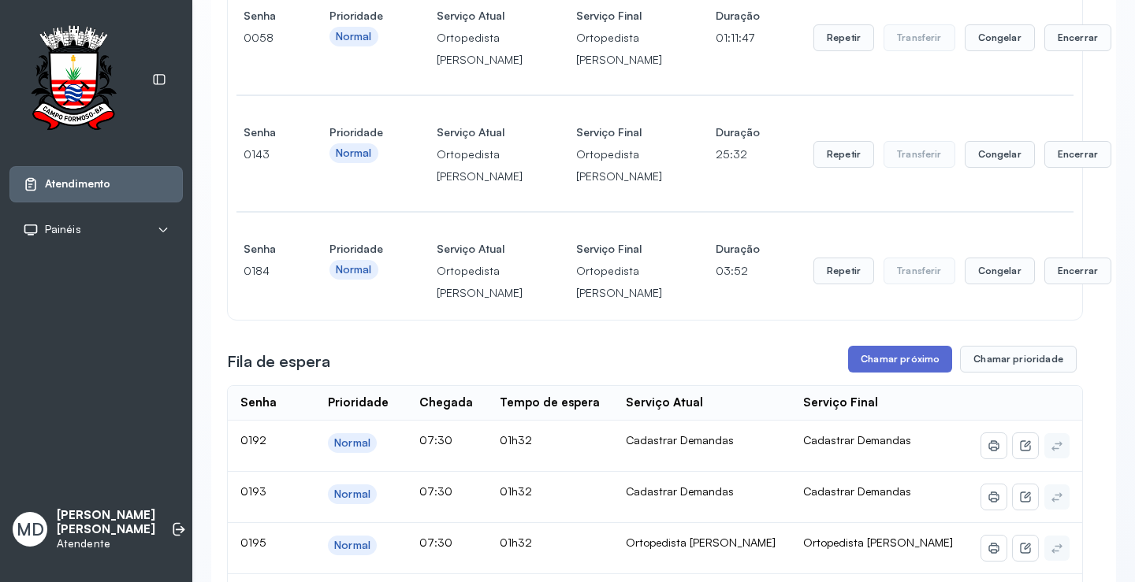
click at [890, 373] on button "Chamar próximo" at bounding box center [900, 359] width 104 height 27
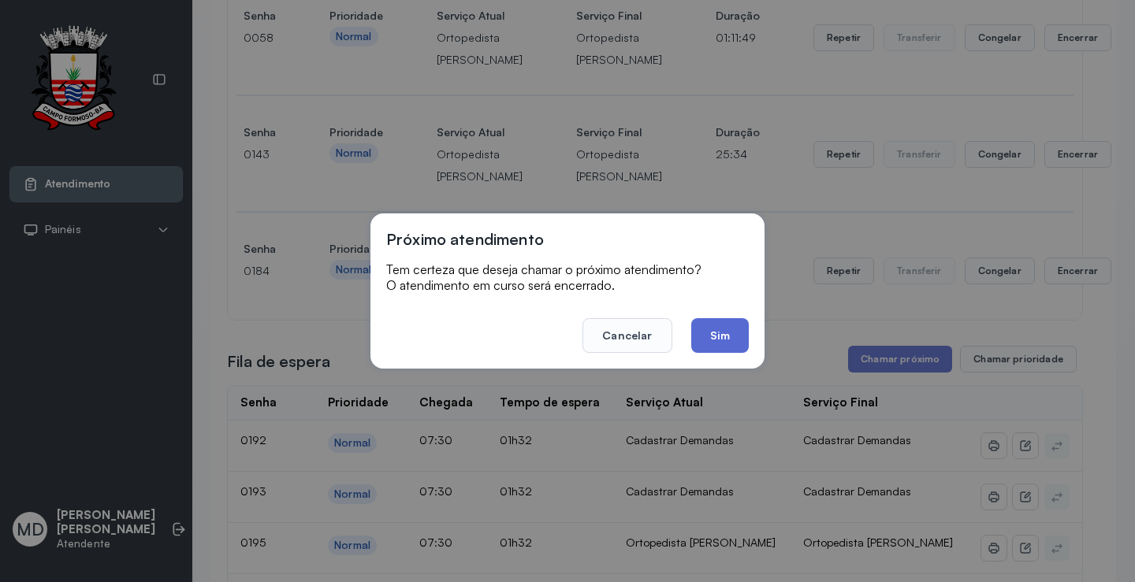
click at [705, 330] on button "Sim" at bounding box center [720, 335] width 58 height 35
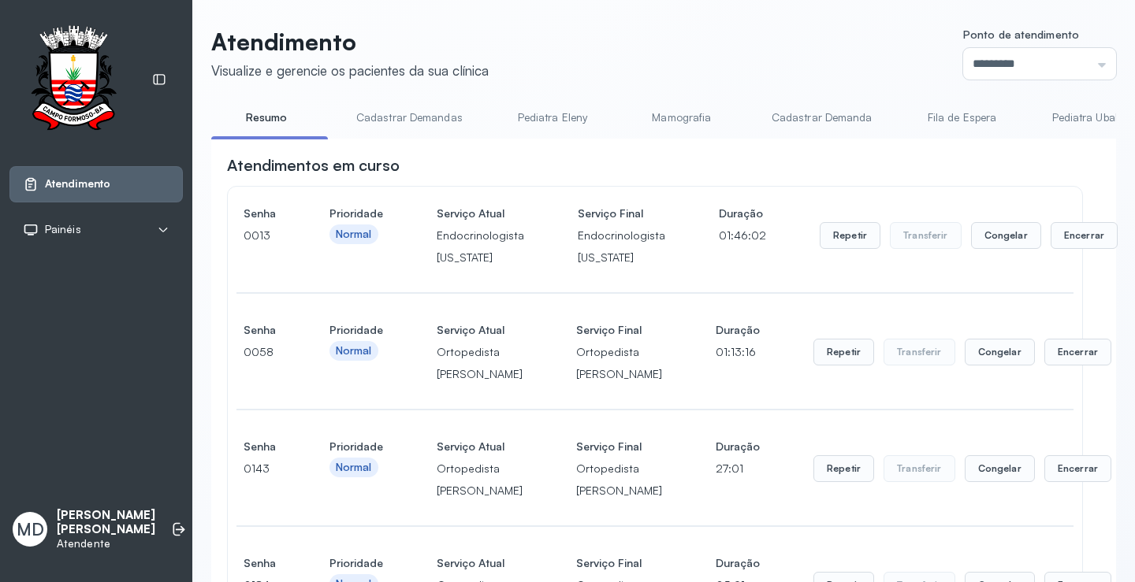
scroll to position [709, 0]
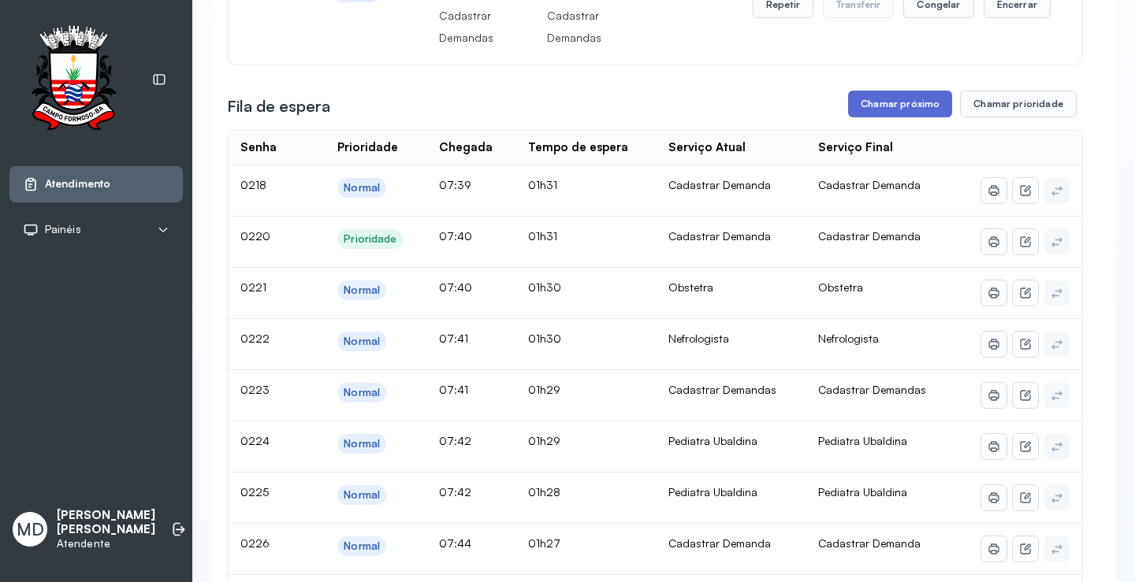
click at [884, 117] on button "Chamar próximo" at bounding box center [900, 104] width 104 height 27
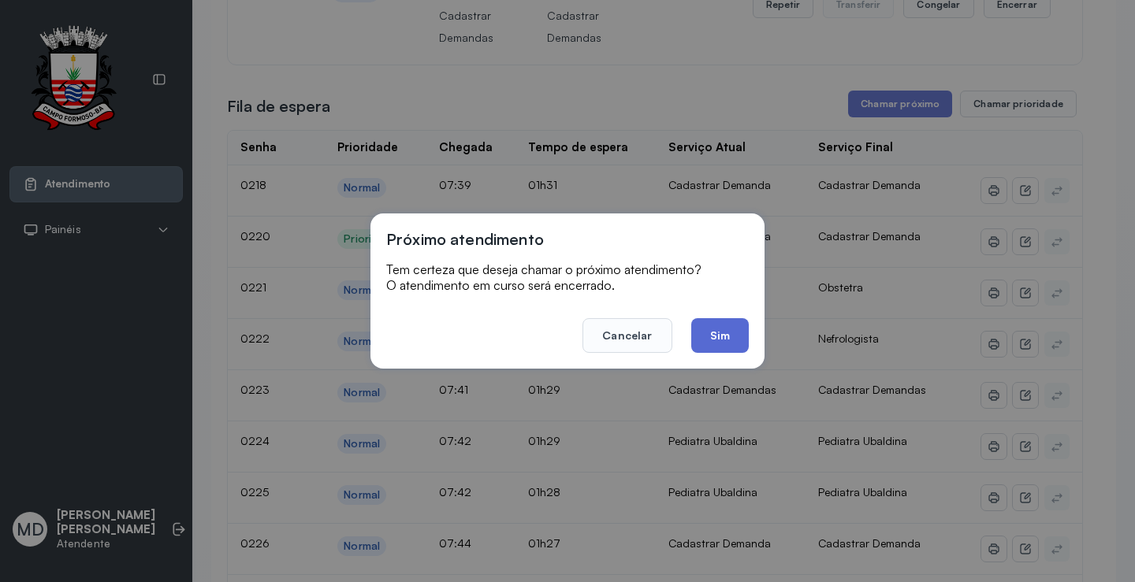
click at [716, 337] on button "Sim" at bounding box center [720, 335] width 58 height 35
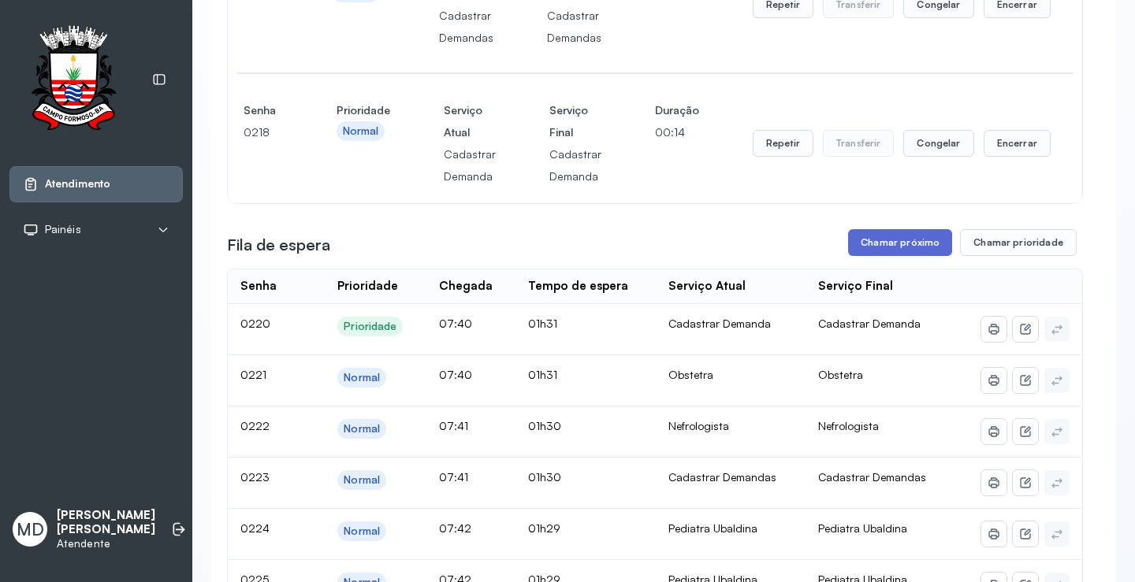
click at [915, 256] on button "Chamar próximo" at bounding box center [900, 242] width 104 height 27
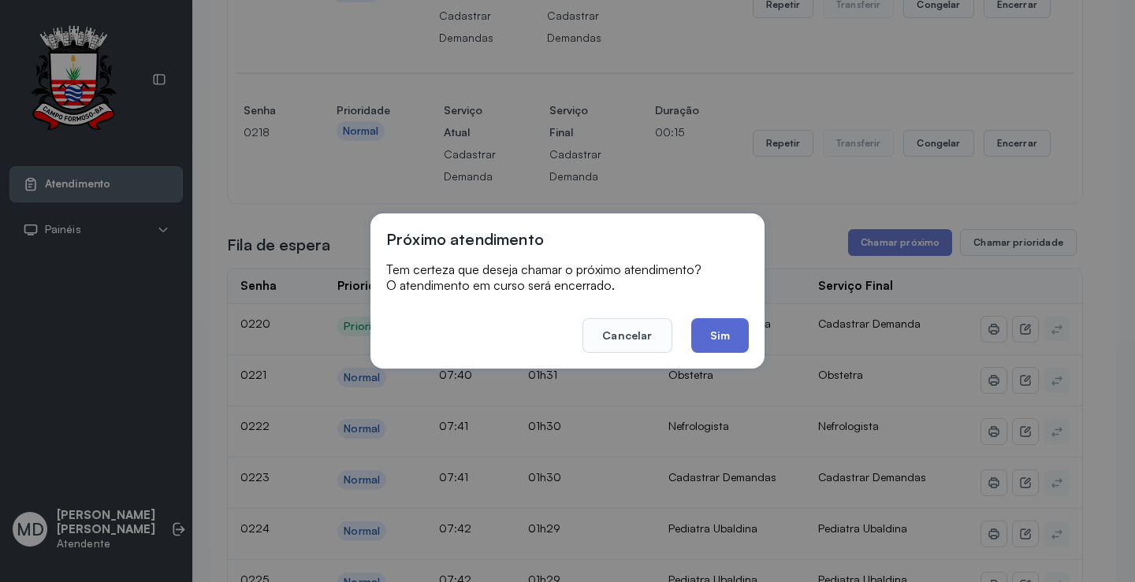
click at [699, 337] on button "Sim" at bounding box center [720, 335] width 58 height 35
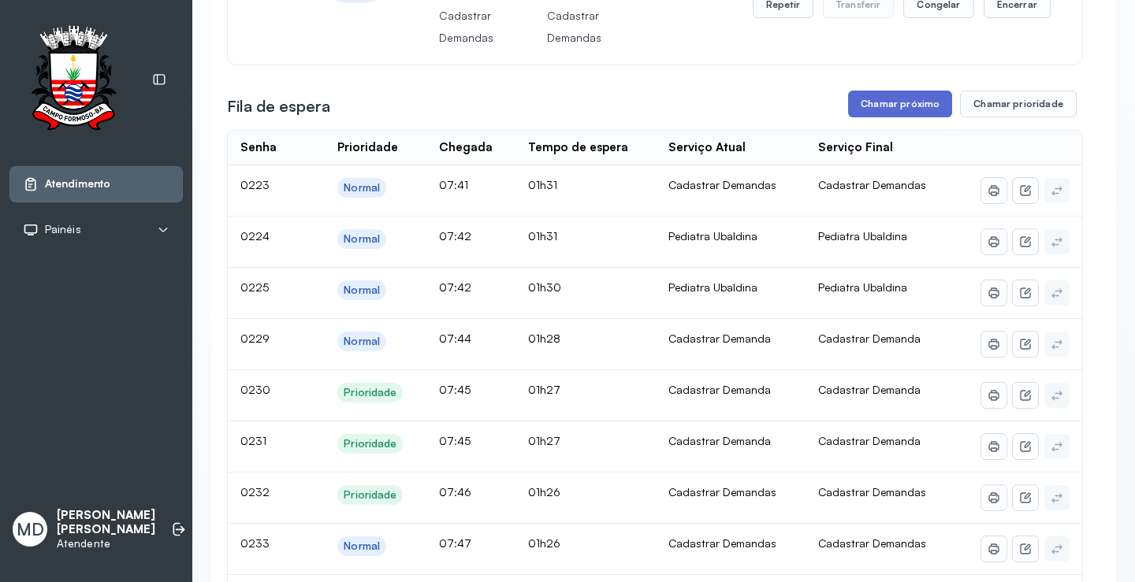
click at [910, 117] on button "Chamar próximo" at bounding box center [900, 104] width 104 height 27
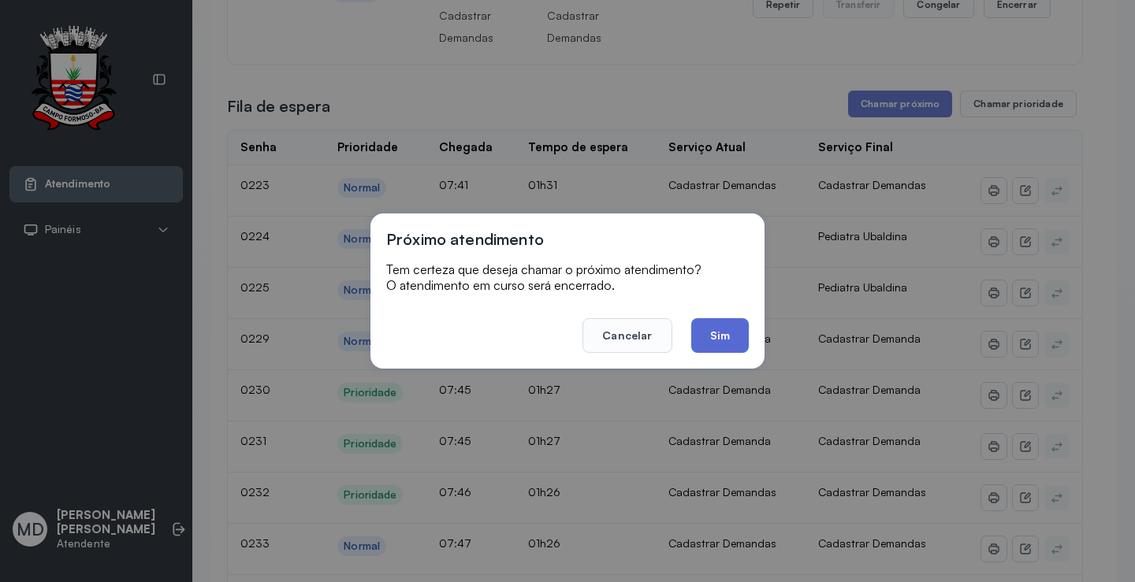
click at [716, 324] on button "Sim" at bounding box center [720, 335] width 58 height 35
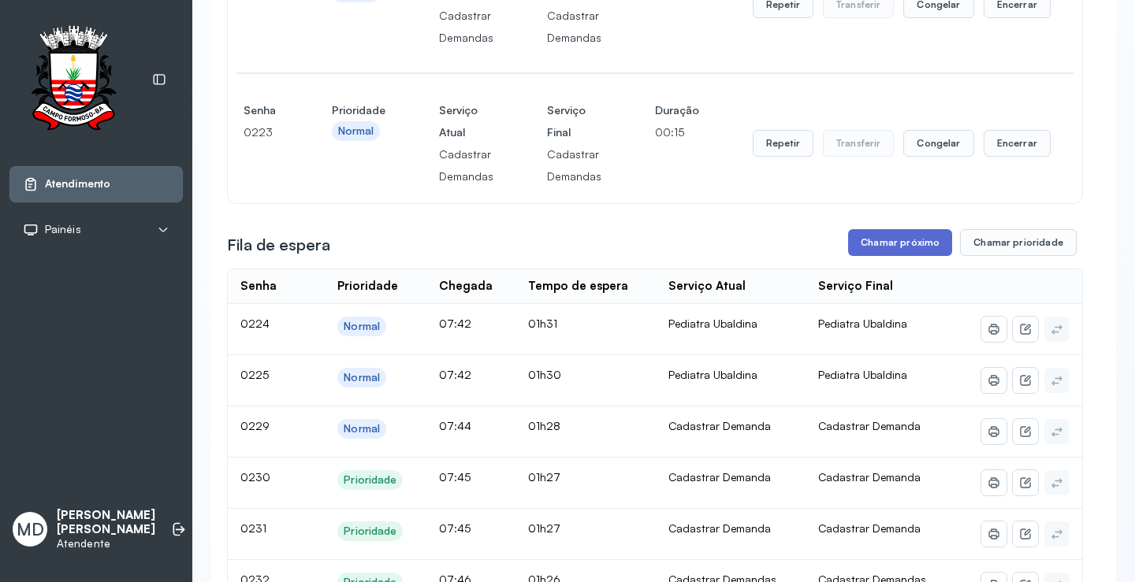
click at [925, 256] on button "Chamar próximo" at bounding box center [900, 242] width 104 height 27
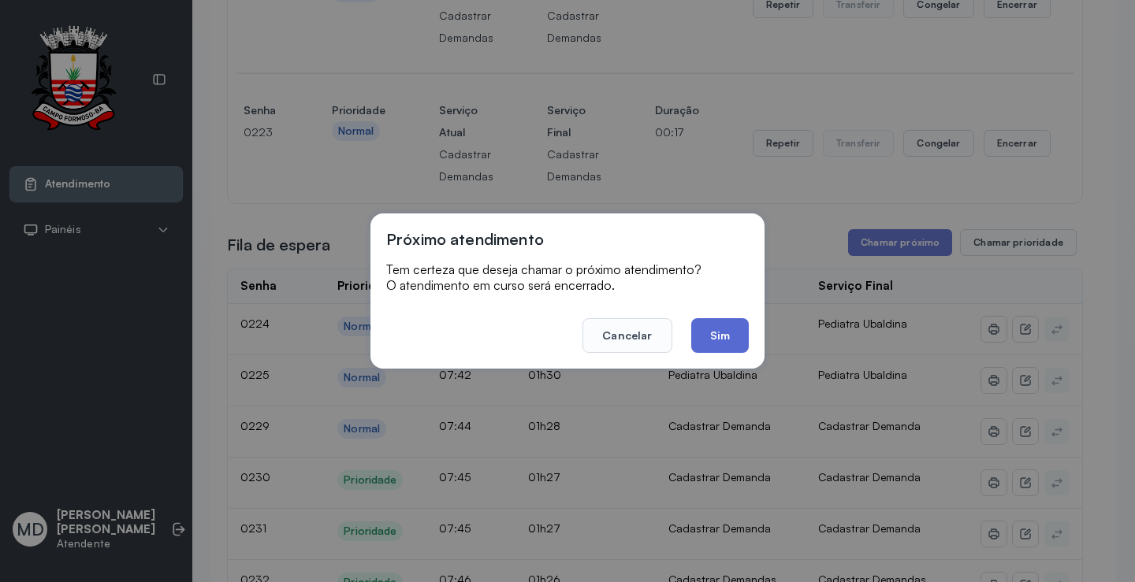
click at [719, 336] on button "Sim" at bounding box center [720, 335] width 58 height 35
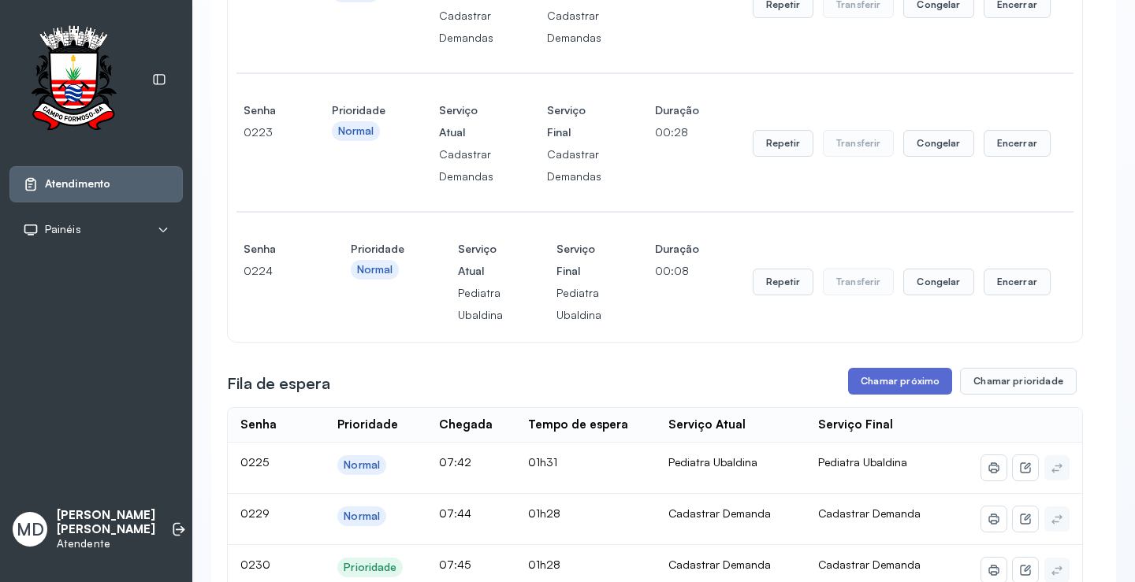
click at [918, 395] on button "Chamar próximo" at bounding box center [900, 381] width 104 height 27
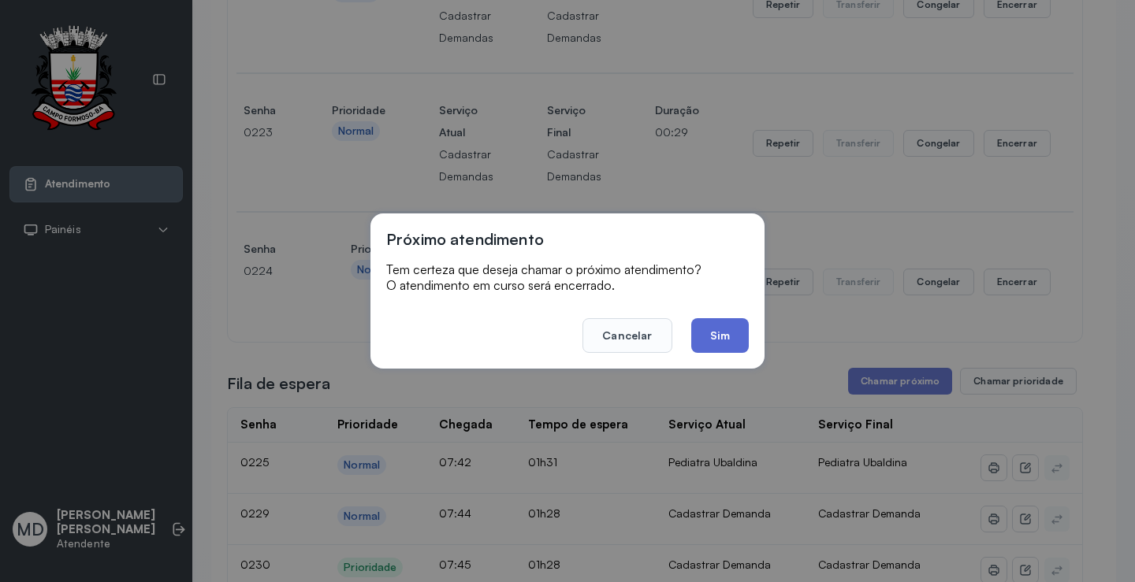
click at [712, 337] on button "Sim" at bounding box center [720, 335] width 58 height 35
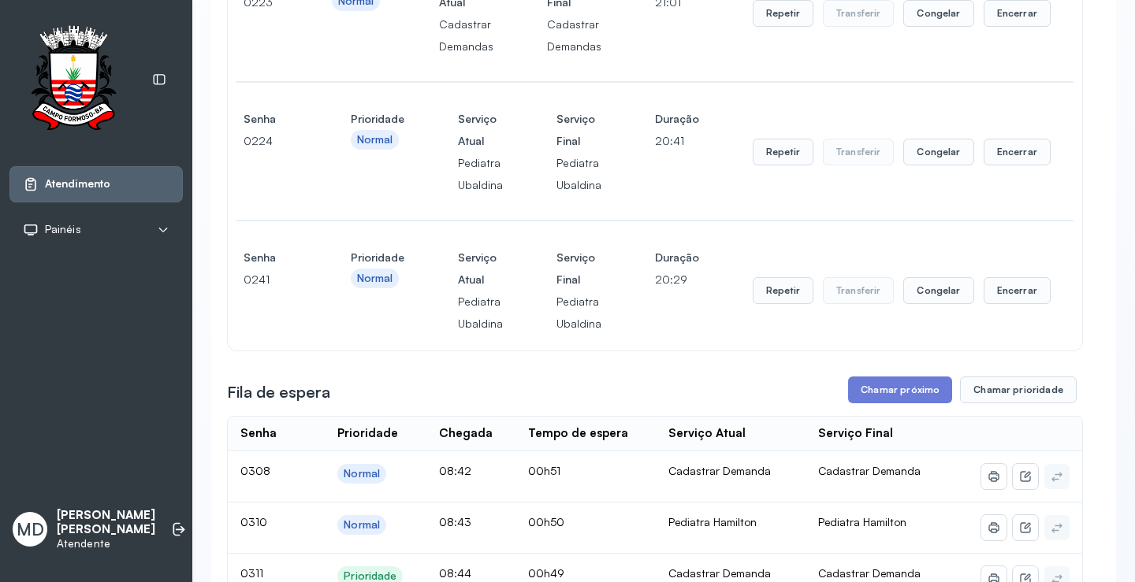
scroll to position [1103, 0]
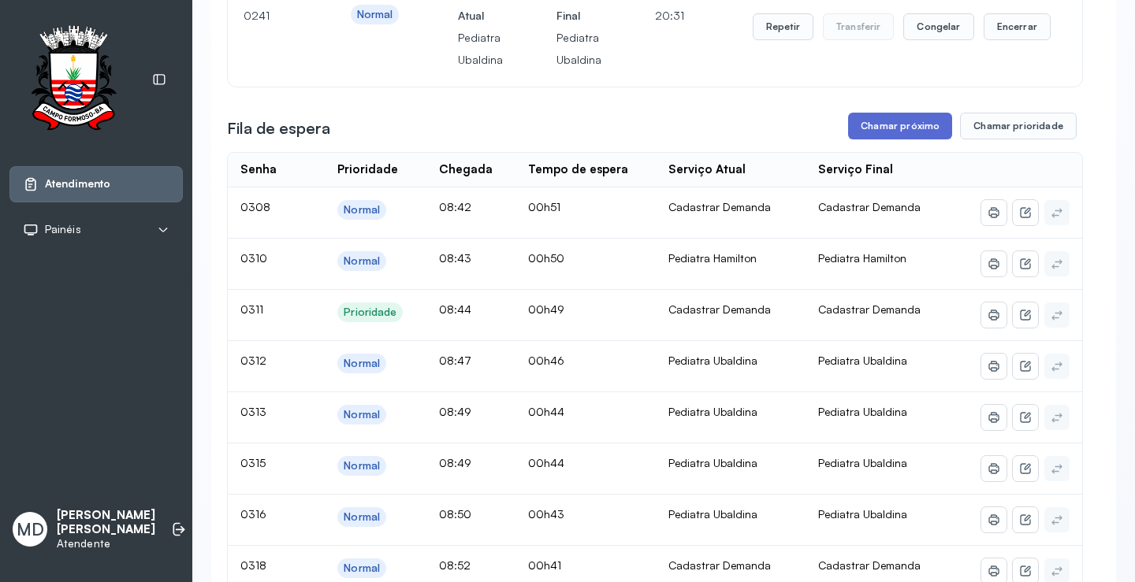
click at [909, 140] on button "Chamar próximo" at bounding box center [900, 126] width 104 height 27
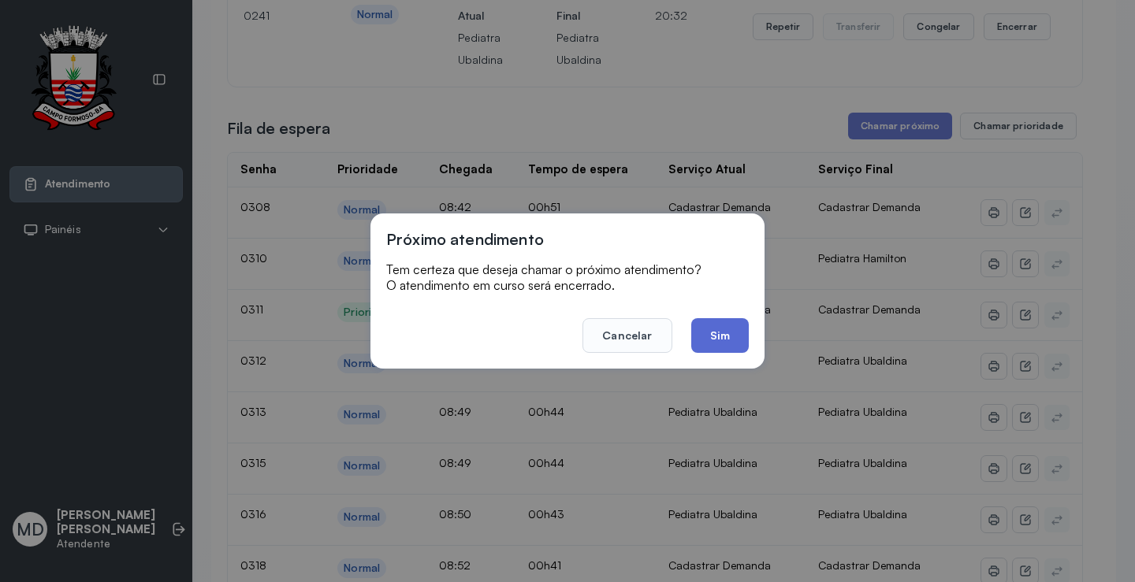
click at [731, 329] on button "Sim" at bounding box center [720, 335] width 58 height 35
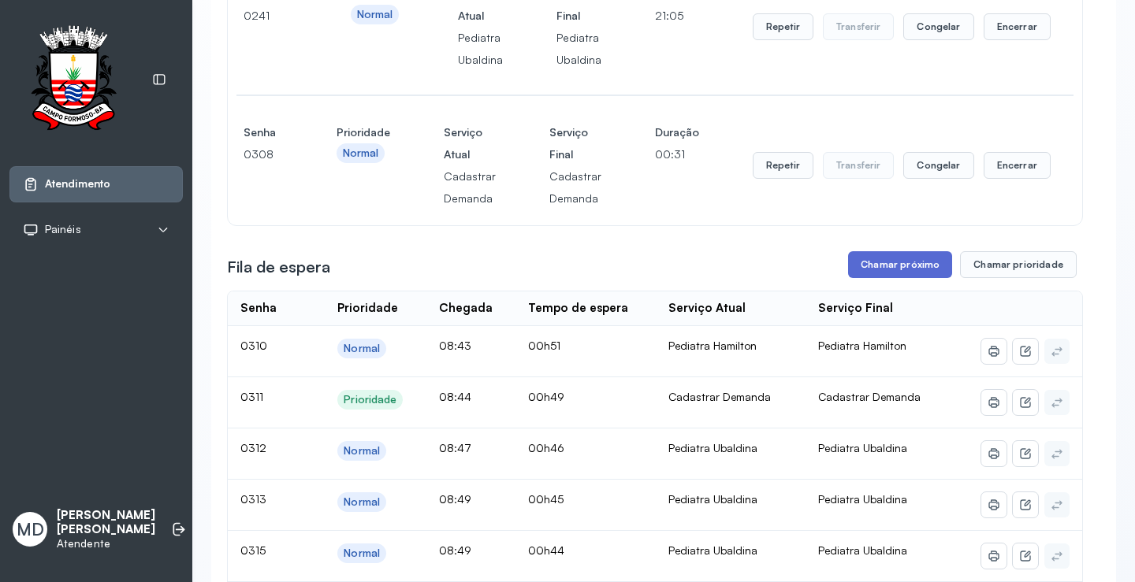
click at [899, 278] on button "Chamar próximo" at bounding box center [900, 264] width 104 height 27
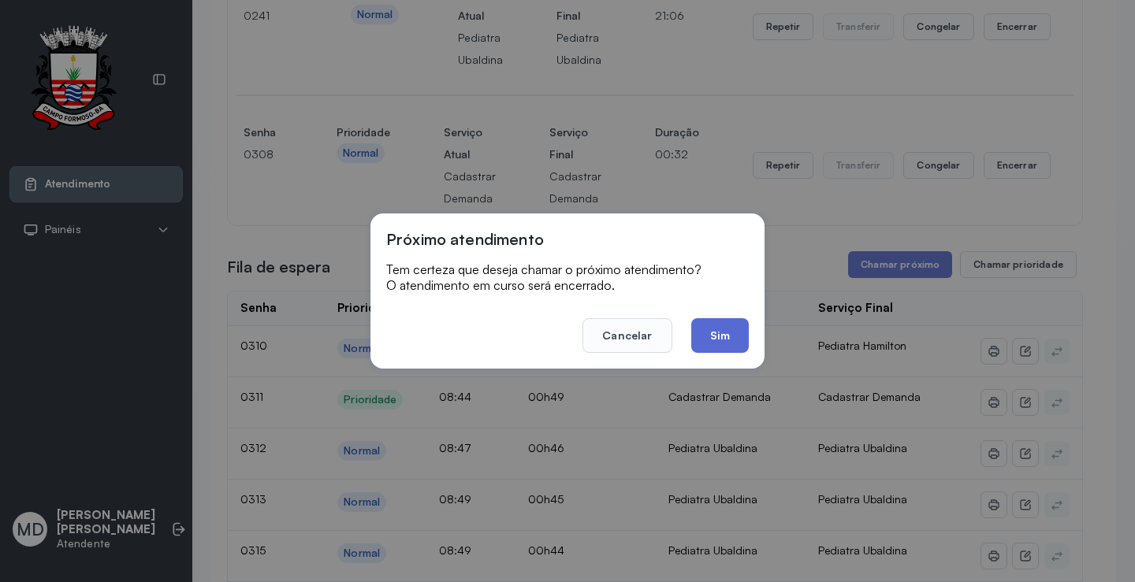
click at [714, 334] on button "Sim" at bounding box center [720, 335] width 58 height 35
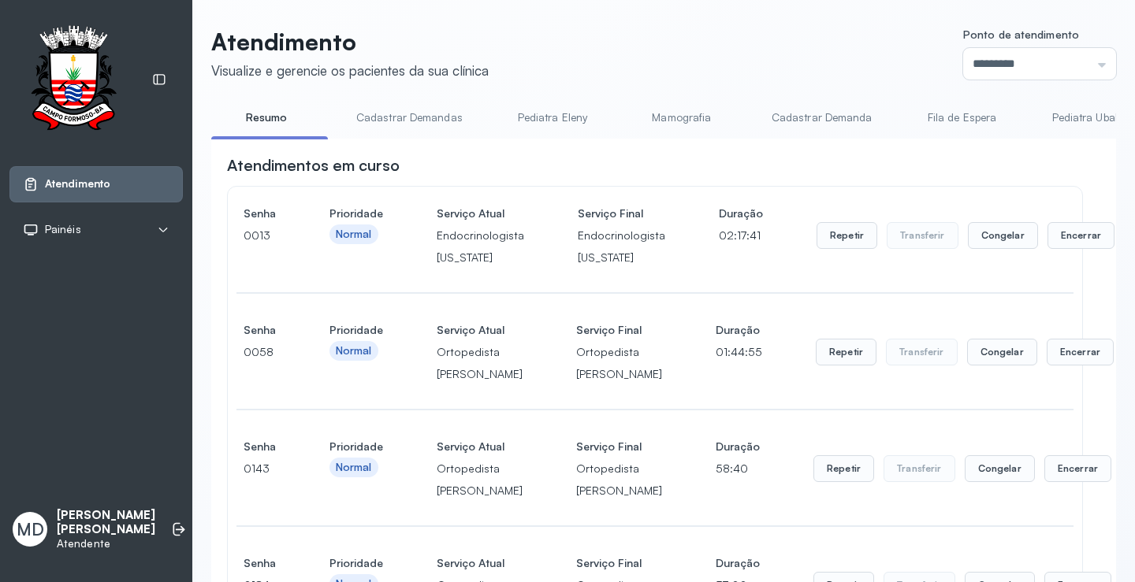
scroll to position [1182, 0]
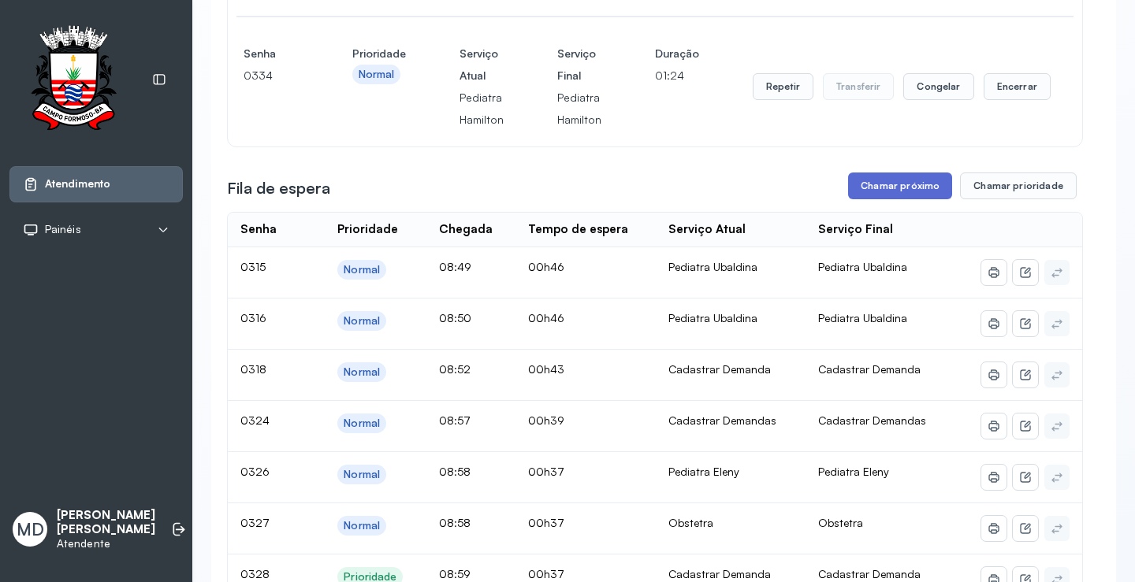
click at [891, 199] on button "Chamar próximo" at bounding box center [900, 186] width 104 height 27
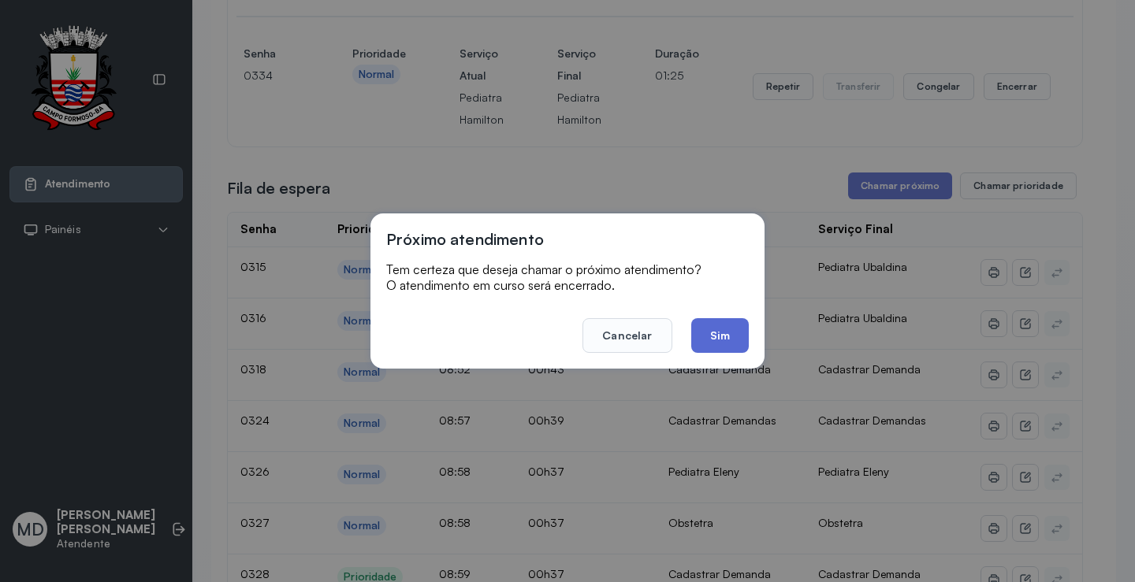
click at [732, 325] on button "Sim" at bounding box center [720, 335] width 58 height 35
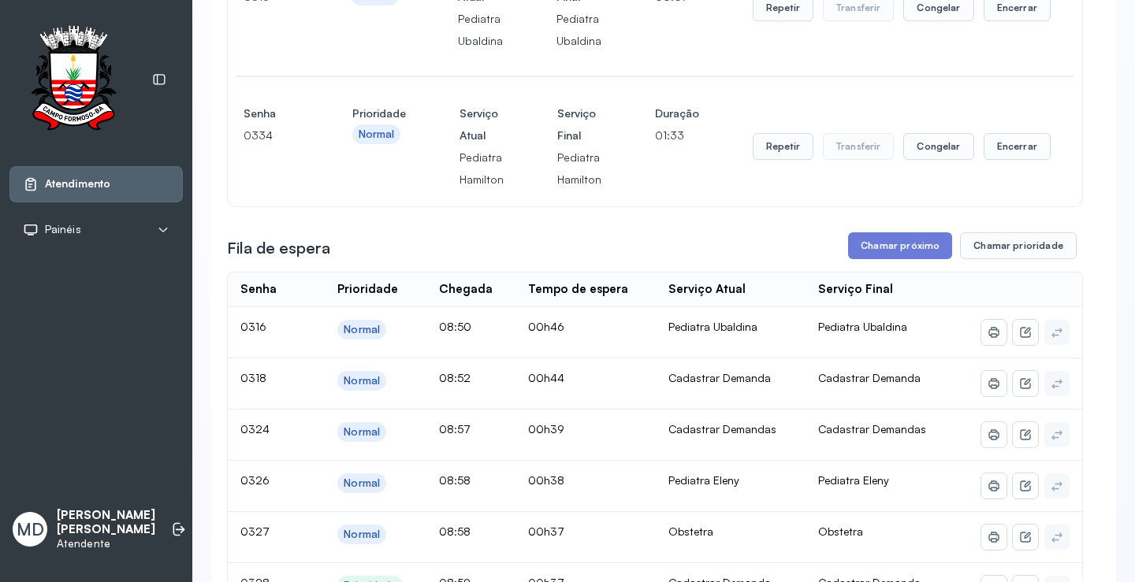
scroll to position [1340, 0]
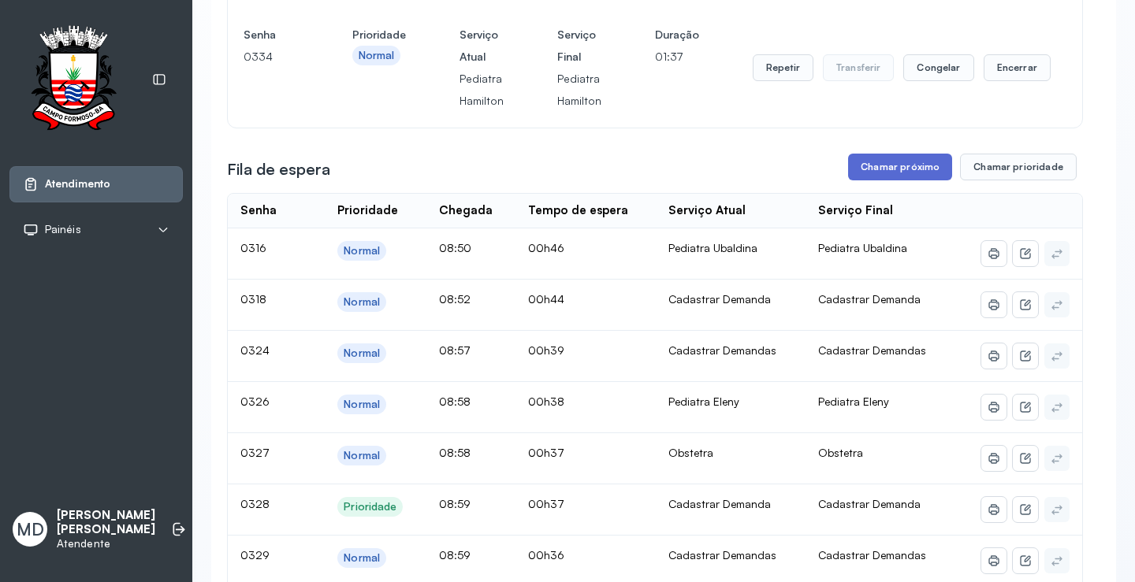
click at [895, 180] on button "Chamar próximo" at bounding box center [900, 167] width 104 height 27
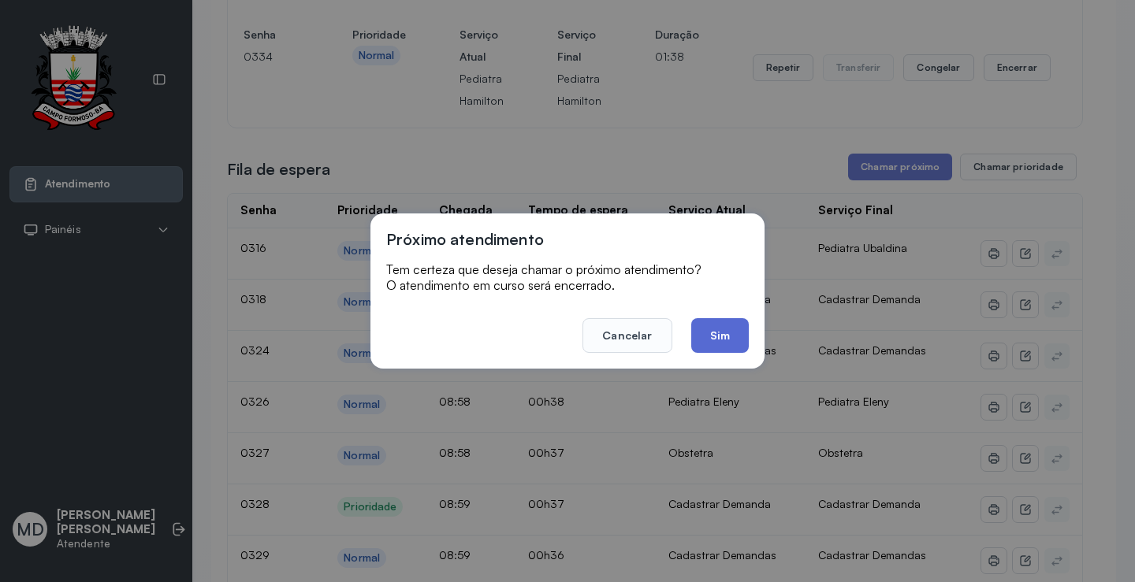
click at [708, 331] on button "Sim" at bounding box center [720, 335] width 58 height 35
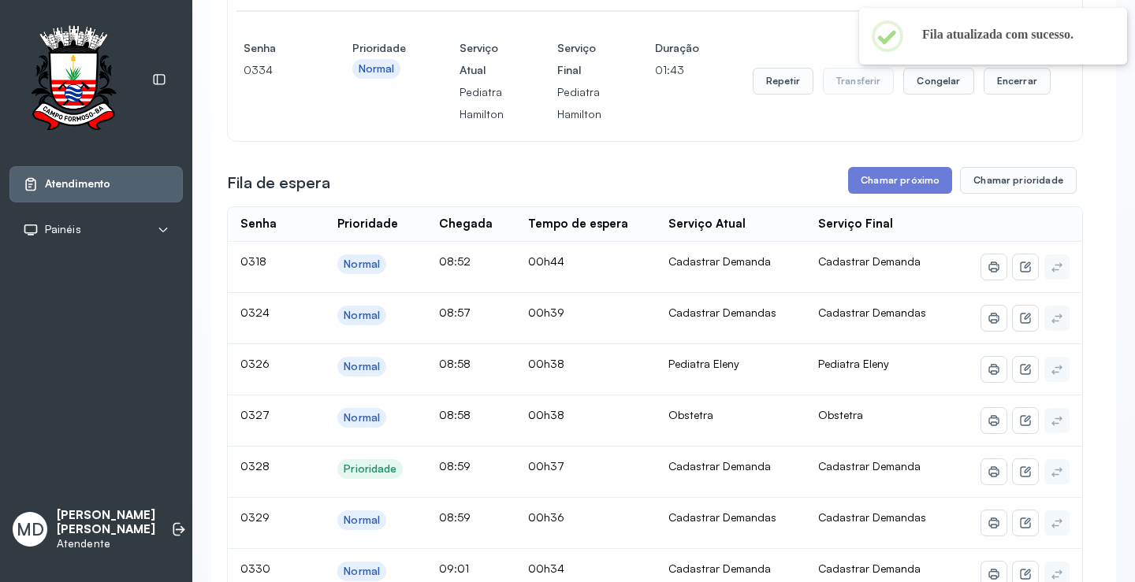
scroll to position [1497, 0]
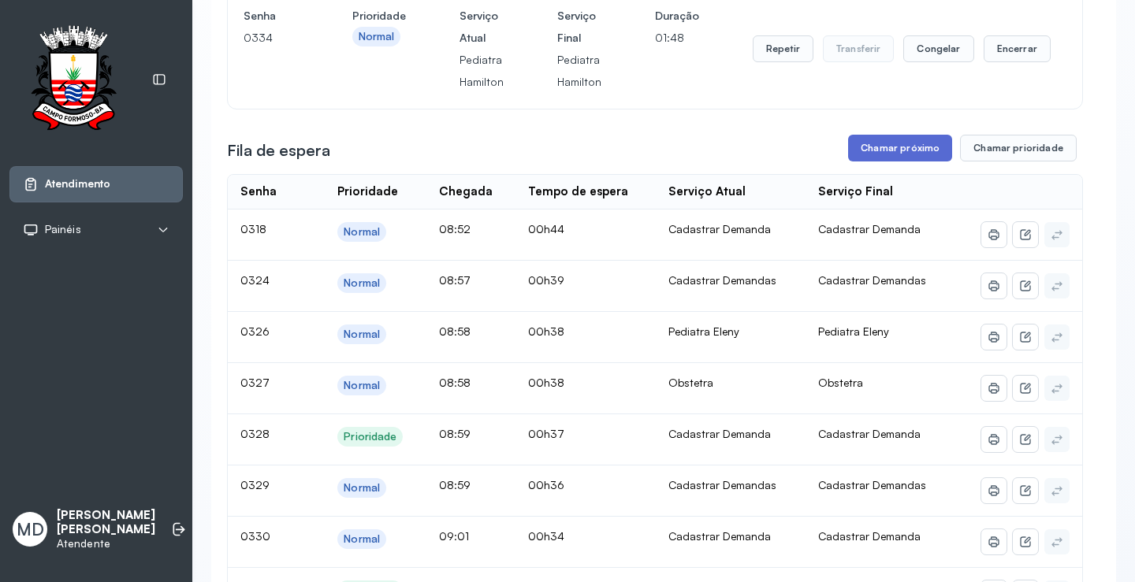
click at [897, 162] on button "Chamar próximo" at bounding box center [900, 148] width 104 height 27
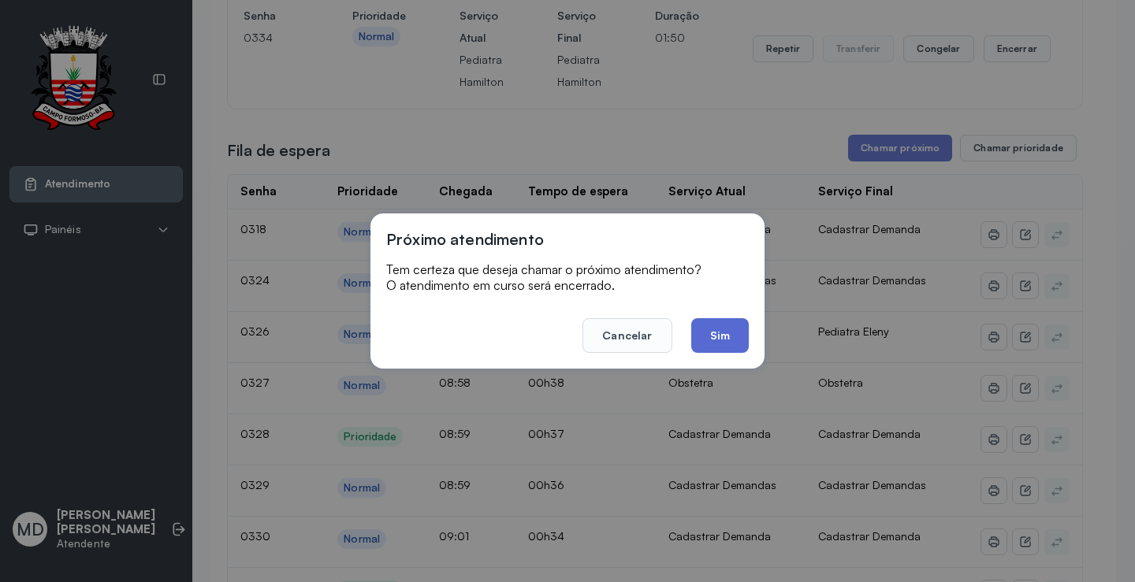
click at [718, 318] on button "Sim" at bounding box center [720, 335] width 58 height 35
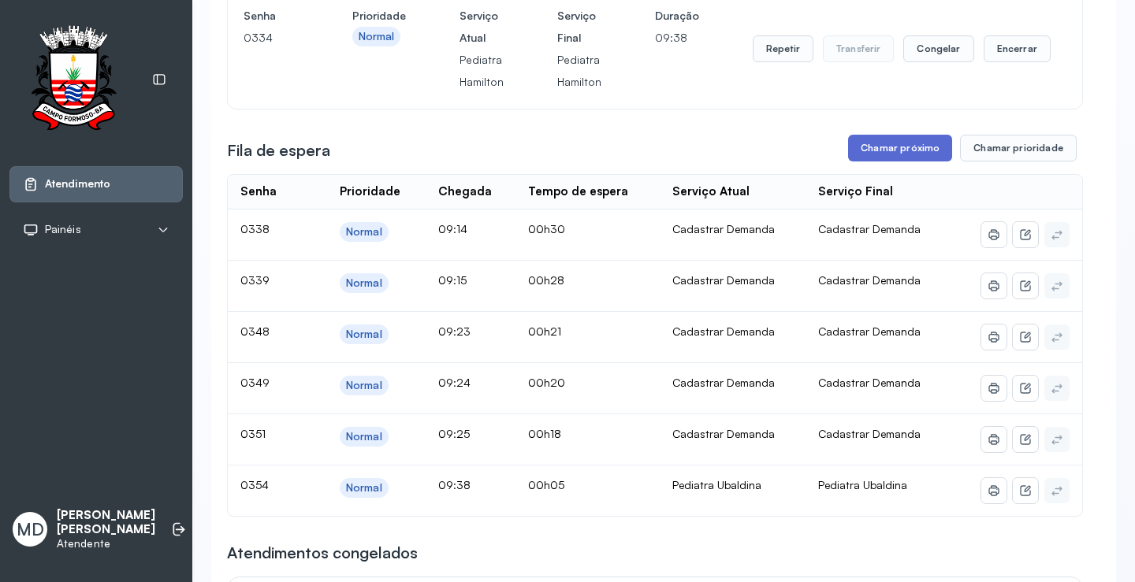
click at [903, 162] on button "Chamar próximo" at bounding box center [900, 148] width 104 height 27
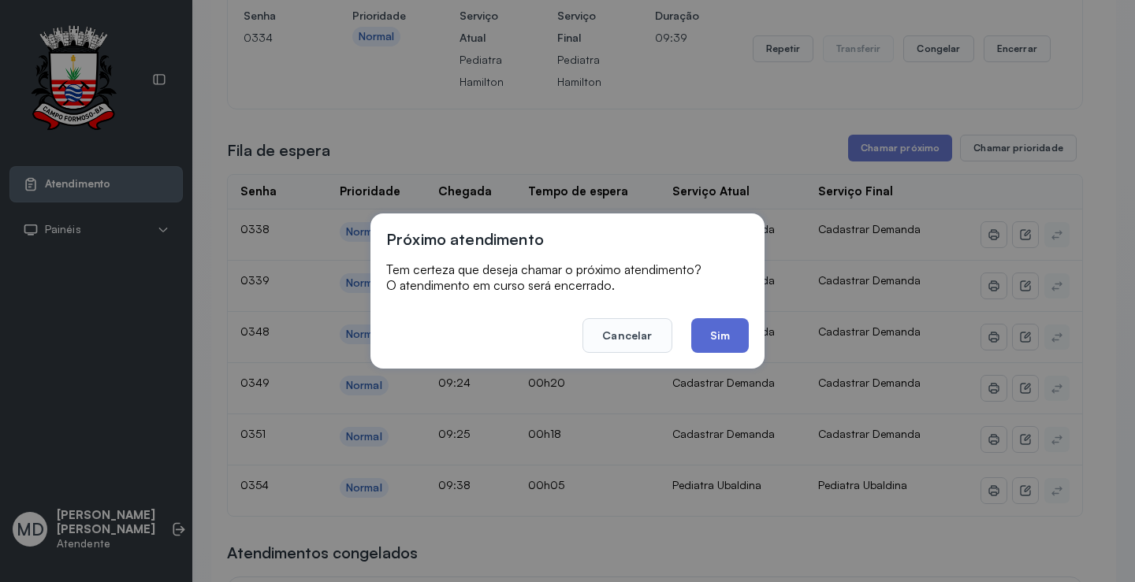
click at [716, 328] on button "Sim" at bounding box center [720, 335] width 58 height 35
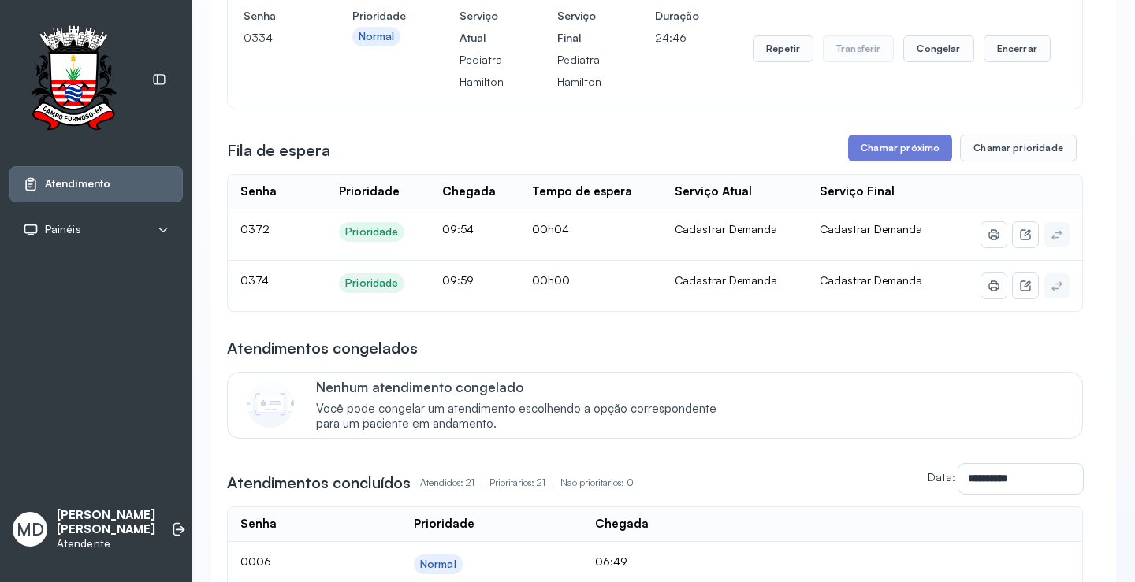
scroll to position [1, 0]
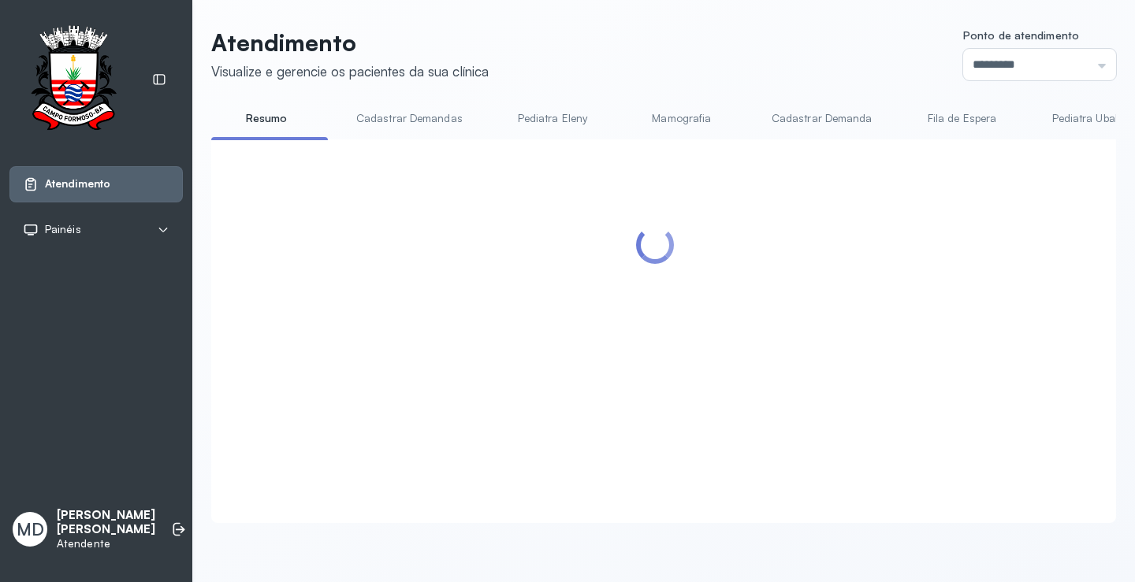
click at [902, 216] on div at bounding box center [655, 312] width 856 height 314
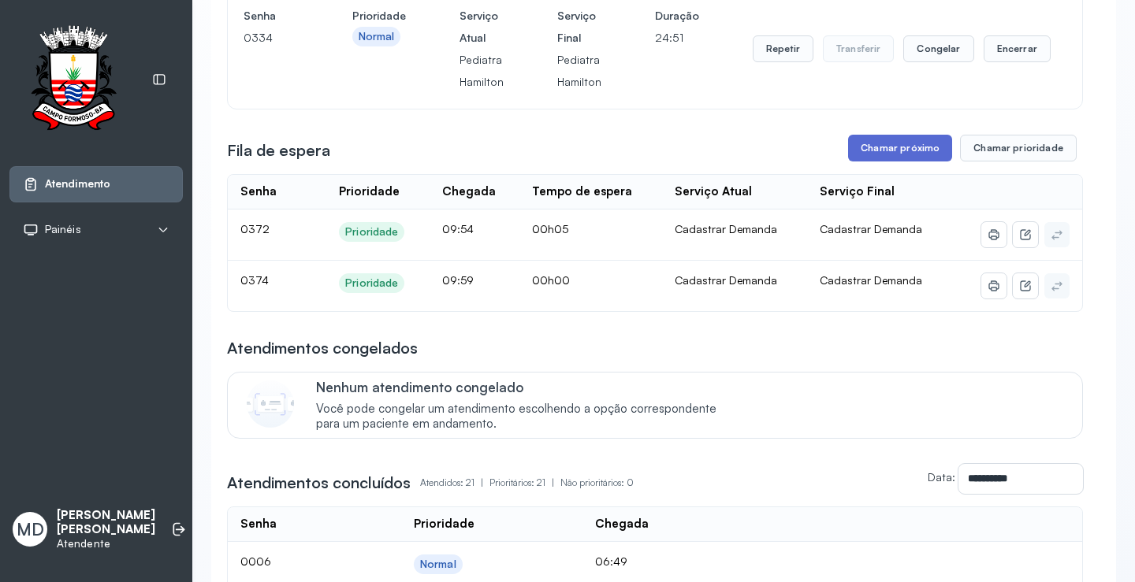
click at [870, 162] on button "Chamar próximo" at bounding box center [900, 148] width 104 height 27
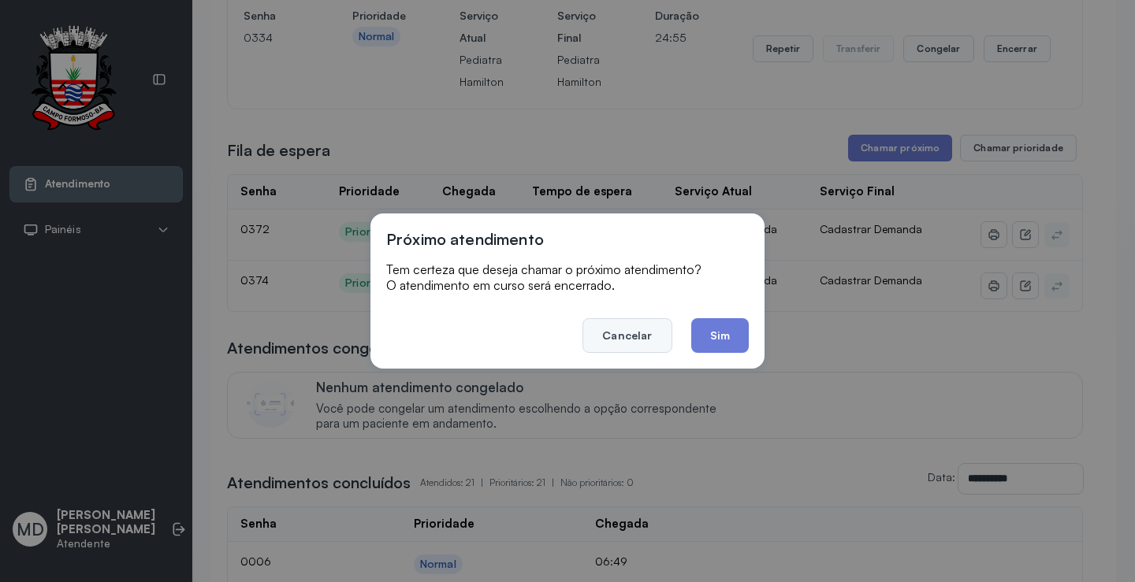
click at [647, 337] on button "Cancelar" at bounding box center [626, 335] width 89 height 35
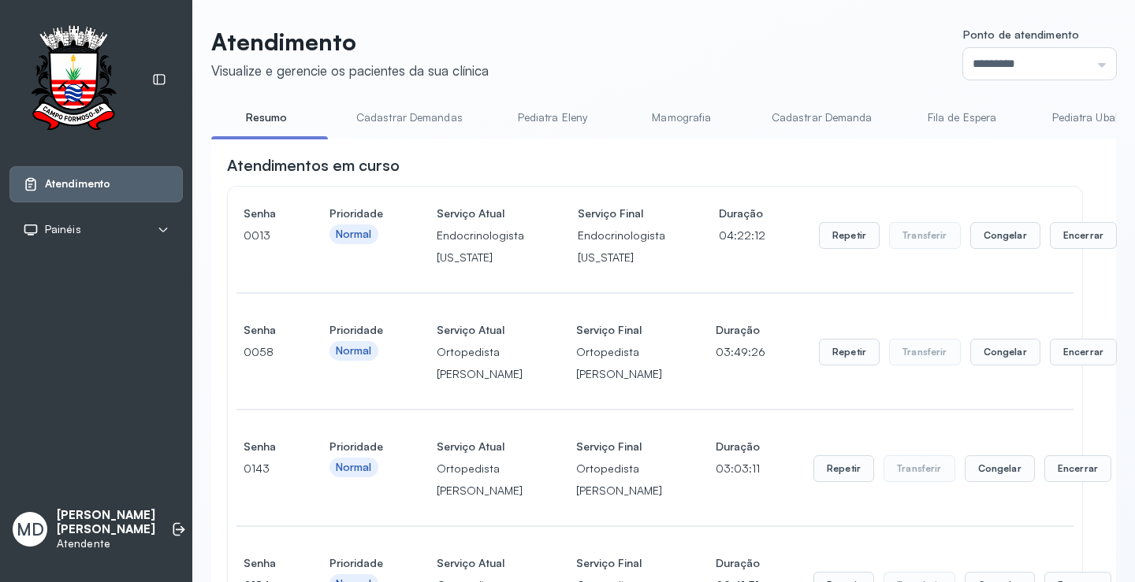
scroll to position [1025, 0]
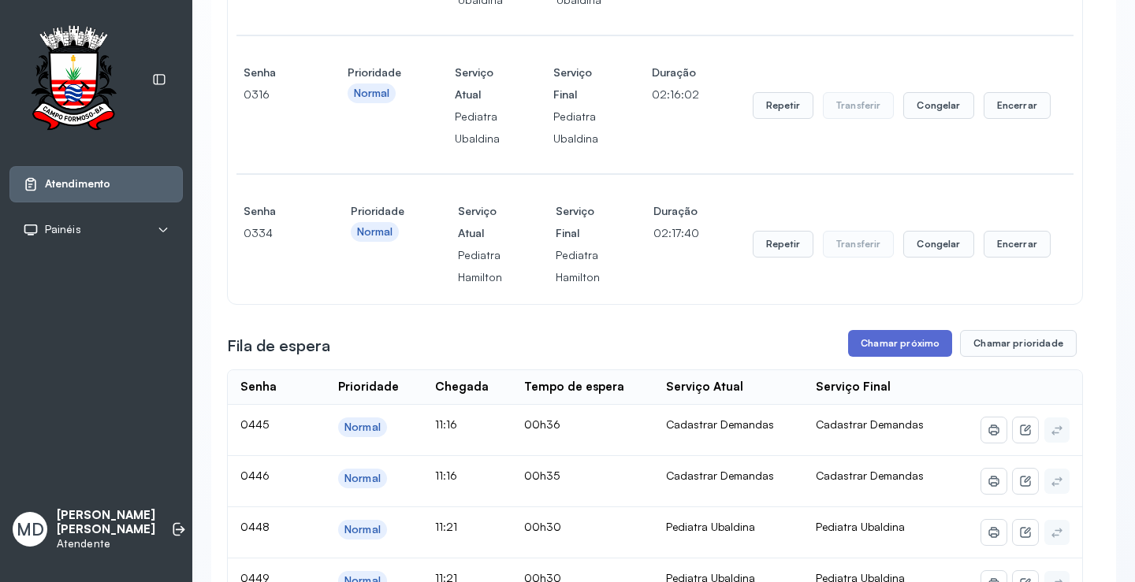
click at [882, 357] on button "Chamar próximo" at bounding box center [900, 343] width 104 height 27
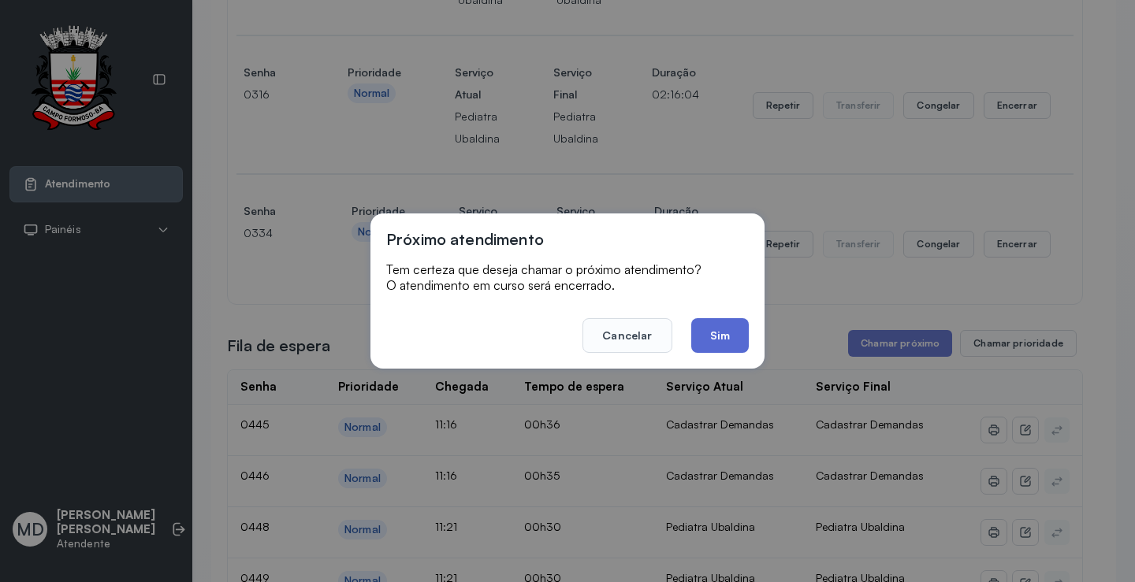
click at [729, 341] on button "Sim" at bounding box center [720, 335] width 58 height 35
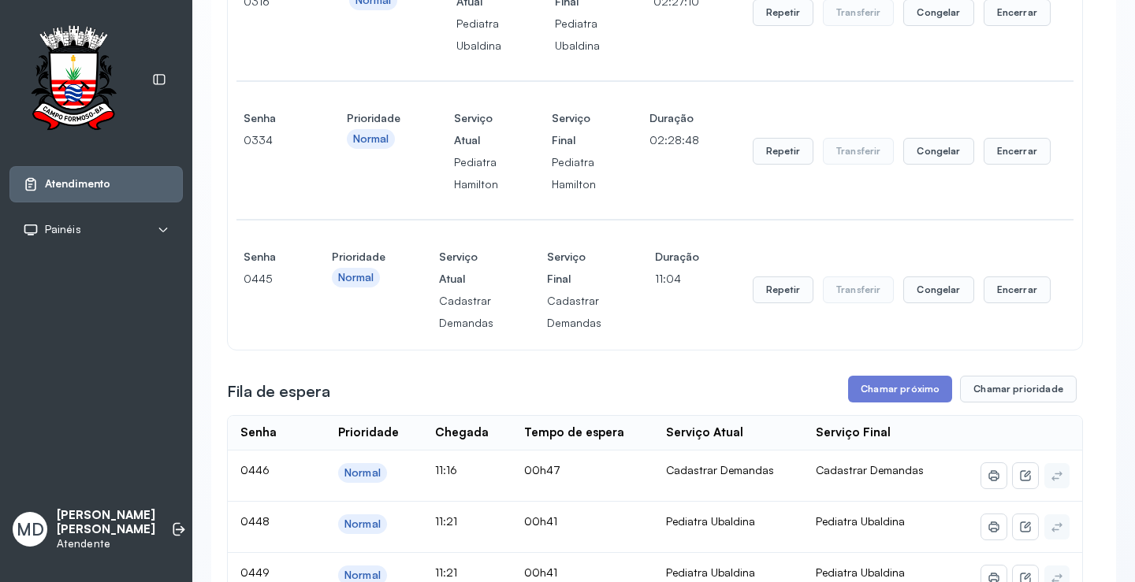
scroll to position [1340, 0]
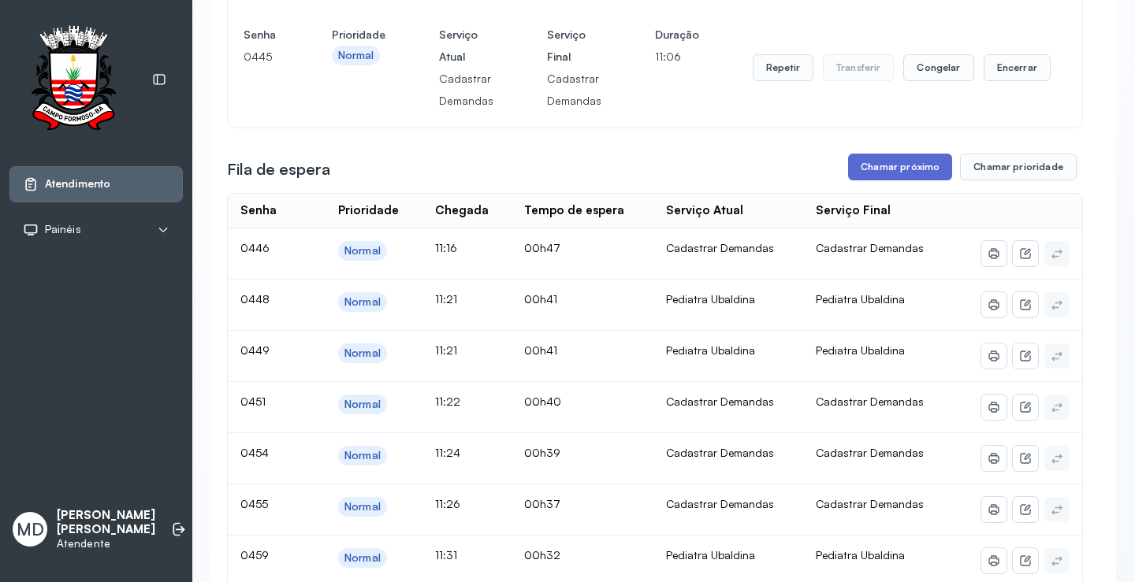
click at [906, 180] on button "Chamar próximo" at bounding box center [900, 167] width 104 height 27
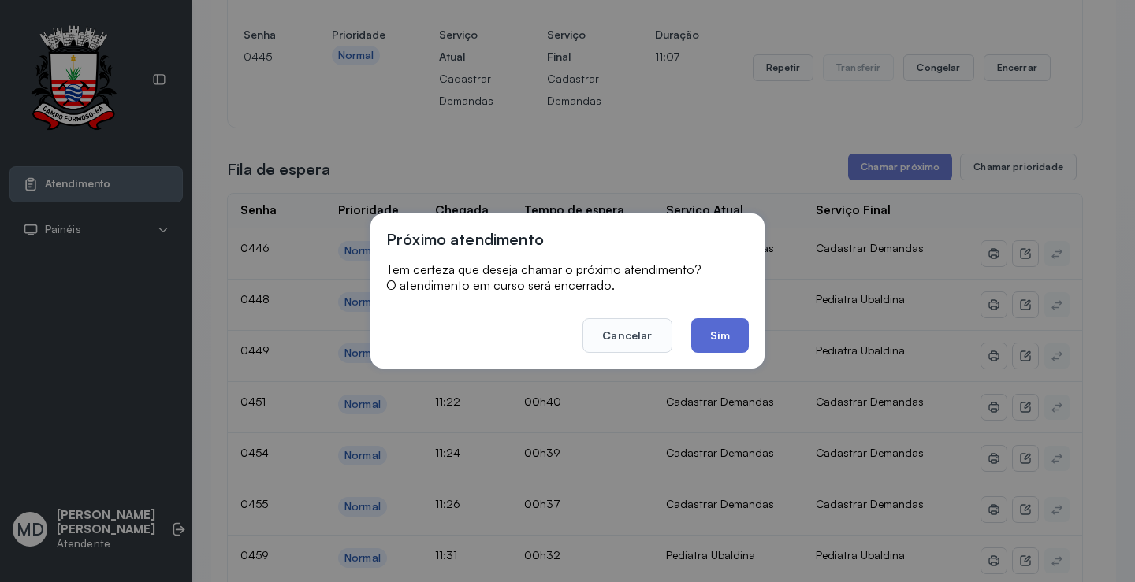
click at [735, 326] on button "Sim" at bounding box center [720, 335] width 58 height 35
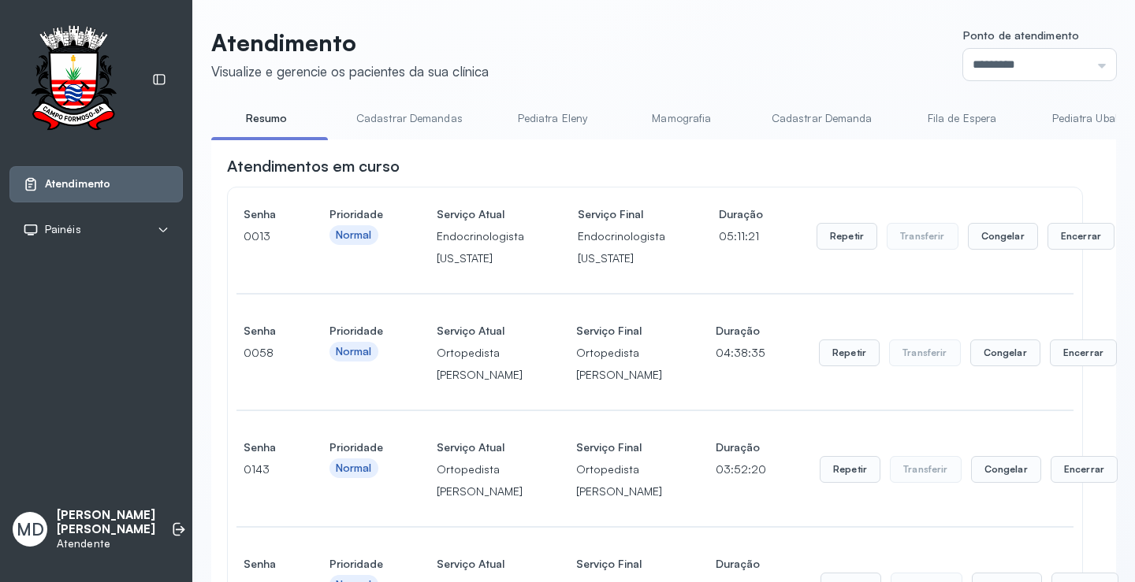
scroll to position [1340, 0]
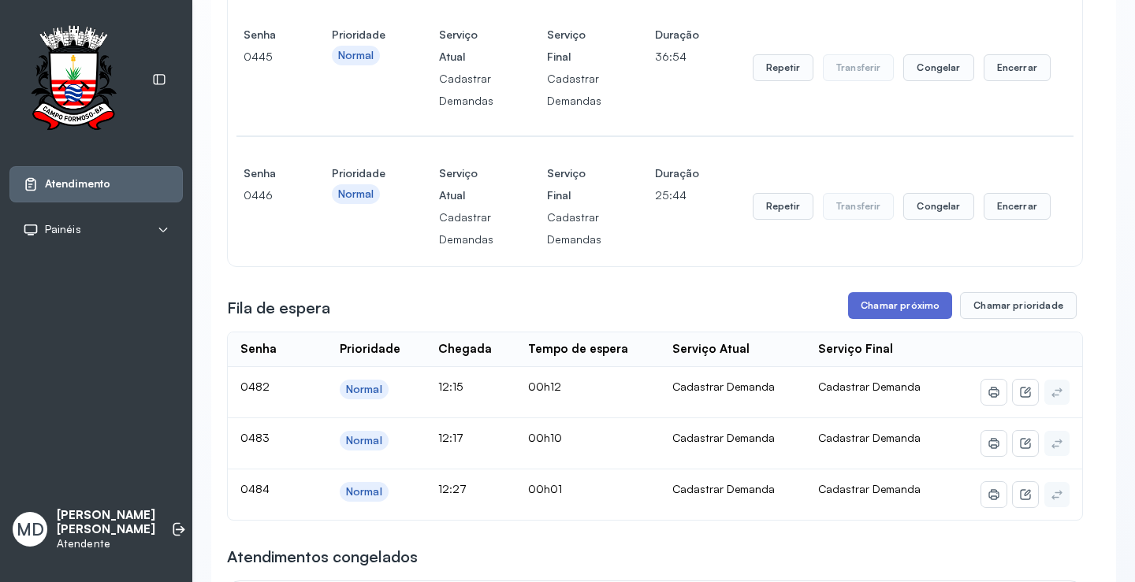
click at [902, 319] on button "Chamar próximo" at bounding box center [900, 305] width 104 height 27
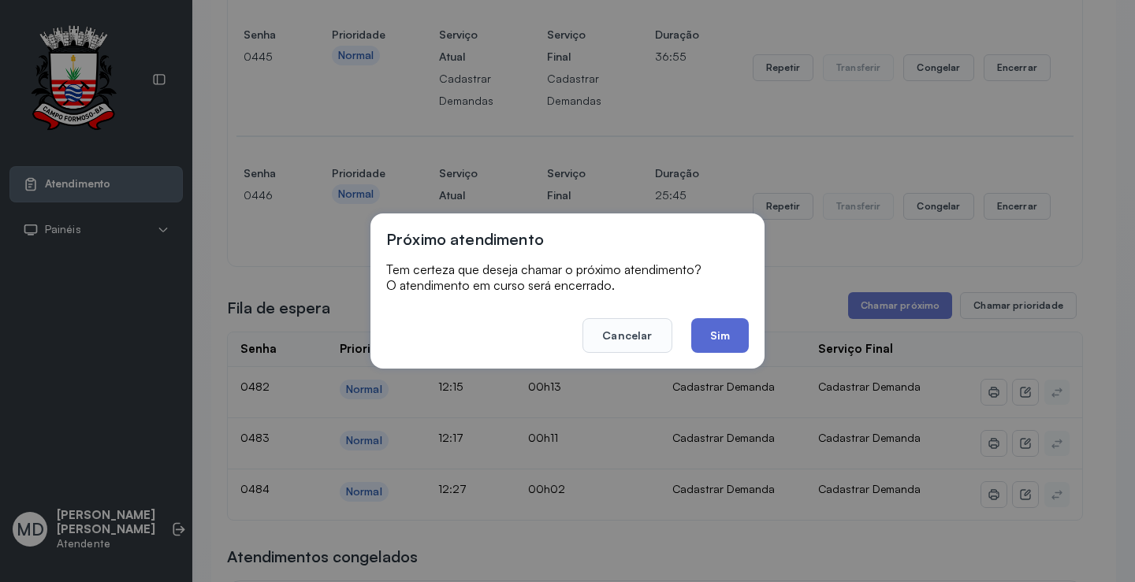
click at [722, 325] on button "Sim" at bounding box center [720, 335] width 58 height 35
